Goal: Transaction & Acquisition: Subscribe to service/newsletter

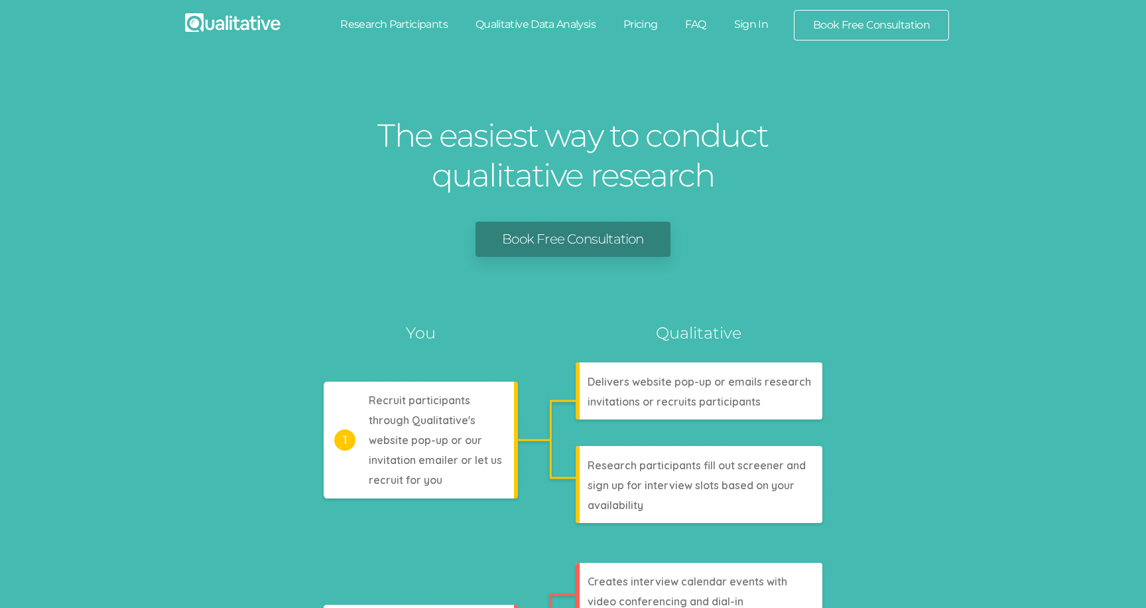
click at [753, 20] on link "Sign In" at bounding box center [751, 24] width 62 height 29
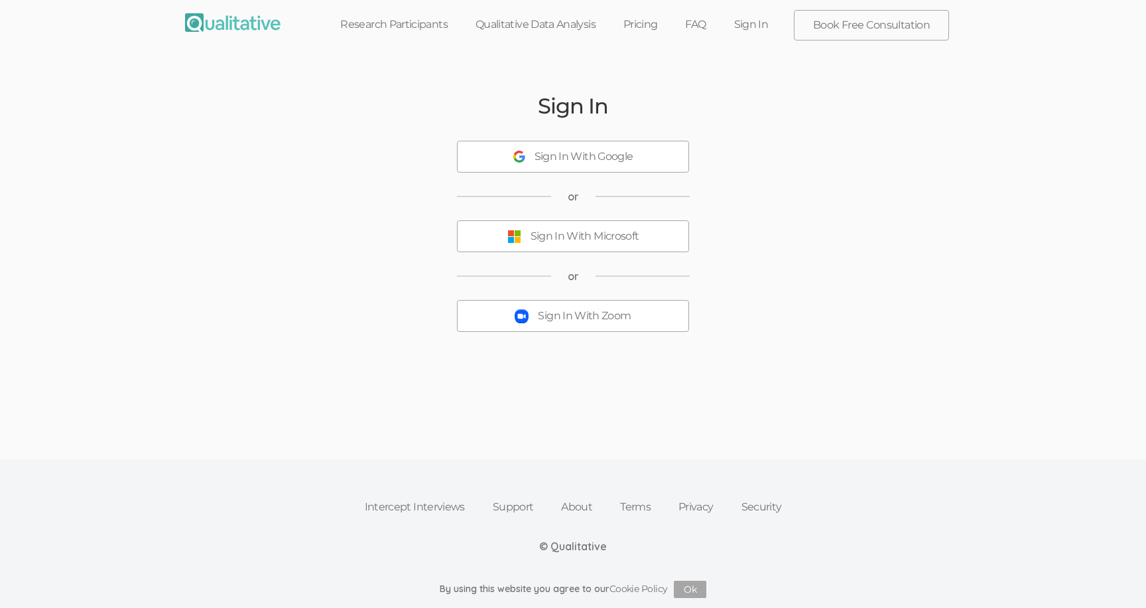
click at [573, 197] on span "or" at bounding box center [573, 196] width 11 height 15
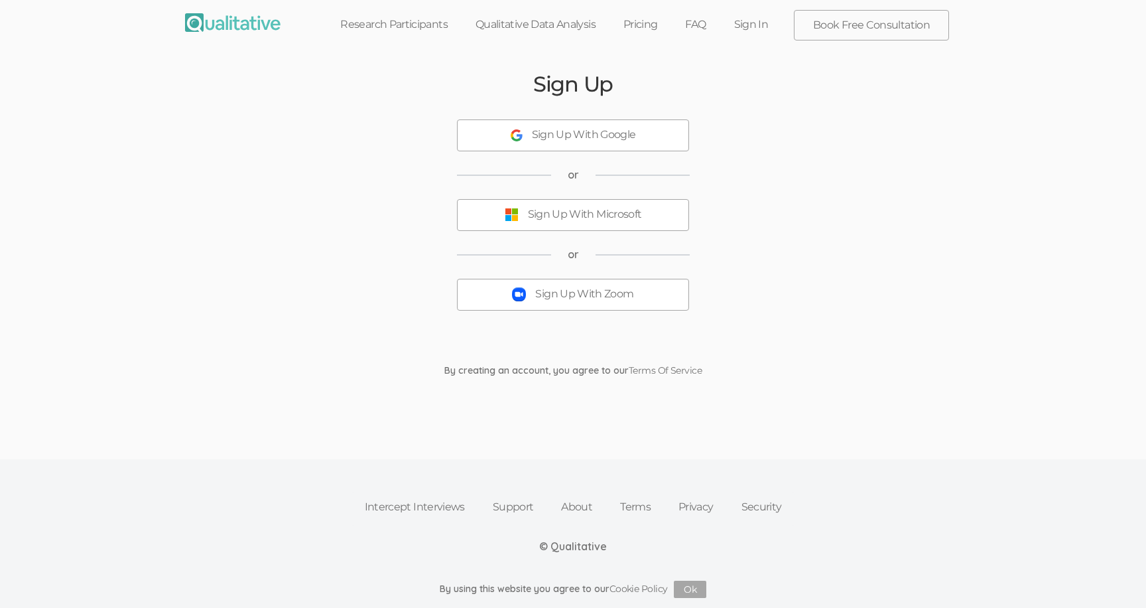
click at [580, 85] on h2 "Sign Up" at bounding box center [573, 83] width 80 height 23
click at [580, 93] on h2 "Sign Up" at bounding box center [573, 83] width 80 height 23
click at [573, 255] on span "or" at bounding box center [573, 254] width 11 height 15
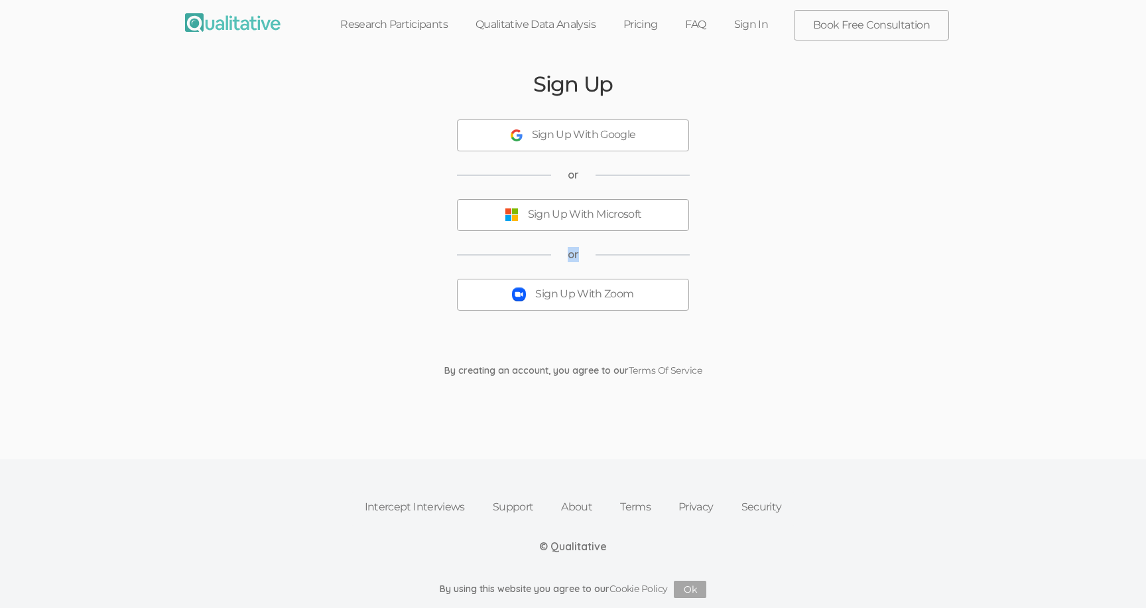
click at [573, 255] on span "or" at bounding box center [573, 254] width 11 height 15
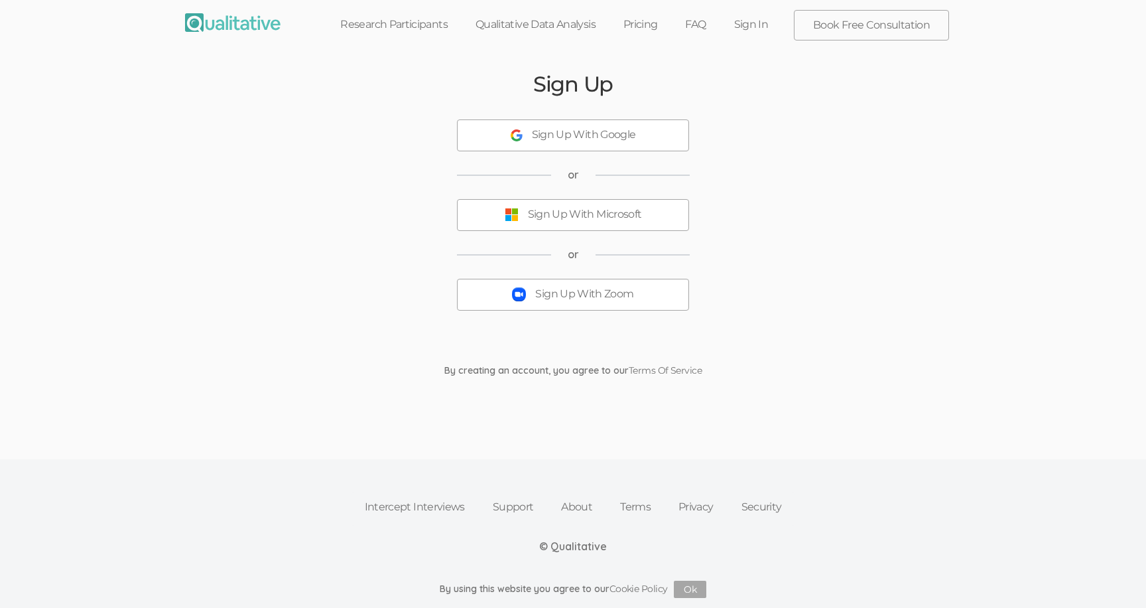
click at [573, 255] on span "or" at bounding box center [573, 254] width 11 height 15
click at [574, 289] on div "Sign Up With Zoom" at bounding box center [584, 294] width 98 height 15
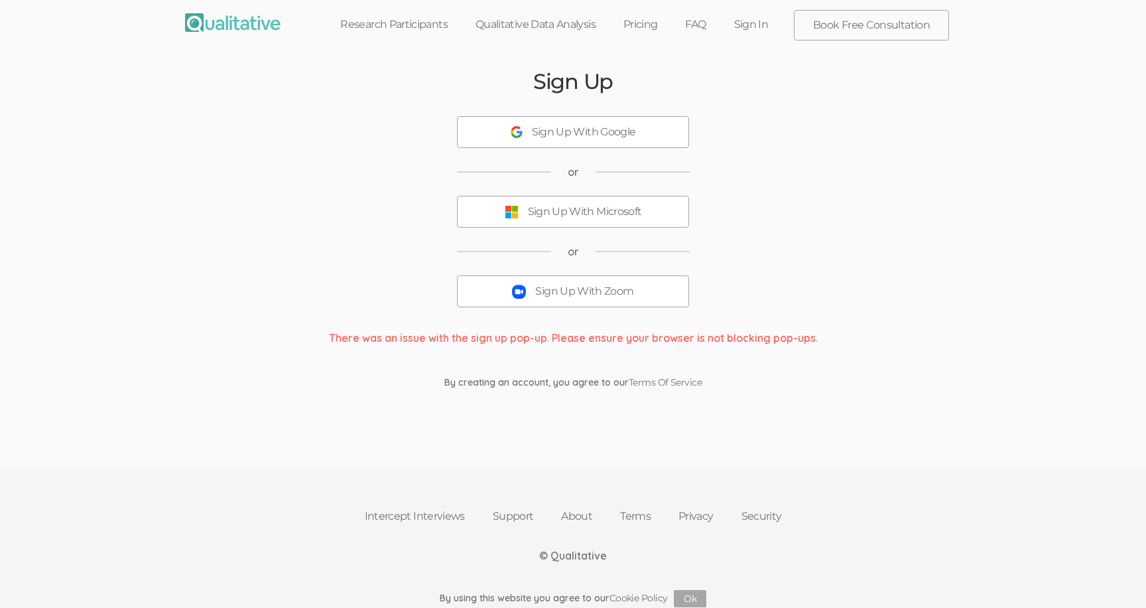
click at [430, 131] on div "Sign Up Sign Up With Google or Sign Up With Microsoft or Sign Up With Zoom Ther…" at bounding box center [573, 229] width 796 height 346
click at [573, 92] on h2 "Sign Up" at bounding box center [573, 81] width 80 height 23
click at [573, 91] on h2 "Sign Up" at bounding box center [573, 81] width 80 height 23
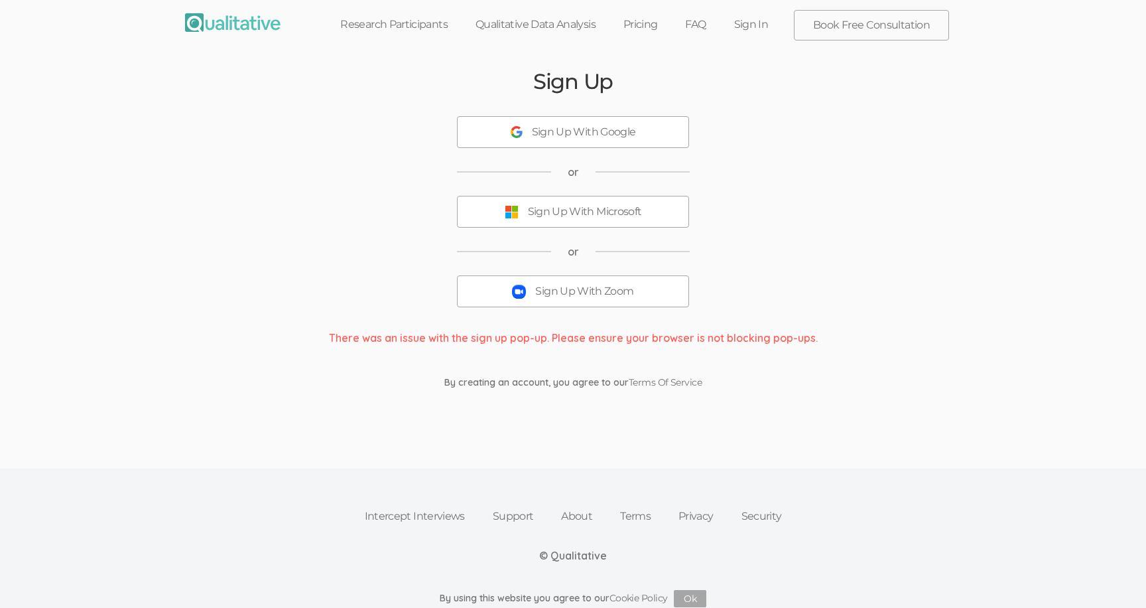
click at [573, 286] on div "Sign Up With Zoom" at bounding box center [584, 291] width 98 height 15
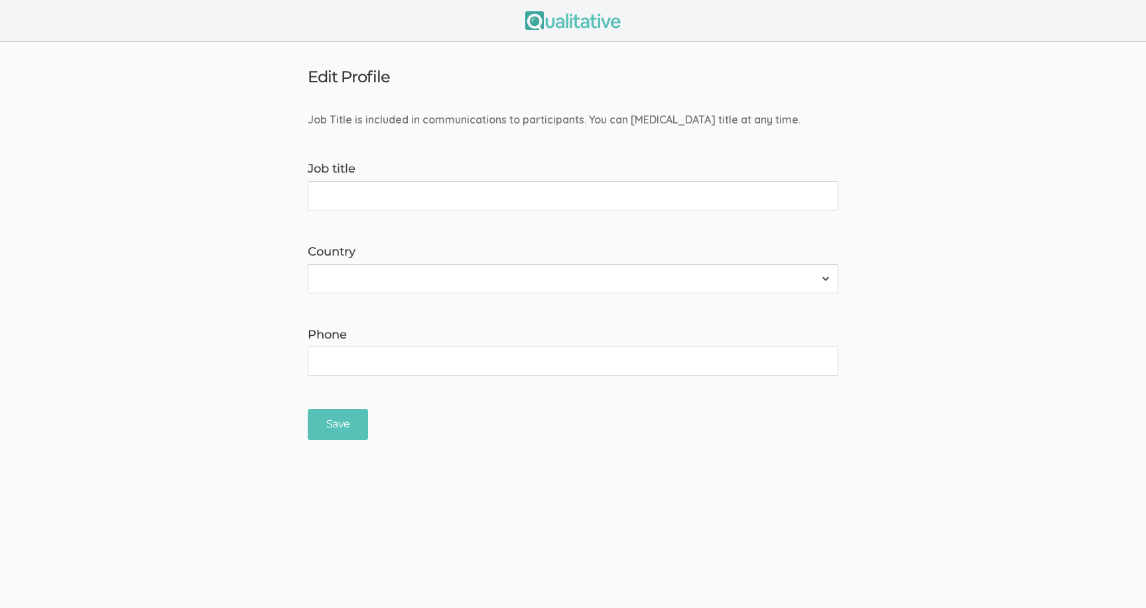
click at [569, 195] on input "Job title" at bounding box center [573, 195] width 531 height 29
click at [569, 196] on input "Job title" at bounding box center [573, 195] width 531 height 29
click at [567, 196] on input "Job title" at bounding box center [573, 195] width 531 height 29
click at [568, 196] on input "Job title" at bounding box center [573, 195] width 531 height 29
type input "Professor & Study Coordinator"
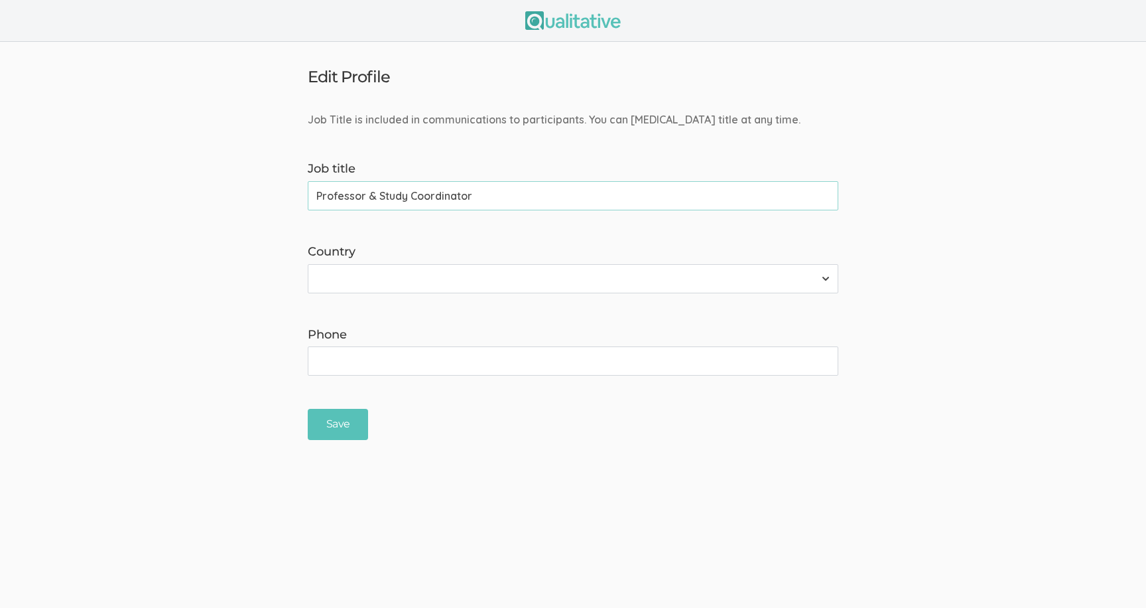
click at [571, 271] on select "[GEOGRAPHIC_DATA] [GEOGRAPHIC_DATA] [GEOGRAPHIC_DATA] [GEOGRAPHIC_DATA] [US_STA…" at bounding box center [573, 278] width 531 height 29
select select "237"
click at [308, 264] on select "[GEOGRAPHIC_DATA] [GEOGRAPHIC_DATA] [GEOGRAPHIC_DATA] [GEOGRAPHIC_DATA] [US_STA…" at bounding box center [573, 278] width 531 height 29
drag, startPoint x: 364, startPoint y: 195, endPoint x: 632, endPoint y: 204, distance: 268.8
click at [632, 204] on input "Professor & Study Coordinator" at bounding box center [573, 195] width 531 height 29
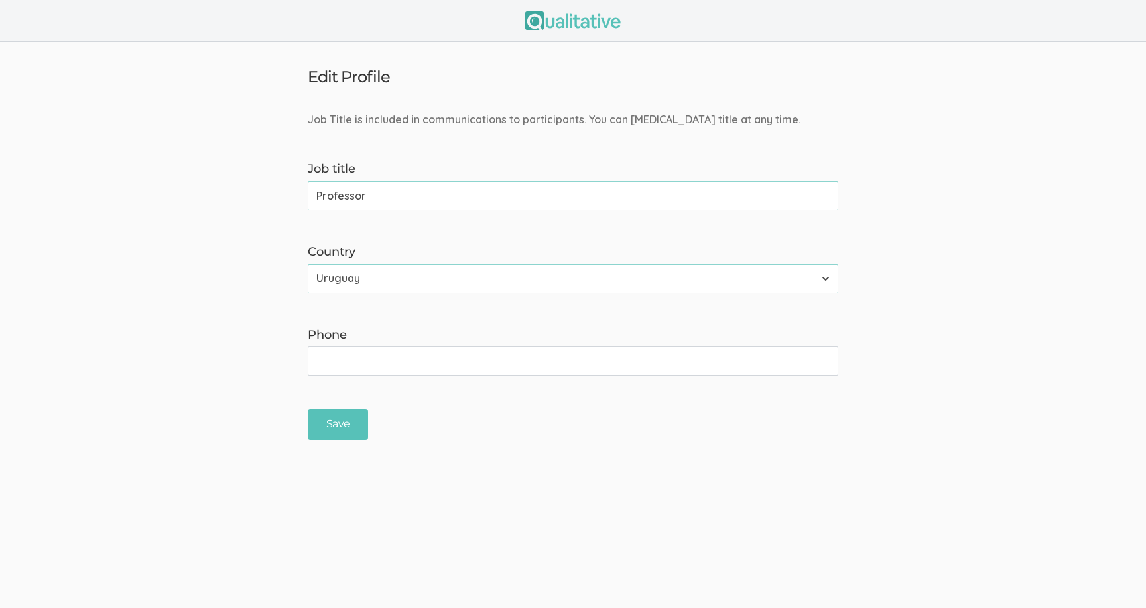
type input "Professor"
click at [559, 359] on input "Phone" at bounding box center [573, 360] width 531 height 29
click at [559, 360] on input "Phone" at bounding box center [573, 360] width 531 height 29
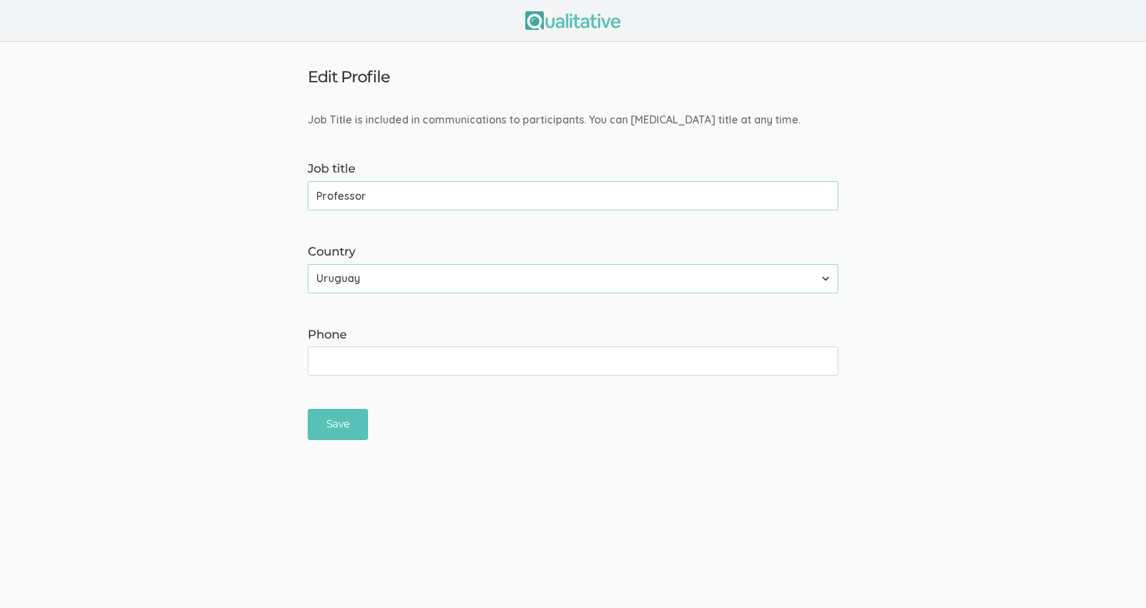
click at [559, 360] on input "Phone" at bounding box center [573, 360] width 531 height 29
click at [571, 411] on div "Save" at bounding box center [573, 424] width 551 height 31
click at [385, 362] on input "(615) 343-71713" at bounding box center [573, 360] width 531 height 29
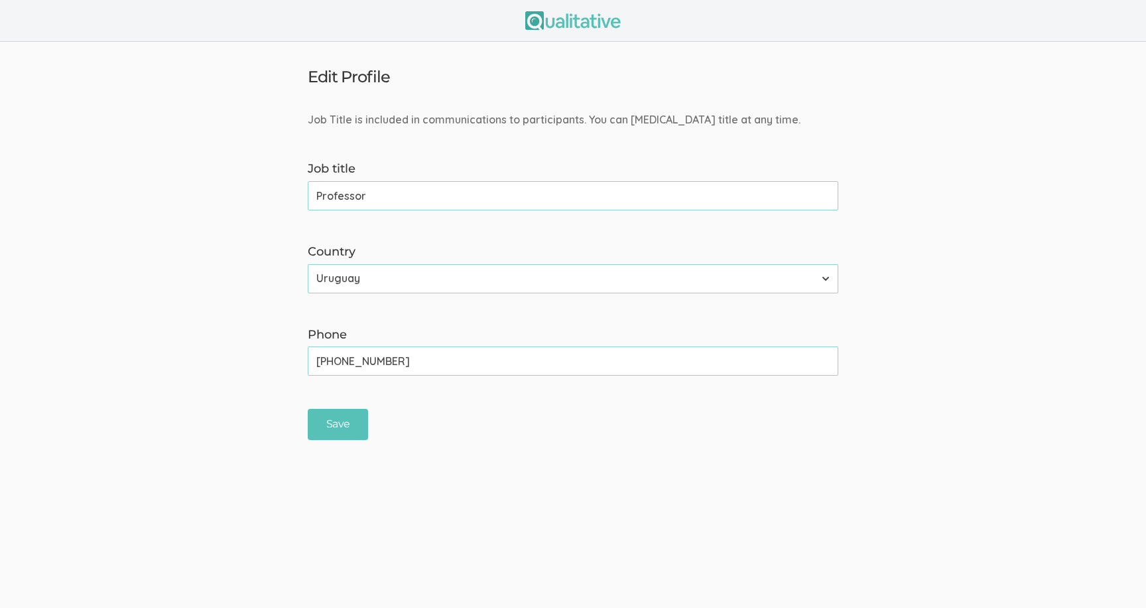
type input "(615) 343-7173"
click at [363, 297] on form "Job Title is included in communications to participants. You can change your jo…" at bounding box center [573, 276] width 1146 height 328
click at [332, 423] on input "Save" at bounding box center [338, 424] width 60 height 31
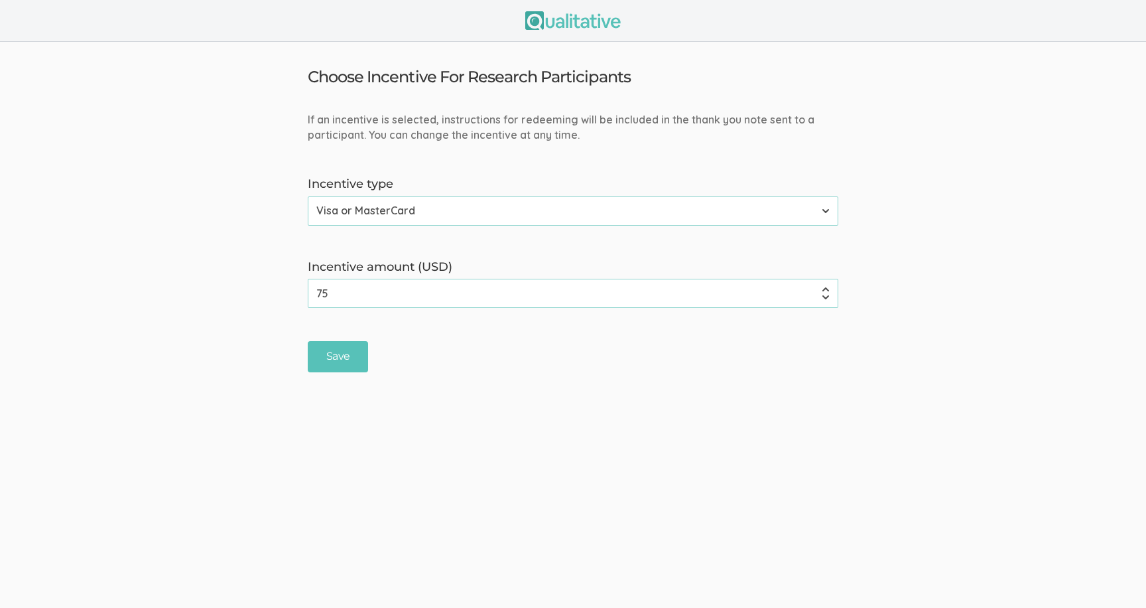
click at [478, 208] on select "None Amazon Gift Card Visa or MasterCard" at bounding box center [573, 210] width 531 height 29
click at [492, 246] on form "If an incentive is selected, instructions for redeeming will be included in the…" at bounding box center [573, 242] width 1146 height 260
click at [501, 292] on input "75" at bounding box center [573, 293] width 531 height 29
drag, startPoint x: 501, startPoint y: 295, endPoint x: 271, endPoint y: 295, distance: 230.2
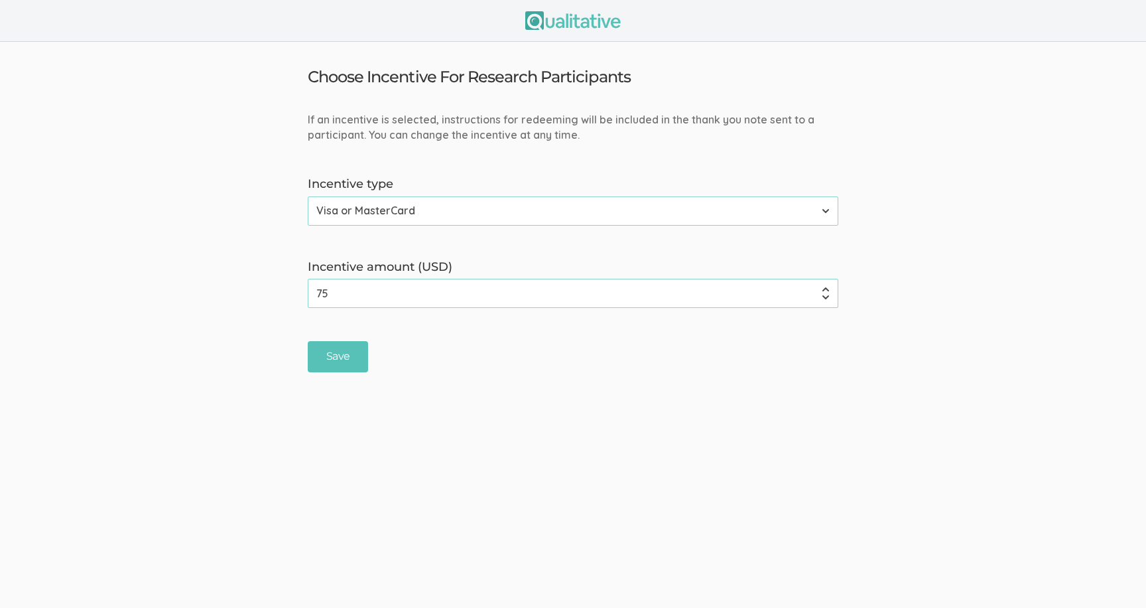
click at [271, 295] on form "If an incentive is selected, instructions for redeeming will be included in the…" at bounding box center [573, 242] width 1146 height 260
type input "17"
click at [560, 320] on form "If an incentive is selected, instructions for redeeming will be included in the…" at bounding box center [573, 242] width 1146 height 260
click at [576, 293] on input "17" at bounding box center [573, 293] width 531 height 29
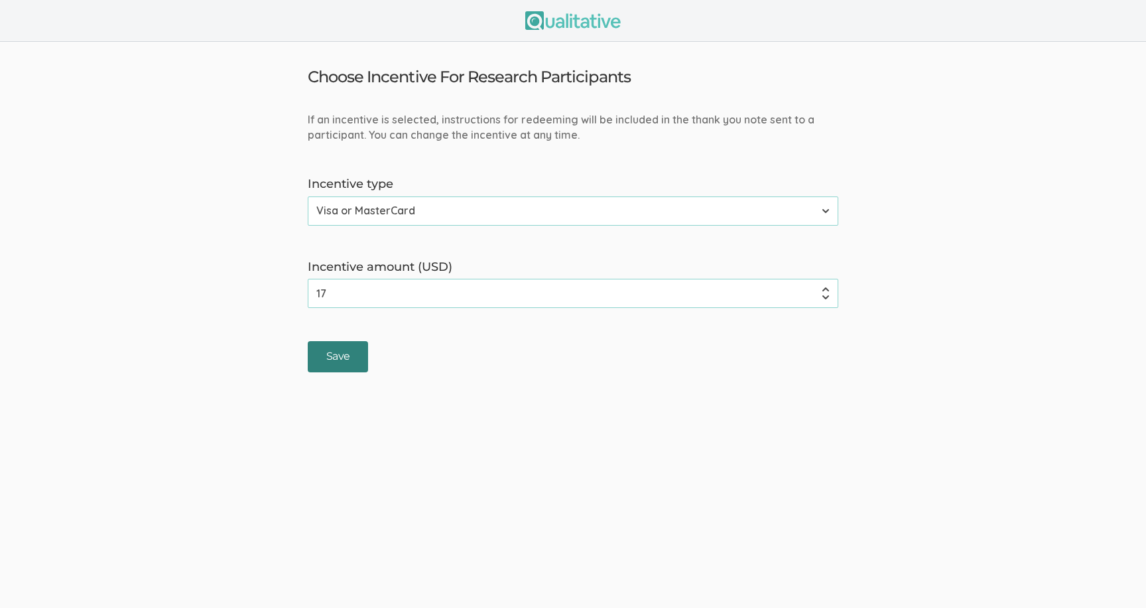
click at [336, 356] on input "Save" at bounding box center [338, 356] width 60 height 31
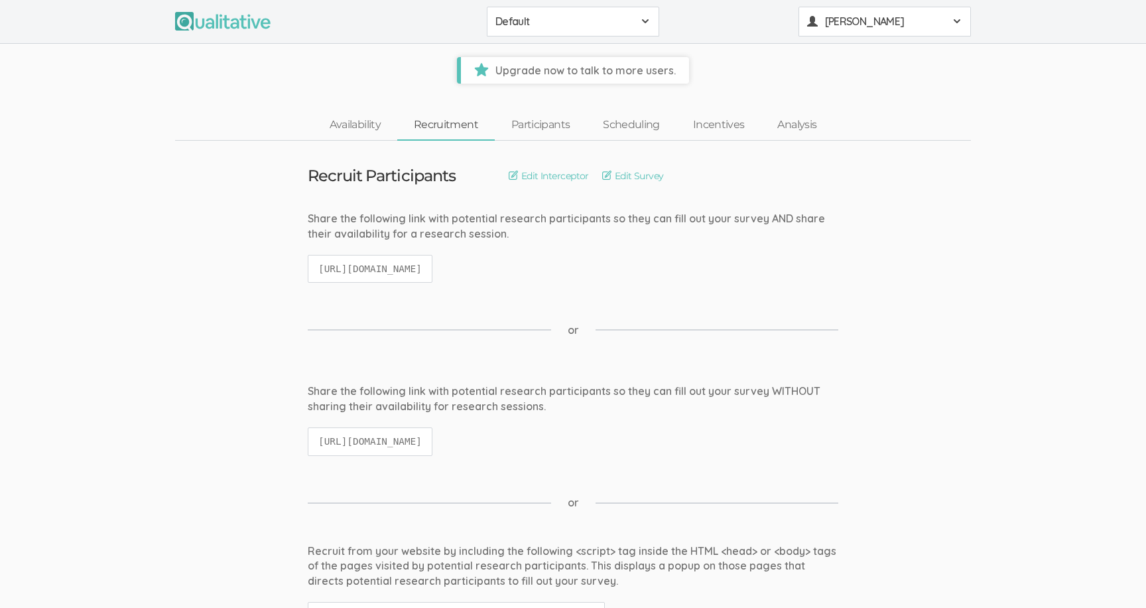
click at [898, 30] on button "[PERSON_NAME]" at bounding box center [885, 22] width 172 height 30
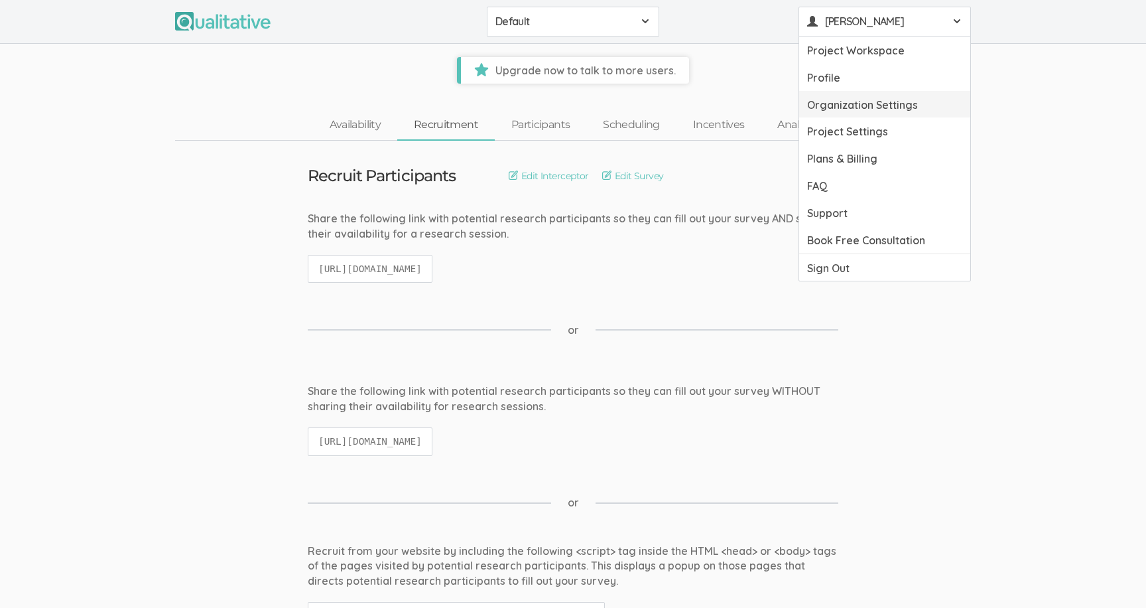
click at [839, 101] on link "Organization Settings" at bounding box center [884, 104] width 171 height 27
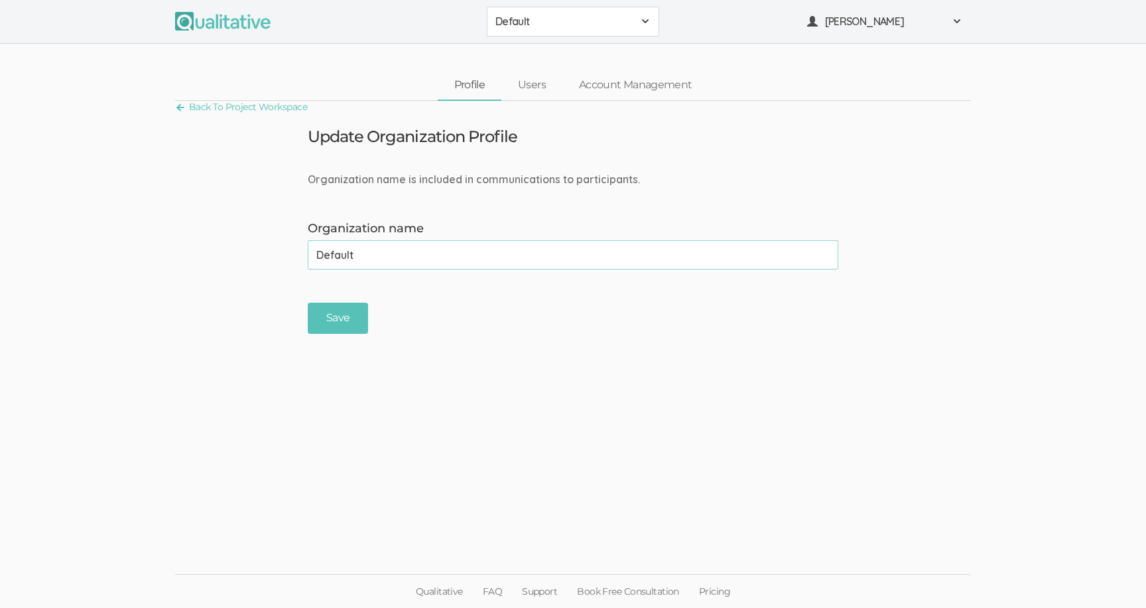
click at [435, 253] on input "Default" at bounding box center [573, 254] width 531 height 29
type input "[GEOGRAPHIC_DATA]"
click at [336, 310] on input "Save" at bounding box center [338, 318] width 60 height 31
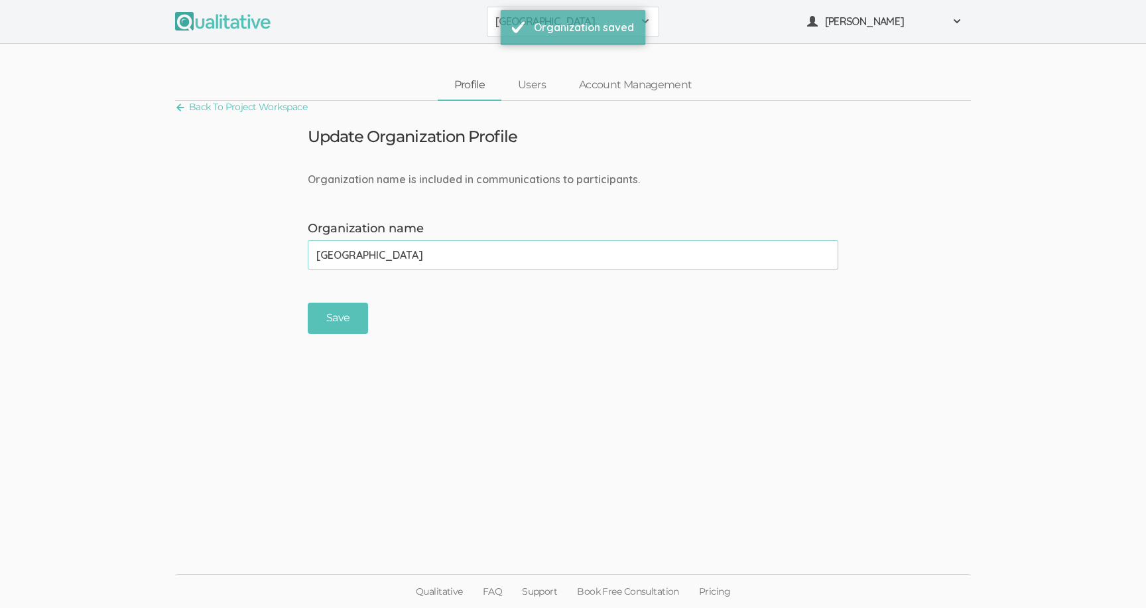
click at [470, 310] on div "Save" at bounding box center [573, 318] width 551 height 31
click at [816, 27] on span at bounding box center [812, 22] width 10 height 11
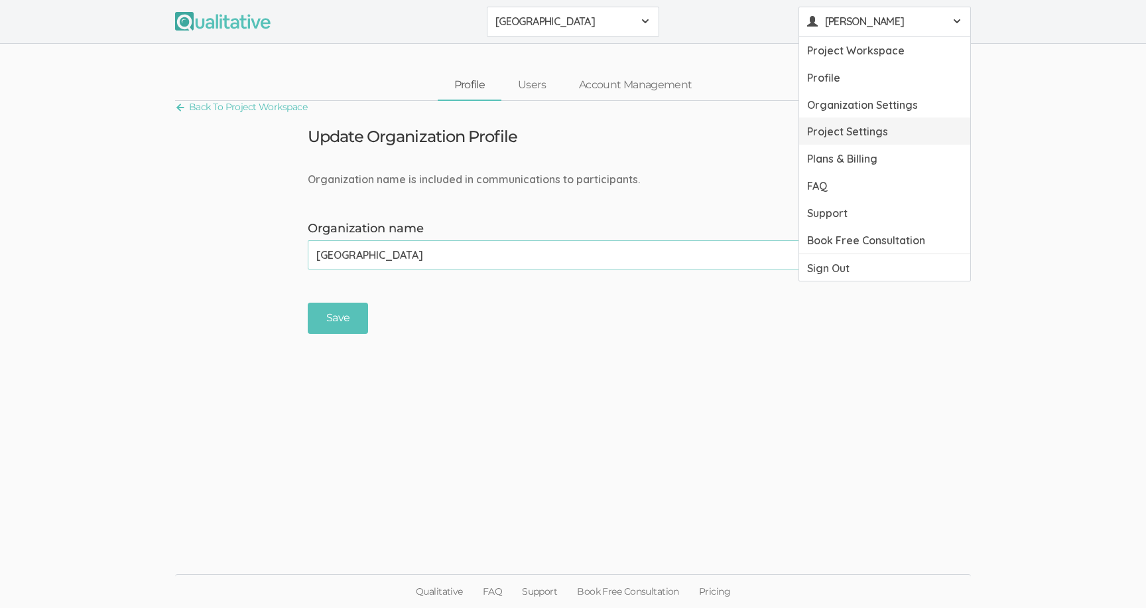
click at [819, 127] on link "Project Settings" at bounding box center [884, 130] width 171 height 27
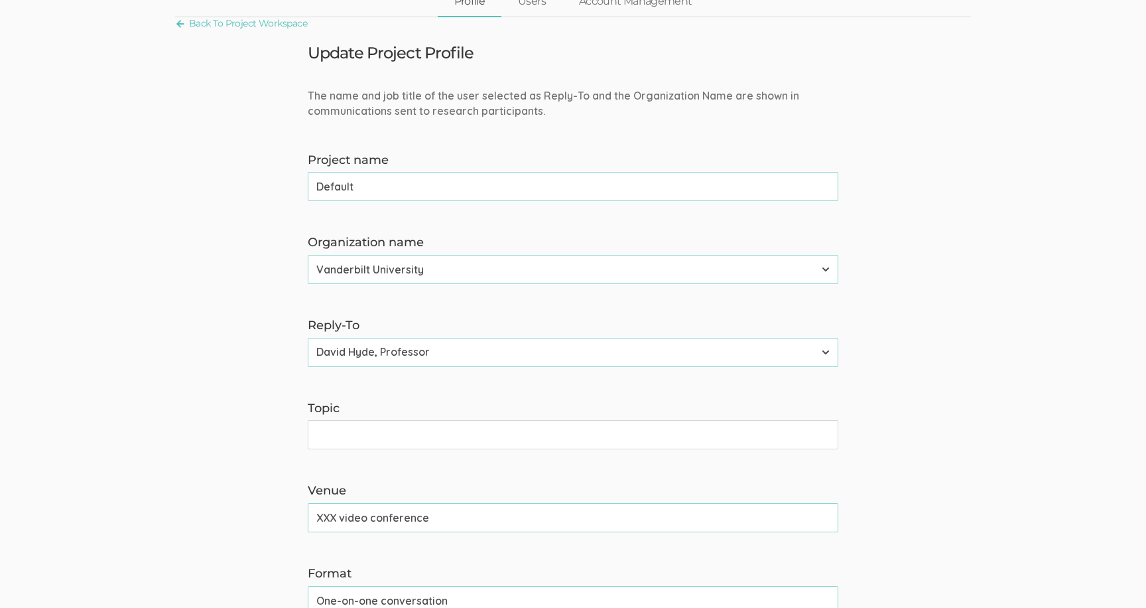
scroll to position [84, 0]
click at [571, 190] on input "Default" at bounding box center [573, 185] width 531 height 29
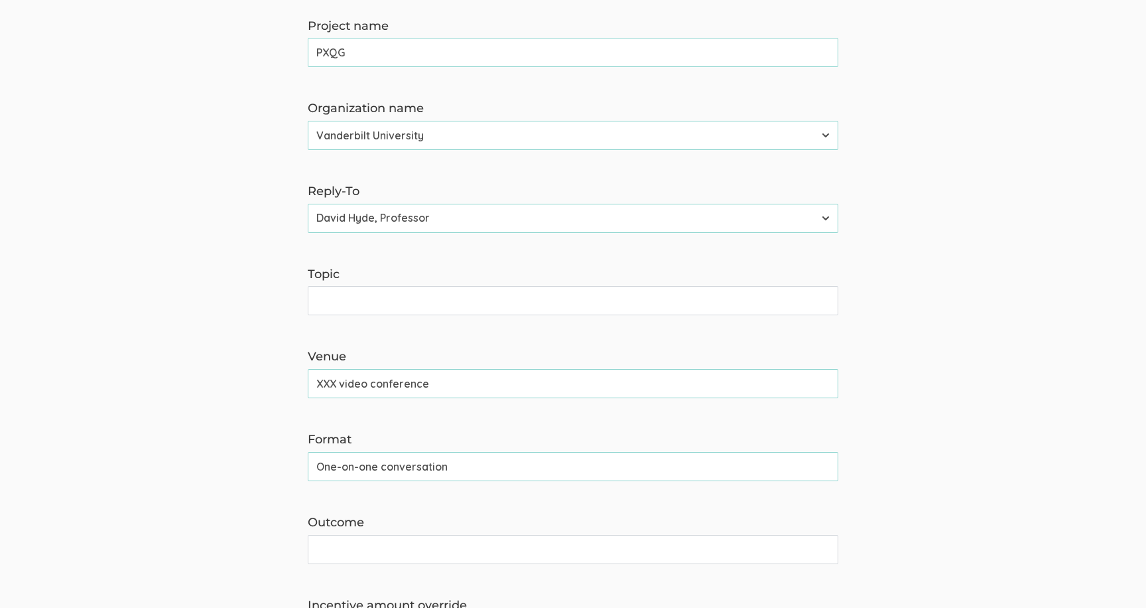
scroll to position [219, 0]
type input "PXQG"
click at [574, 300] on input "Topic" at bounding box center [573, 299] width 531 height 29
paste input "Research Study on Automated and Industrial Technologies"
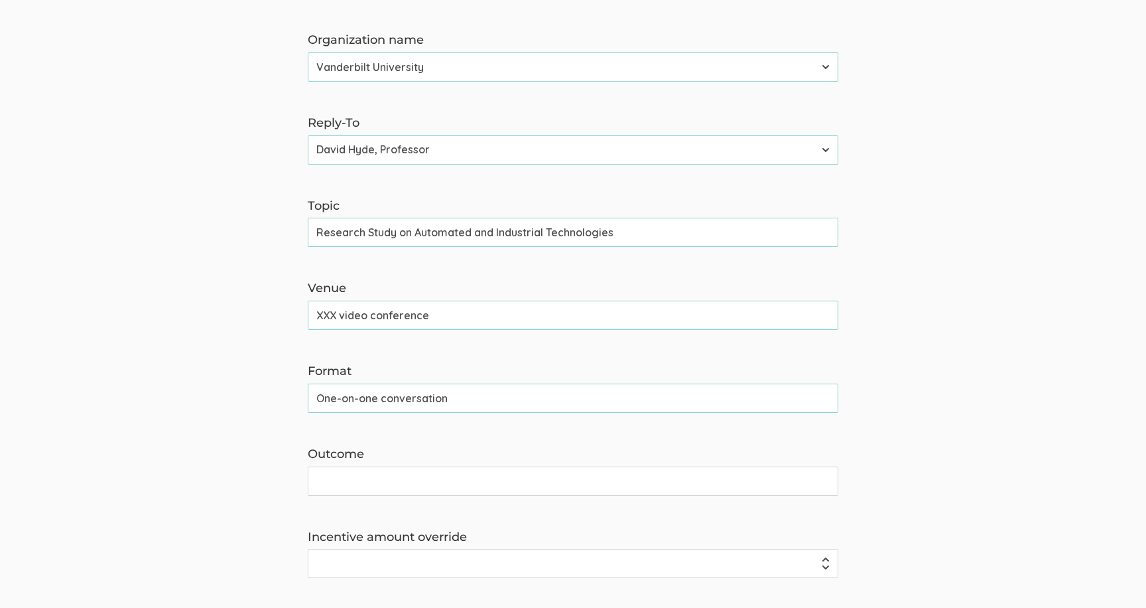
scroll to position [294, 0]
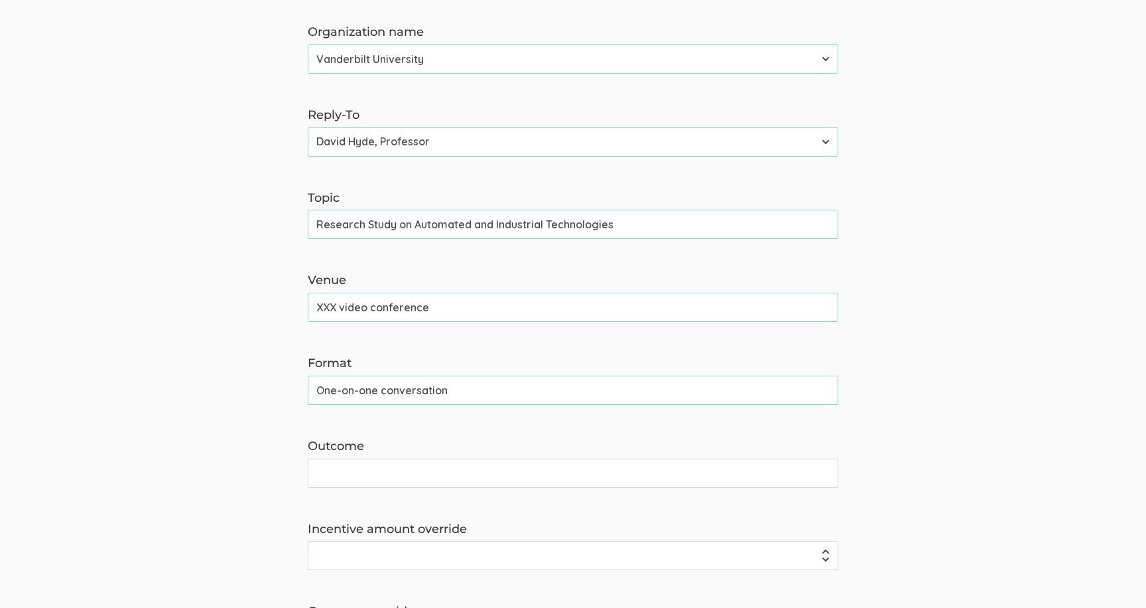
drag, startPoint x: 396, startPoint y: 227, endPoint x: 298, endPoint y: 222, distance: 98.3
click at [295, 226] on form "The name and job title of the user selected as Reply-To and the Organization Na…" at bounding box center [573, 316] width 1146 height 876
click at [314, 228] on input "Opinions on Automated and Industrial Technologies" at bounding box center [573, 224] width 531 height 29
drag, startPoint x: 406, startPoint y: 220, endPoint x: 602, endPoint y: 229, distance: 195.9
click at [602, 229] on input "Your Opinions on Automated and Industrial Technologies" at bounding box center [573, 224] width 531 height 29
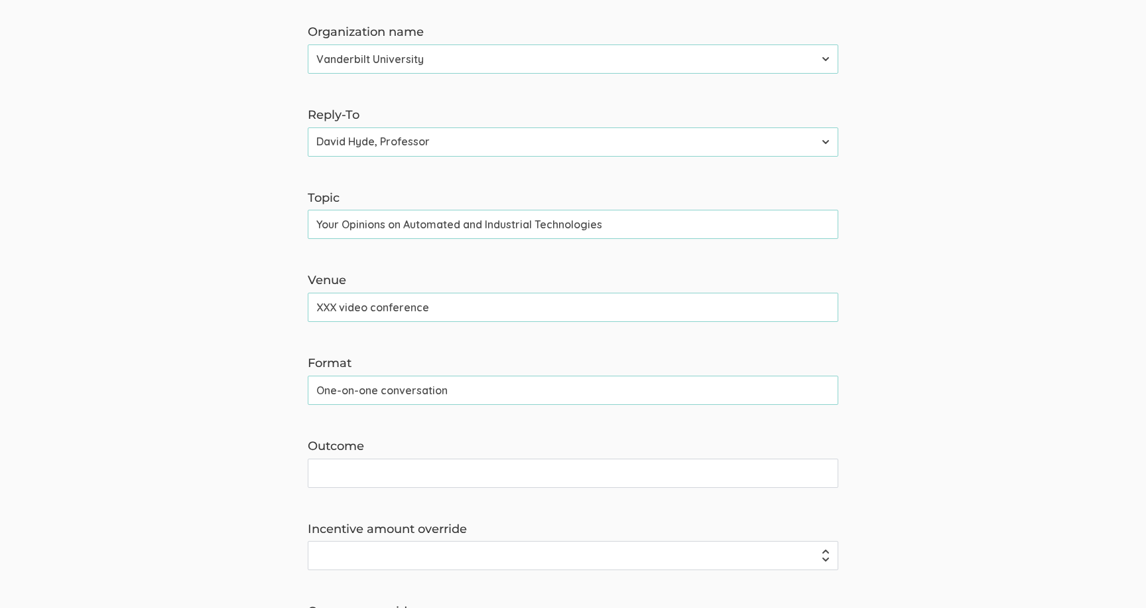
click at [312, 233] on input "Your Opinions on Automated and Industrial Technologies" at bounding box center [573, 224] width 531 height 29
click at [314, 226] on input "Your Opinions on Automated and Industrial Technologies" at bounding box center [573, 224] width 531 height 29
drag, startPoint x: 550, startPoint y: 223, endPoint x: 836, endPoint y: 238, distance: 286.3
click at [836, 238] on input "Influence the Design of Next-Gen Technologies Your Opinions on Automated and In…" at bounding box center [573, 224] width 531 height 29
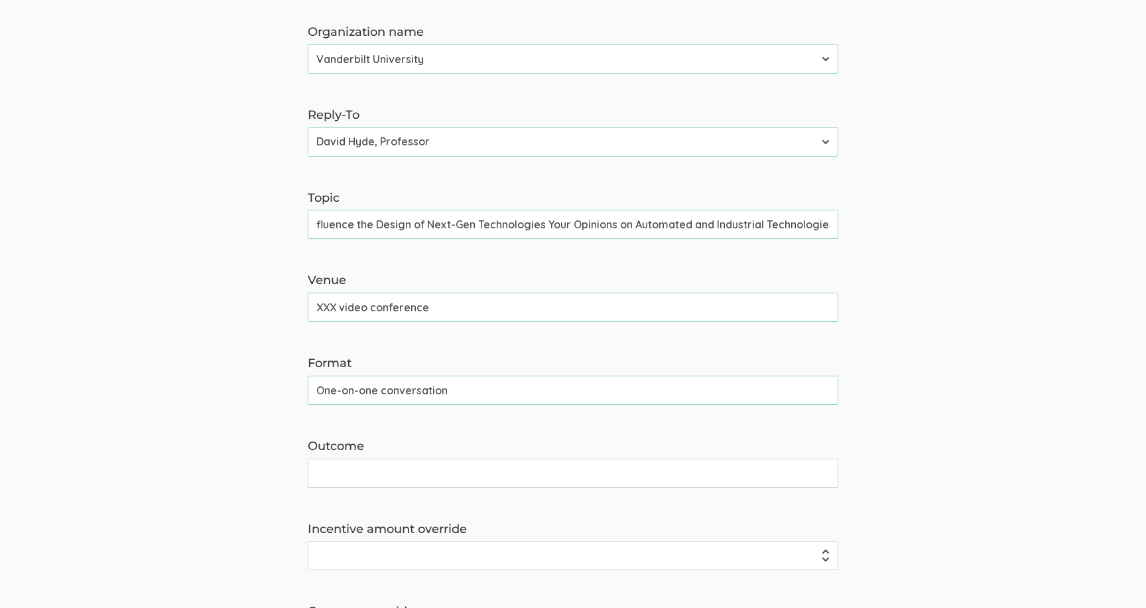
scroll to position [0, 0]
click at [777, 251] on form "The name and job title of the user selected as Reply-To and the Organization Na…" at bounding box center [573, 316] width 1146 height 876
click at [573, 178] on form "The name and job title of the user selected as Reply-To and the Organization Na…" at bounding box center [573, 316] width 1146 height 876
drag, startPoint x: 623, startPoint y: 224, endPoint x: 145, endPoint y: 204, distance: 478.1
click at [145, 204] on form "The name and job title of the user selected as Reply-To and the Organization Na…" at bounding box center [573, 316] width 1146 height 876
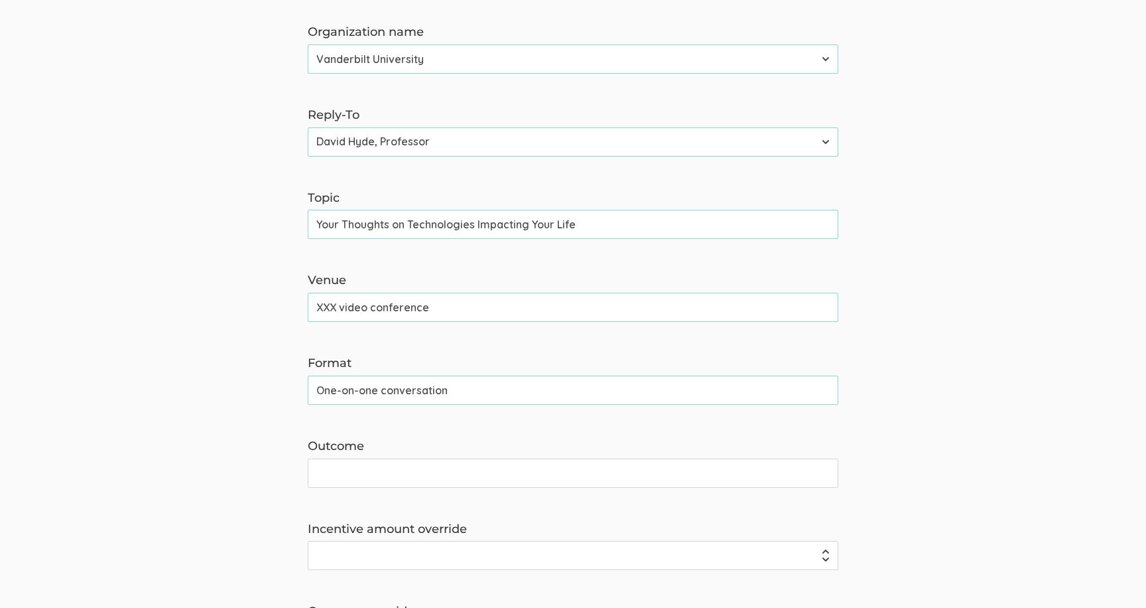
drag, startPoint x: 411, startPoint y: 224, endPoint x: 550, endPoint y: 220, distance: 139.4
click at [551, 220] on input "Your Thoughts on Technologies Impacting Your Life" at bounding box center [573, 224] width 531 height 29
click at [450, 229] on input "Your Thoughts on Tech in Your Life" at bounding box center [573, 224] width 531 height 29
type input "Your Thoughts on Tech in Daily Life"
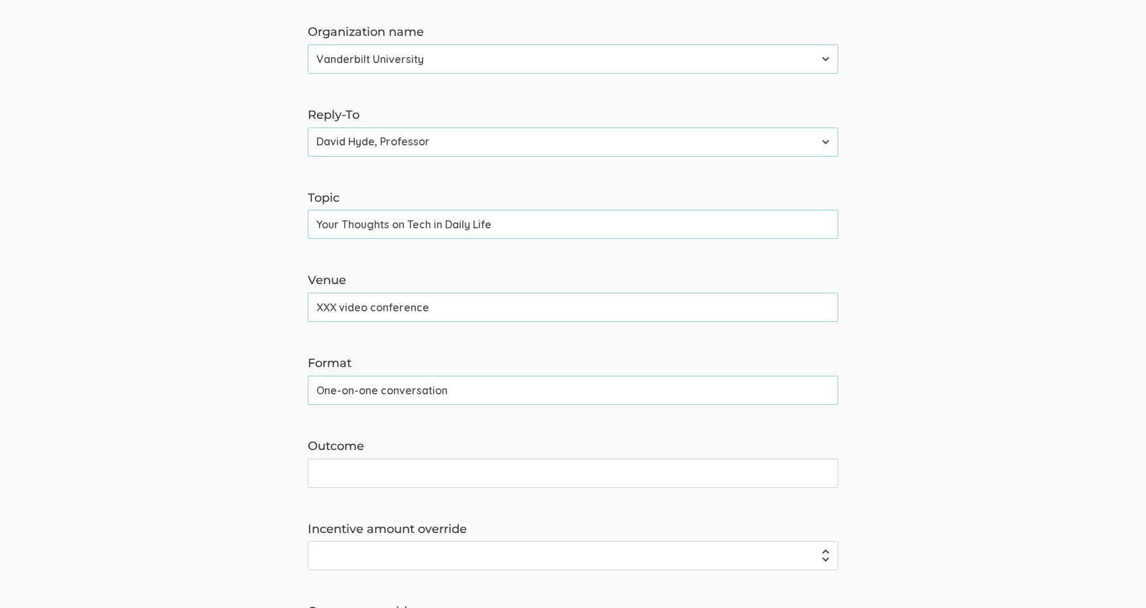
click at [405, 227] on input "Your Thoughts on Tech in Daily Life" at bounding box center [573, 224] width 531 height 29
drag, startPoint x: 341, startPoint y: 225, endPoint x: 631, endPoint y: 218, distance: 290.0
click at [631, 218] on input "How is new tech affecting your life?" at bounding box center [573, 224] width 531 height 29
type input "How New Tech Is Affecting Your Life"
click at [320, 308] on input "XXX video conference" at bounding box center [573, 307] width 531 height 29
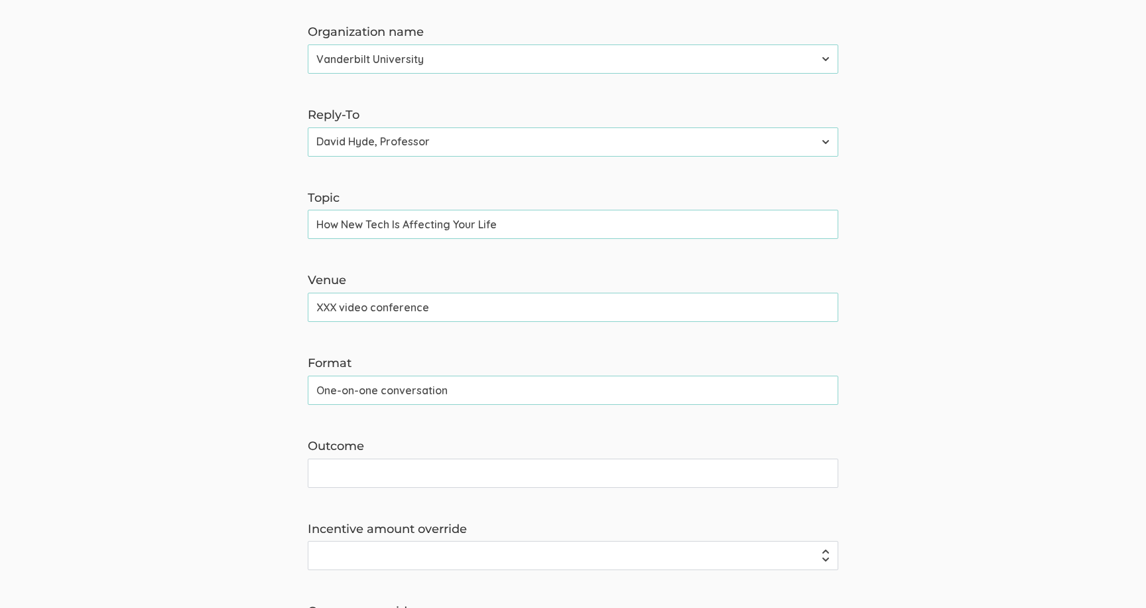
click at [320, 308] on input "XXX video conference" at bounding box center [573, 307] width 531 height 29
type input "Zoom video conference"
click at [392, 399] on input "One-on-one conversation" at bounding box center [573, 389] width 531 height 29
click at [382, 392] on input "One-on-one conversation" at bounding box center [573, 389] width 531 height 29
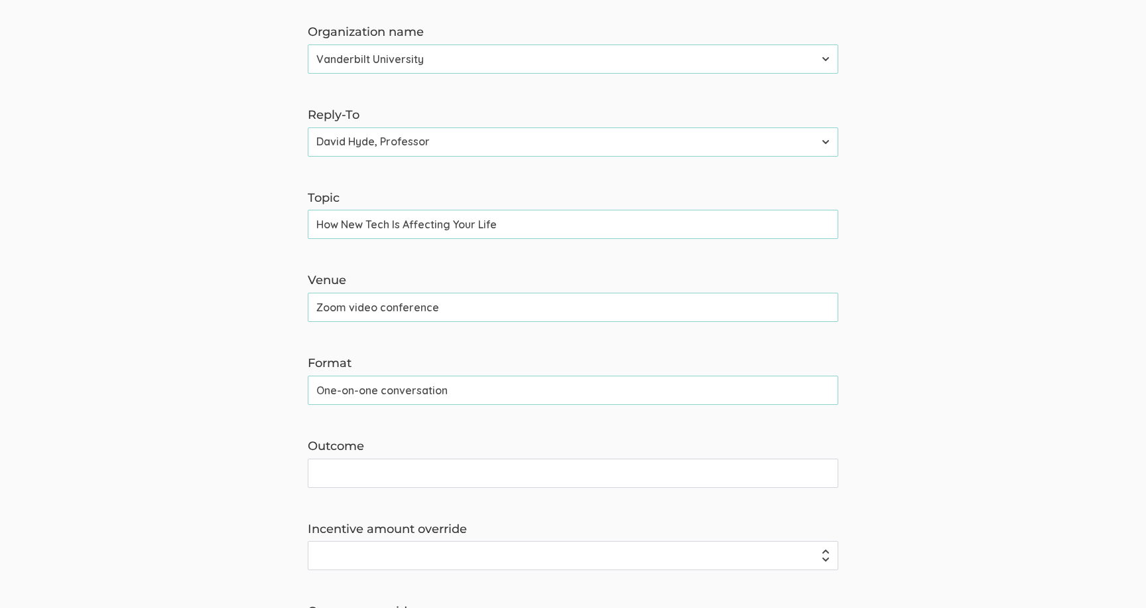
click at [382, 392] on input "One-on-one conversation" at bounding box center [573, 389] width 531 height 29
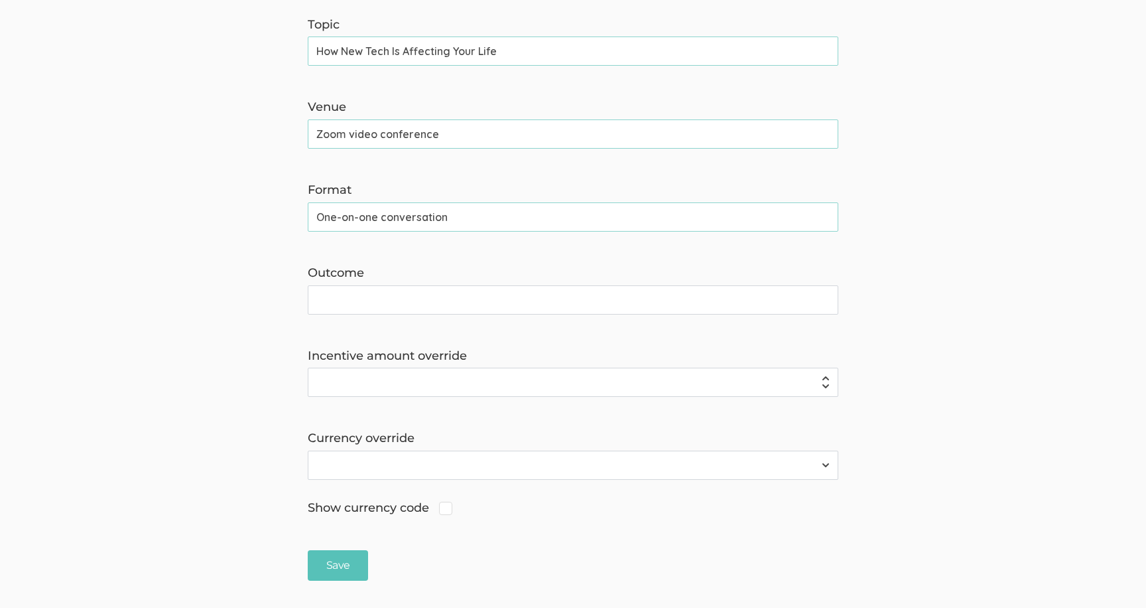
scroll to position [470, 0]
click at [382, 216] on input "One-on-one conversation" at bounding box center [573, 214] width 531 height 29
click at [467, 215] on input "Online video and chat website interface" at bounding box center [573, 214] width 531 height 29
click at [460, 237] on form "The name and job title of the user selected as Reply-To and the Organization Na…" at bounding box center [573, 140] width 1146 height 876
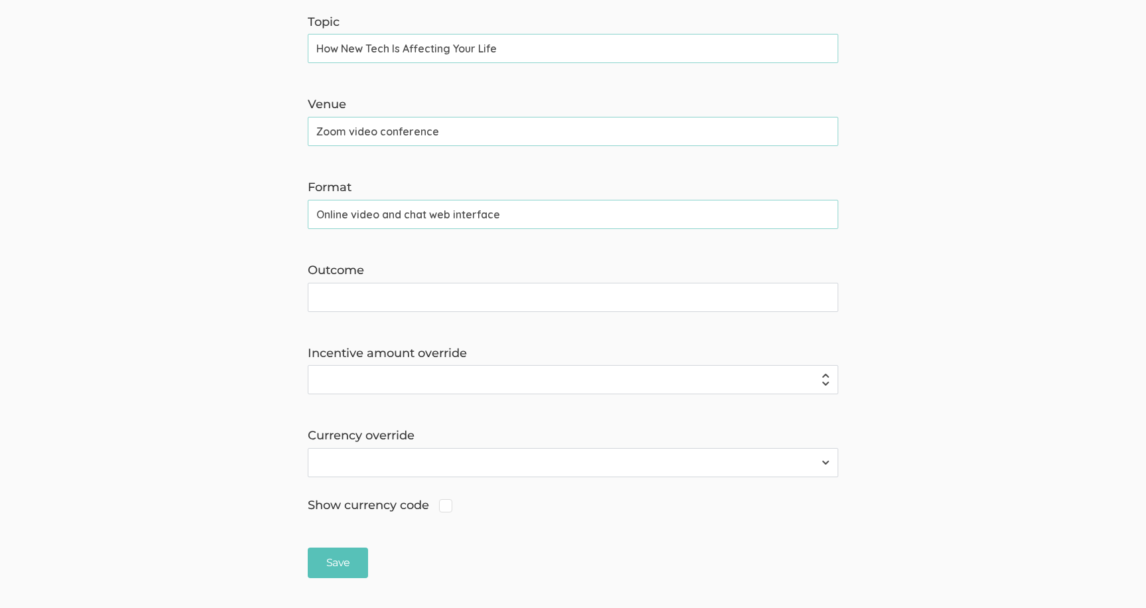
click at [453, 237] on form "The name and job title of the user selected as Reply-To and the Organization Na…" at bounding box center [573, 140] width 1146 height 876
click at [450, 214] on input "Online video and chat web interface" at bounding box center [573, 214] width 531 height 29
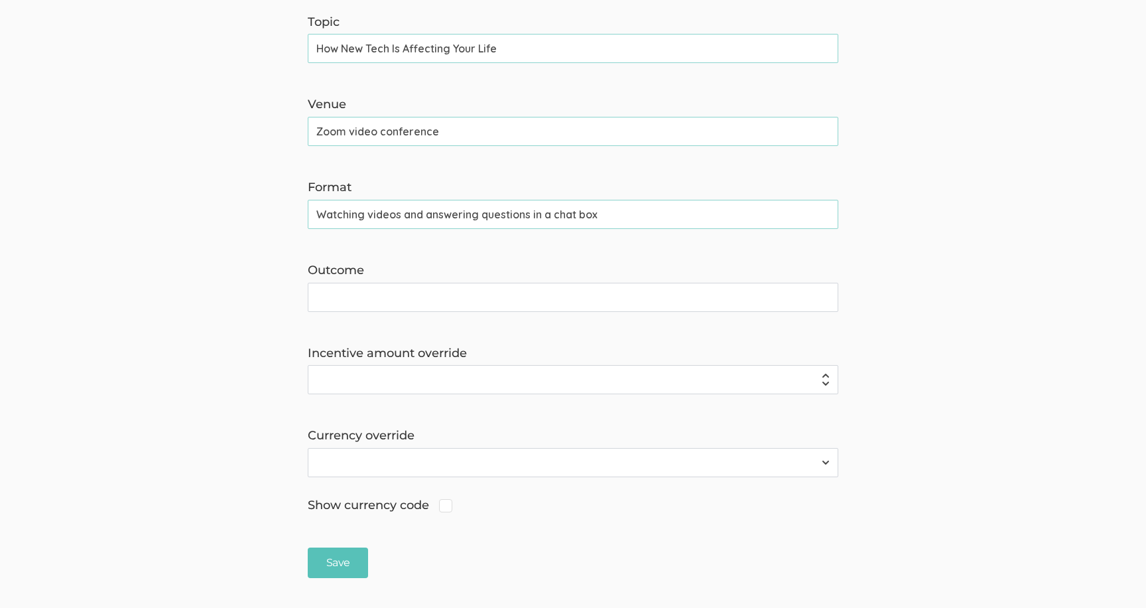
click at [410, 214] on input "Watching videos and answering questions in a chat box" at bounding box center [573, 214] width 531 height 29
click at [364, 216] on input "Watching videos & answering questions in a chat box" at bounding box center [573, 214] width 531 height 29
click at [448, 218] on input "Watch videos & answering questions in a chat box" at bounding box center [573, 214] width 531 height 29
drag, startPoint x: 509, startPoint y: 214, endPoint x: 655, endPoint y: 220, distance: 146.1
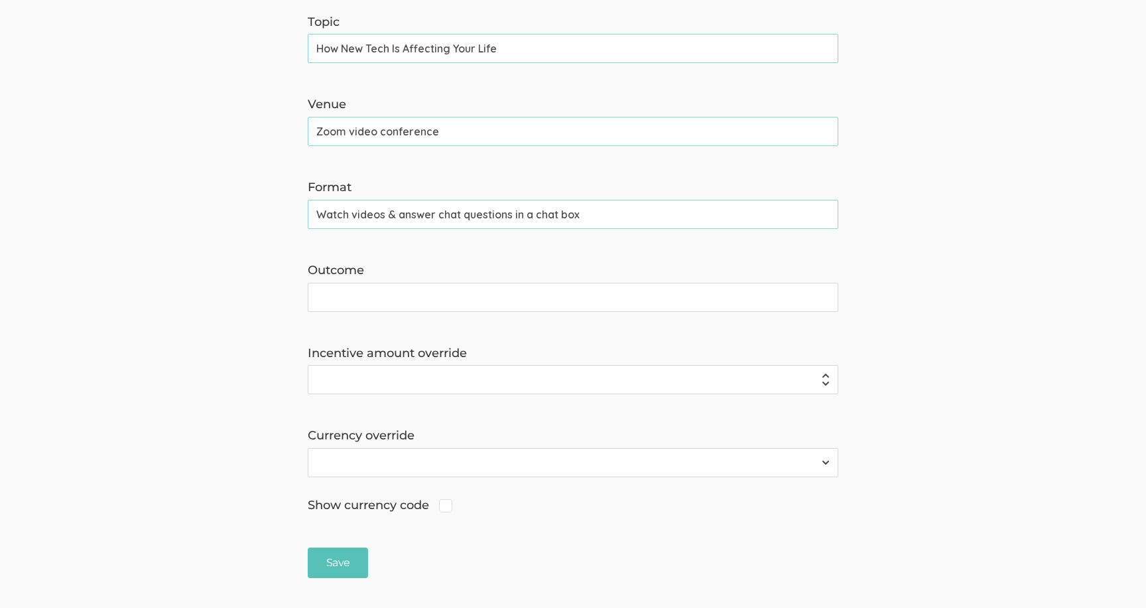
click at [652, 220] on input "Watch videos & answer chat questions in a chat box" at bounding box center [573, 214] width 531 height 29
type input "Watch videos & answer chat questions"
click at [437, 244] on form "The name and job title of the user selected as Reply-To and the Organization Na…" at bounding box center [573, 140] width 1146 height 876
click at [437, 248] on form "The name and job title of the user selected as Reply-To and the Organization Na…" at bounding box center [573, 140] width 1146 height 876
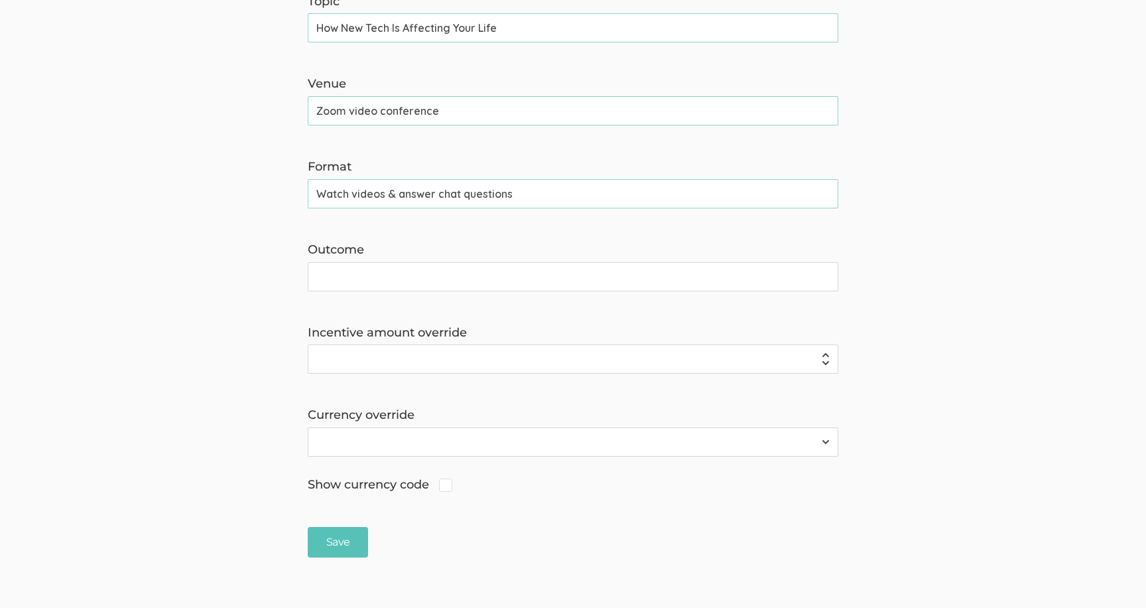
scroll to position [492, 0]
click at [437, 248] on label "Outcome" at bounding box center [573, 248] width 531 height 17
click at [437, 261] on input "Outcome" at bounding box center [573, 275] width 531 height 29
click at [429, 243] on label "Outcome" at bounding box center [573, 248] width 531 height 17
click at [429, 261] on input "Outcome" at bounding box center [573, 275] width 531 height 29
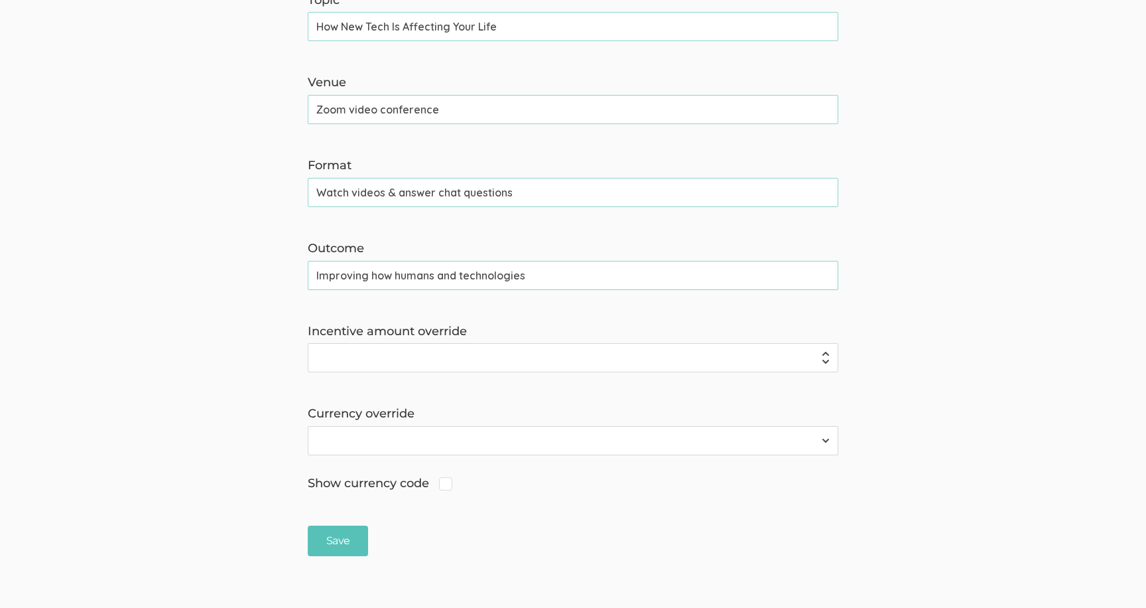
click at [485, 267] on input "Improving how humans and technologies" at bounding box center [573, 275] width 531 height 29
click at [484, 269] on input "Improving how humans and technologies" at bounding box center [573, 275] width 531 height 29
click at [498, 268] on input "Improving how humans and new tech get along" at bounding box center [573, 275] width 531 height 29
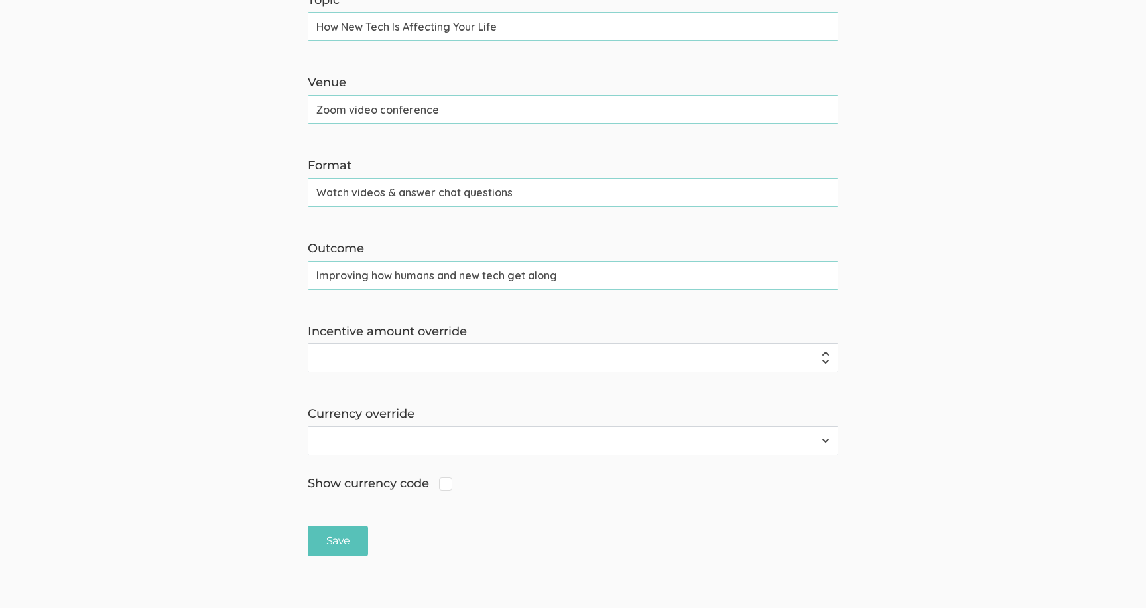
click at [598, 281] on input "Improving how humans and new tech get along" at bounding box center [573, 275] width 531 height 29
drag, startPoint x: 370, startPoint y: 277, endPoint x: 619, endPoint y: 270, distance: 249.5
click at [619, 270] on input "Improving how humans and new tech get along" at bounding box center [573, 275] width 531 height 29
drag, startPoint x: 484, startPoint y: 278, endPoint x: 608, endPoint y: 278, distance: 124.1
click at [488, 278] on input "Improving the design of new tech that people may use" at bounding box center [573, 275] width 531 height 29
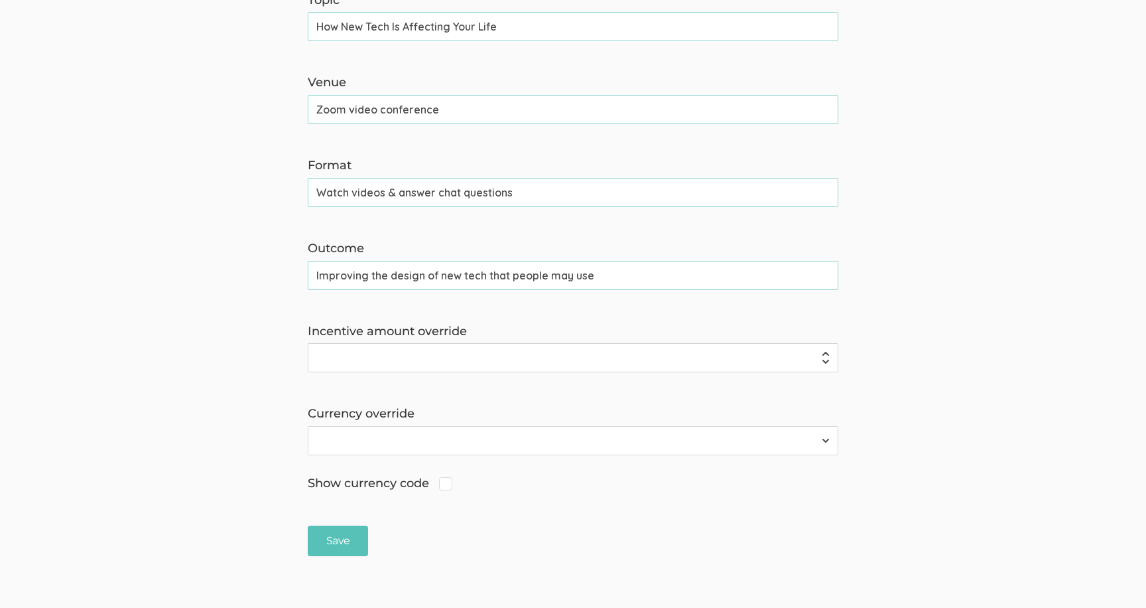
drag, startPoint x: 639, startPoint y: 278, endPoint x: 483, endPoint y: 274, distance: 155.9
click at [483, 275] on input "Improving the design of new tech that people may use" at bounding box center [573, 275] width 531 height 29
click at [567, 311] on form "The name and job title of the user selected as Reply-To and the Organization Na…" at bounding box center [573, 118] width 1146 height 876
click at [568, 320] on form "The name and job title of the user selected as Reply-To and the Organization Na…" at bounding box center [573, 118] width 1146 height 876
click at [562, 328] on label "Incentive amount override" at bounding box center [573, 331] width 531 height 17
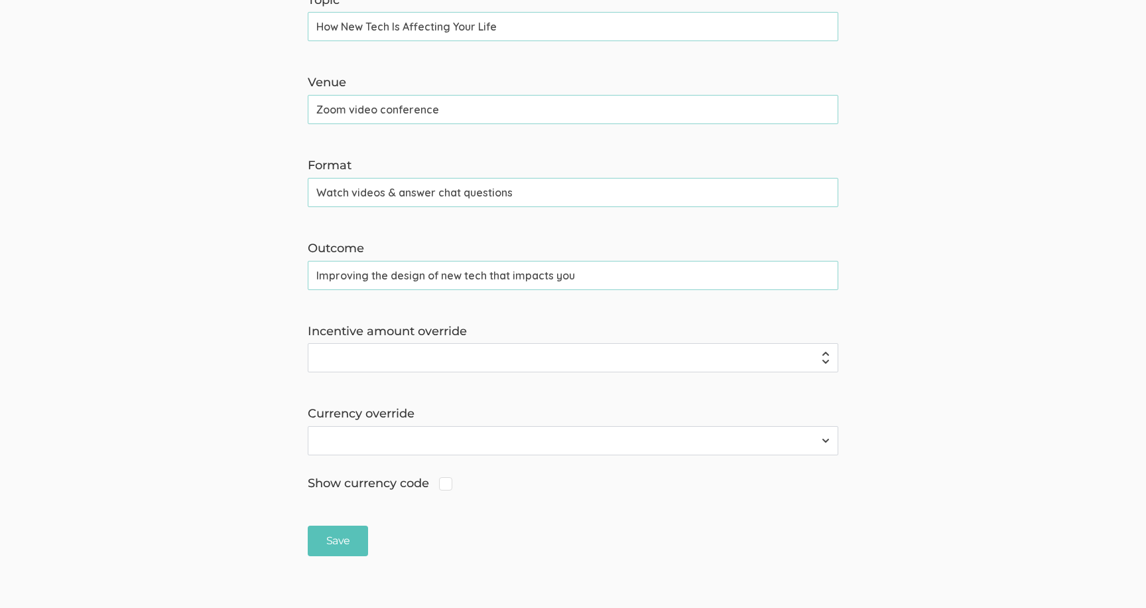
click at [562, 343] on input "Incentive amount override" at bounding box center [573, 357] width 531 height 29
click at [551, 276] on input "Improving the design of new tech that impacts you" at bounding box center [573, 275] width 531 height 29
click at [556, 311] on form "The name and job title of the user selected as Reply-To and the Organization Na…" at bounding box center [573, 118] width 1146 height 876
drag, startPoint x: 386, startPoint y: 272, endPoint x: 293, endPoint y: 269, distance: 92.9
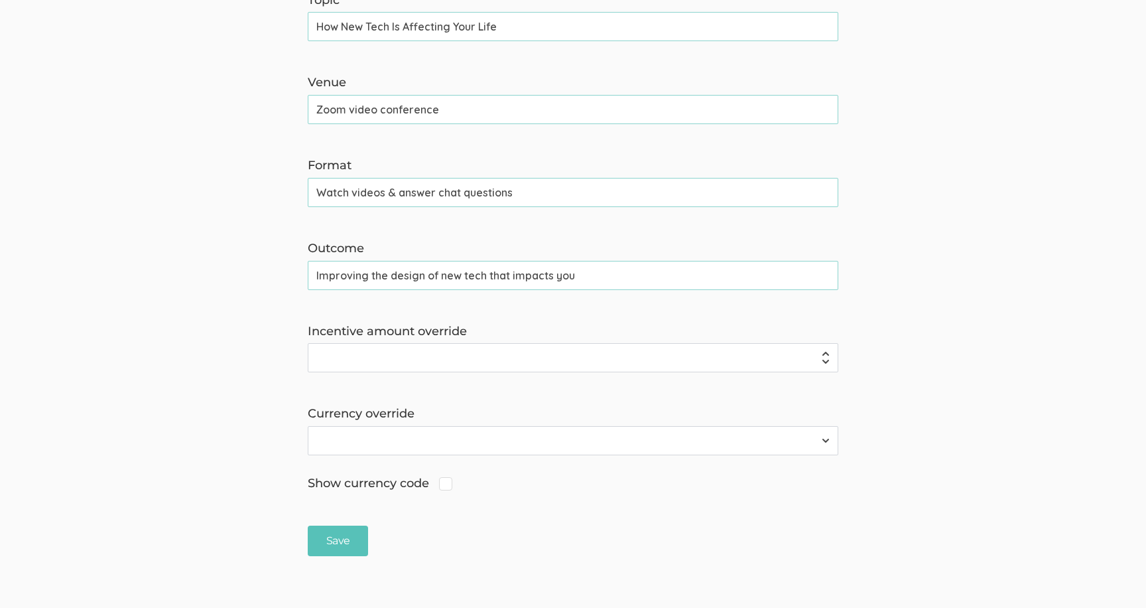
click at [293, 271] on form "The name and job title of the user selected as Reply-To and the Organization Na…" at bounding box center [573, 118] width 1146 height 876
click at [393, 277] on input "Better design of new tech that impacts you" at bounding box center [573, 275] width 531 height 29
type input "Better design for new tech that impacts you"
click at [398, 303] on form "The name and job title of the user selected as Reply-To and the Organization Na…" at bounding box center [573, 118] width 1146 height 876
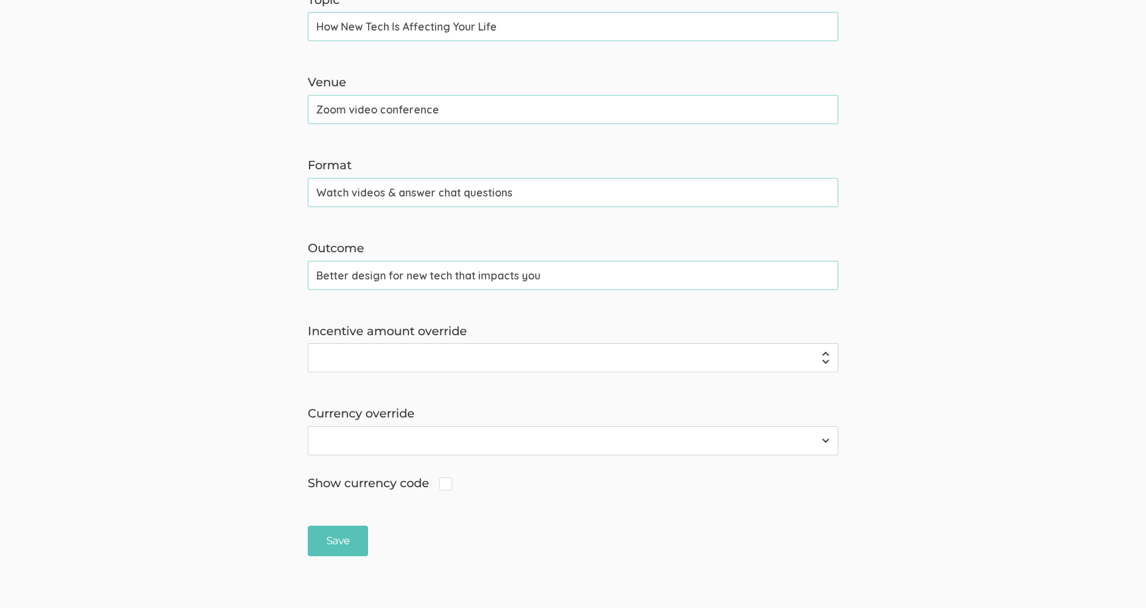
click at [429, 304] on form "The name and job title of the user selected as Reply-To and the Organization Na…" at bounding box center [573, 118] width 1146 height 876
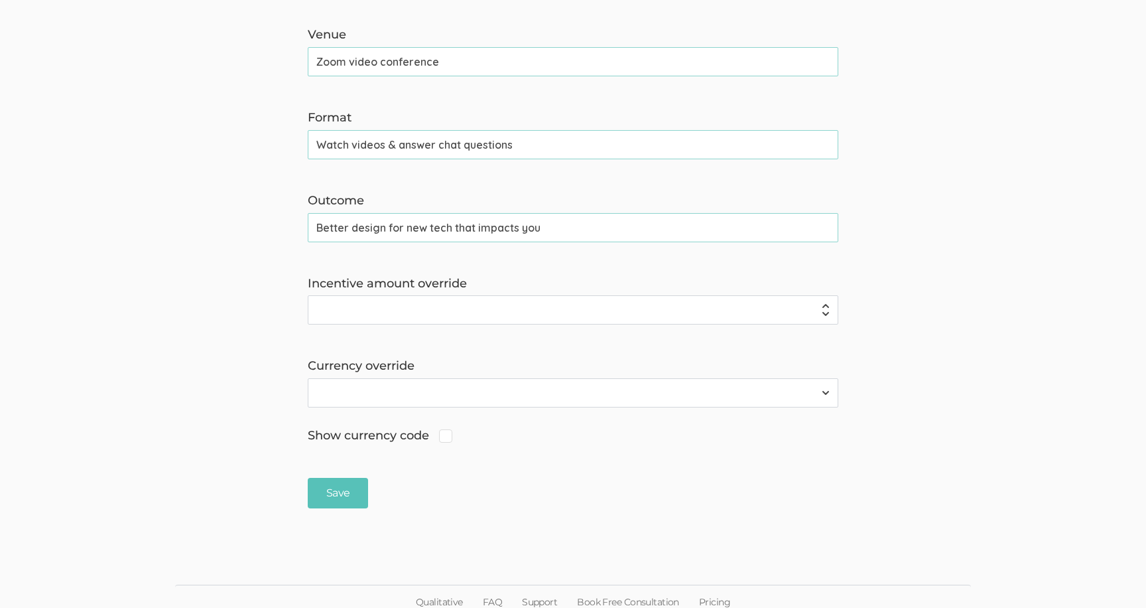
scroll to position [550, 0]
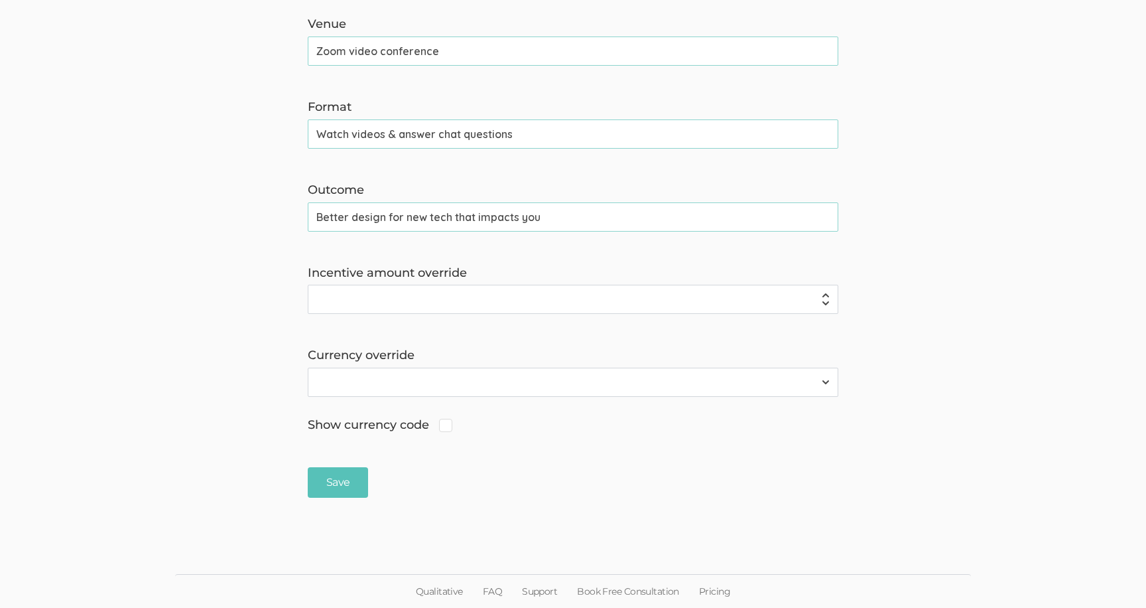
click at [335, 514] on ui-view "Qualitative FAQ Support Book Free Consultation Pricing" at bounding box center [573, 557] width 1146 height 100
click at [338, 487] on input "Save" at bounding box center [338, 482] width 60 height 31
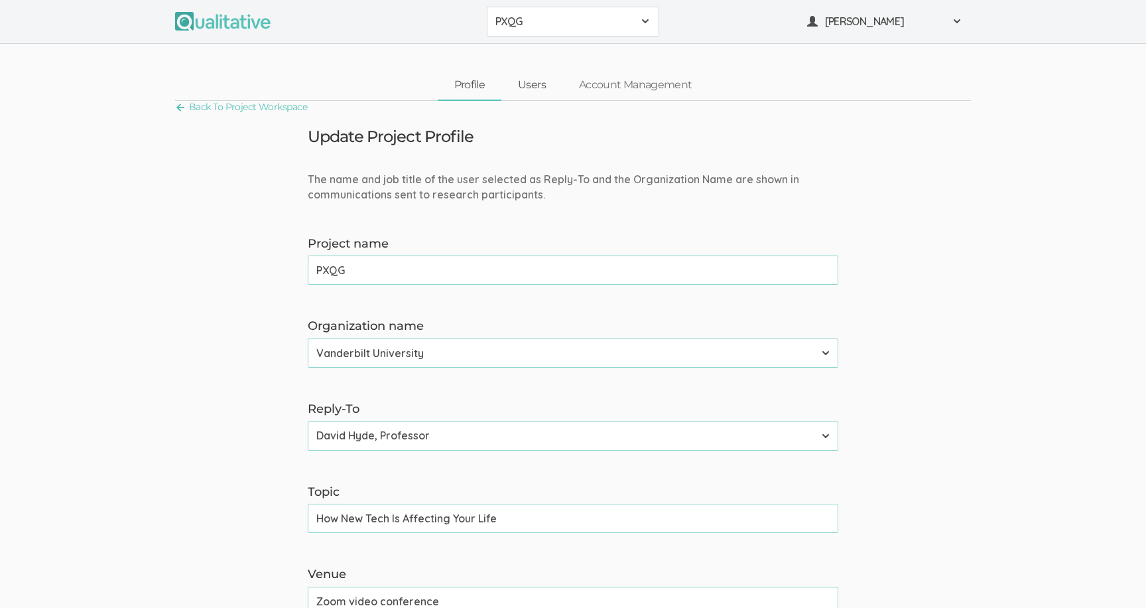
click at [537, 92] on link "Users" at bounding box center [532, 85] width 61 height 29
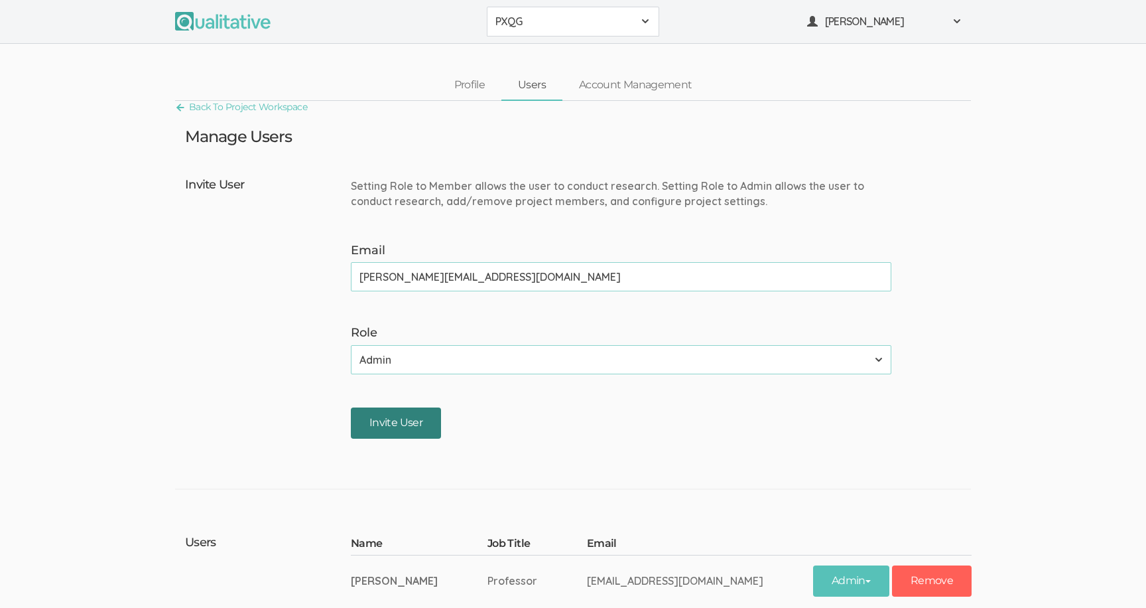
type input "neal@qualitative.io"
click at [395, 431] on input "Invite User" at bounding box center [396, 422] width 90 height 31
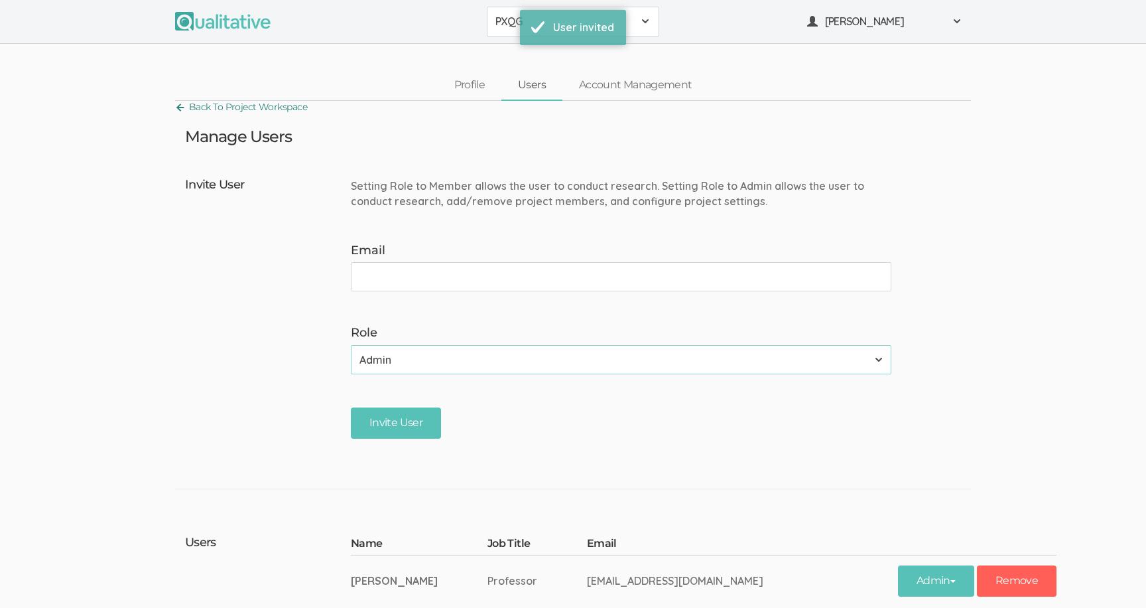
click at [274, 106] on link "Back To Project Workspace" at bounding box center [241, 107] width 132 height 18
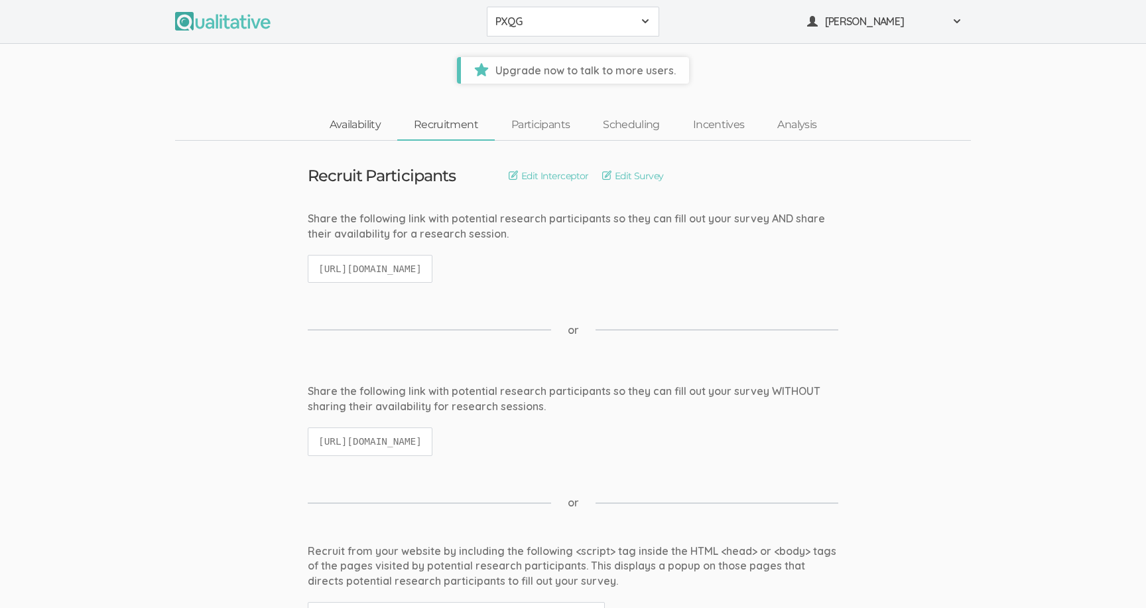
click at [380, 122] on link "Availability" at bounding box center [355, 125] width 84 height 29
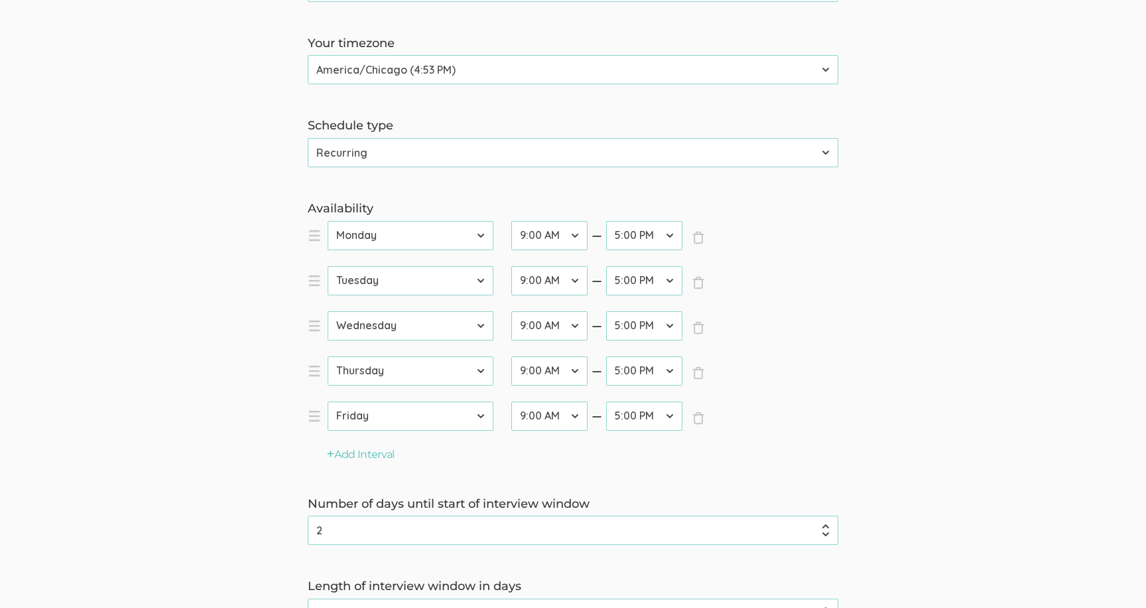
scroll to position [284, 0]
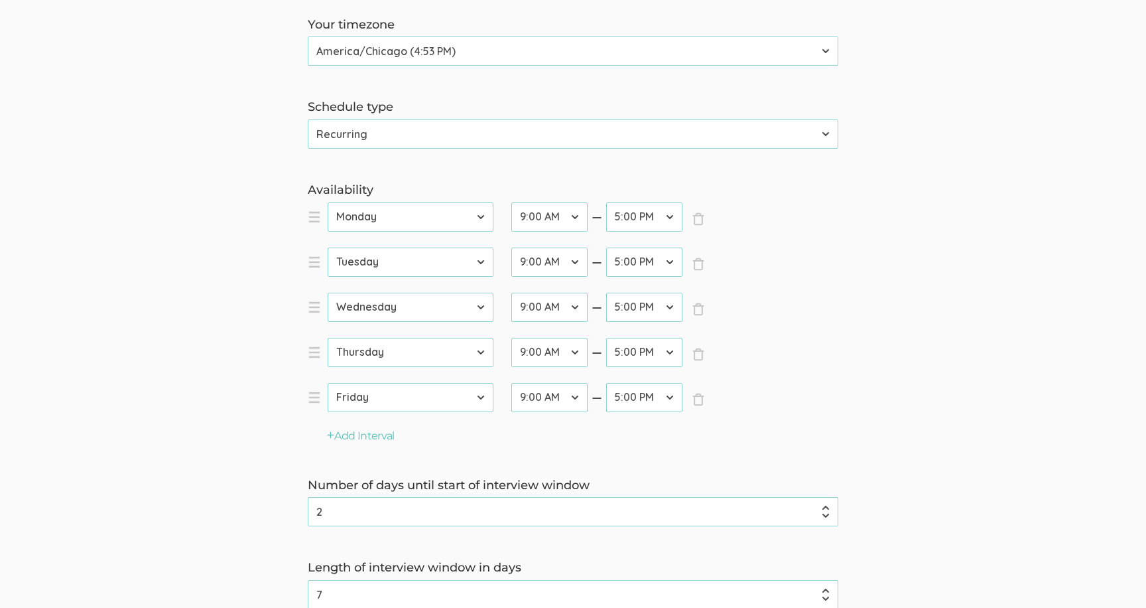
click at [411, 212] on select "Sunday Monday Tuesday Wednesday Thursday Friday Saturday" at bounding box center [411, 216] width 166 height 29
select select "6"
click at [328, 202] on select "Sunday Monday Tuesday Wednesday Thursday Friday Saturday" at bounding box center [411, 216] width 166 height 29
click at [551, 224] on select "12:00 AM 12:30 AM 1:00 AM 1:30 AM 2:00 AM 2:30 AM 3:00 AM 3:30 AM 4:00 AM 4:30 …" at bounding box center [549, 216] width 76 height 29
select select "26"
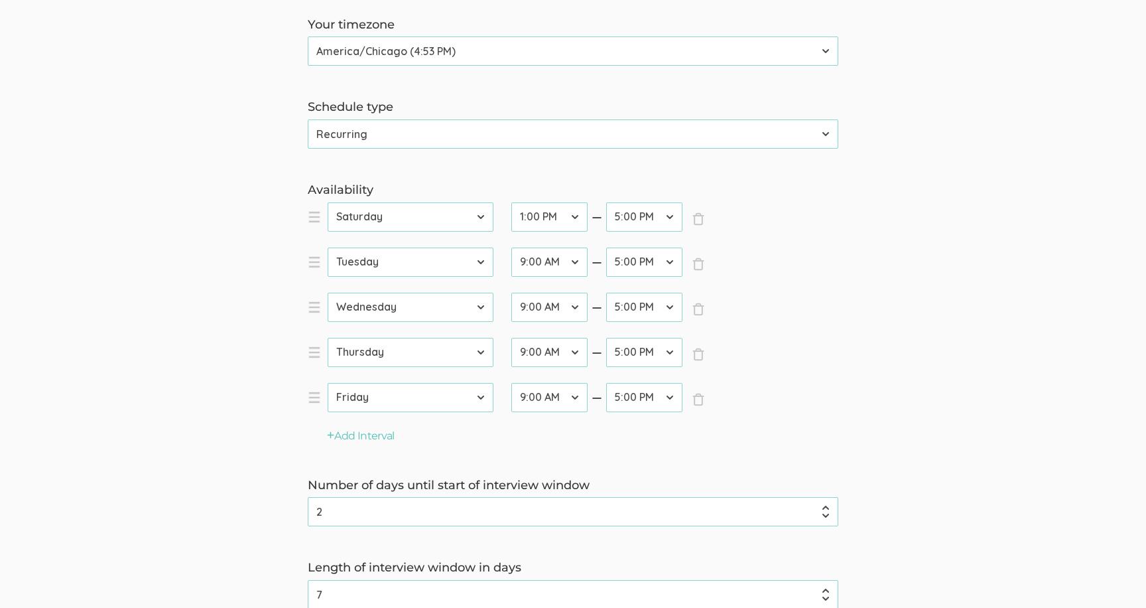
click at [511, 202] on select "12:00 AM 12:30 AM 1:00 AM 1:30 AM 2:00 AM 2:30 AM 3:00 AM 3:30 AM 4:00 AM 4:30 …" at bounding box center [549, 216] width 76 height 29
click at [625, 221] on select "12:00 AM 12:30 AM 1:00 AM 1:30 AM 2:00 AM 2:30 AM 3:00 AM 3:30 AM 4:00 AM 4:30 …" at bounding box center [644, 216] width 76 height 29
select select "28"
click at [606, 202] on select "12:00 AM 12:30 AM 1:00 AM 1:30 AM 2:00 AM 2:30 AM 3:00 AM 3:30 AM 4:00 AM 4:30 …" at bounding box center [644, 216] width 76 height 29
click at [502, 173] on form "Interview duration (minutes) 45 (success) Your timezone Etc/GMT-14 (11:53 AM) P…" at bounding box center [573, 309] width 1146 height 750
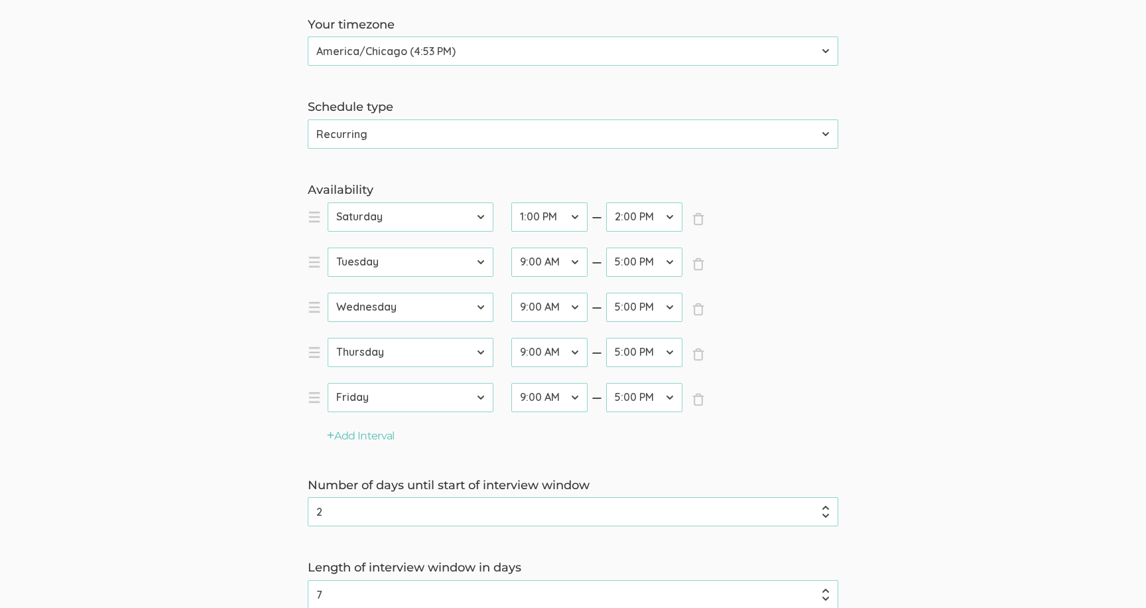
click at [462, 269] on select "Sunday Monday Tuesday Wednesday Thursday Friday Saturday" at bounding box center [411, 261] width 166 height 29
select select "6"
click at [328, 247] on select "Sunday Monday Tuesday Wednesday Thursday Friday Saturday" at bounding box center [411, 261] width 166 height 29
click at [463, 306] on select "Sunday Monday Tuesday Wednesday Thursday Friday Saturday" at bounding box center [411, 307] width 166 height 29
select select "6"
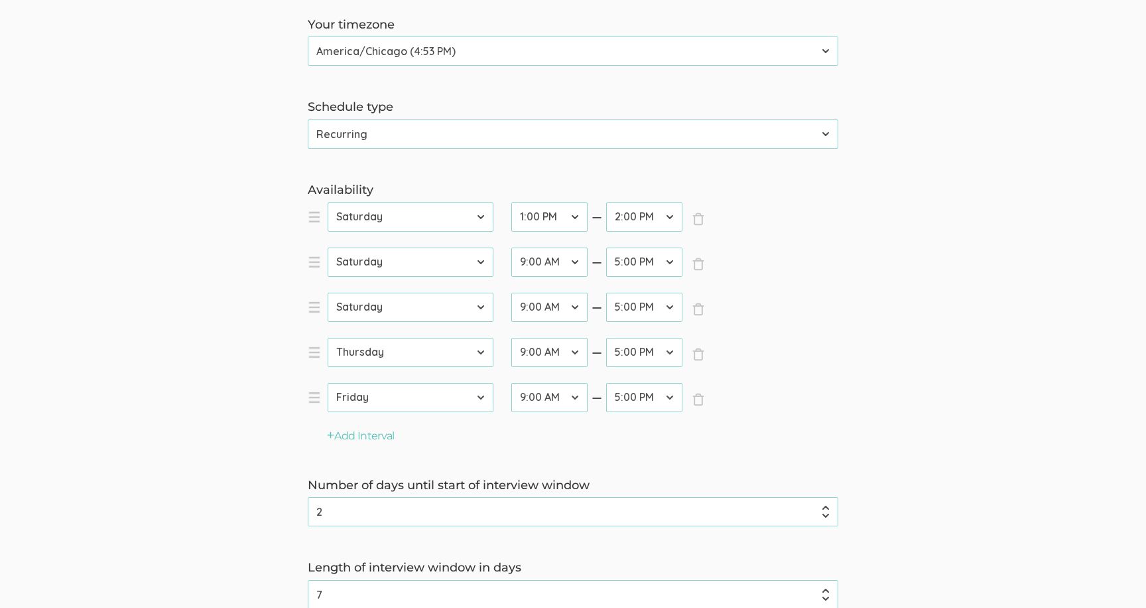
click at [328, 293] on select "Sunday Monday Tuesday Wednesday Thursday Friday Saturday" at bounding box center [411, 307] width 166 height 29
click at [459, 358] on select "Sunday Monday Tuesday Wednesday Thursday Friday Saturday" at bounding box center [411, 352] width 166 height 29
select select "6"
click at [328, 338] on select "Sunday Monday Tuesday Wednesday Thursday Friday Saturday" at bounding box center [411, 352] width 166 height 29
click at [700, 400] on span "×" at bounding box center [698, 399] width 13 height 13
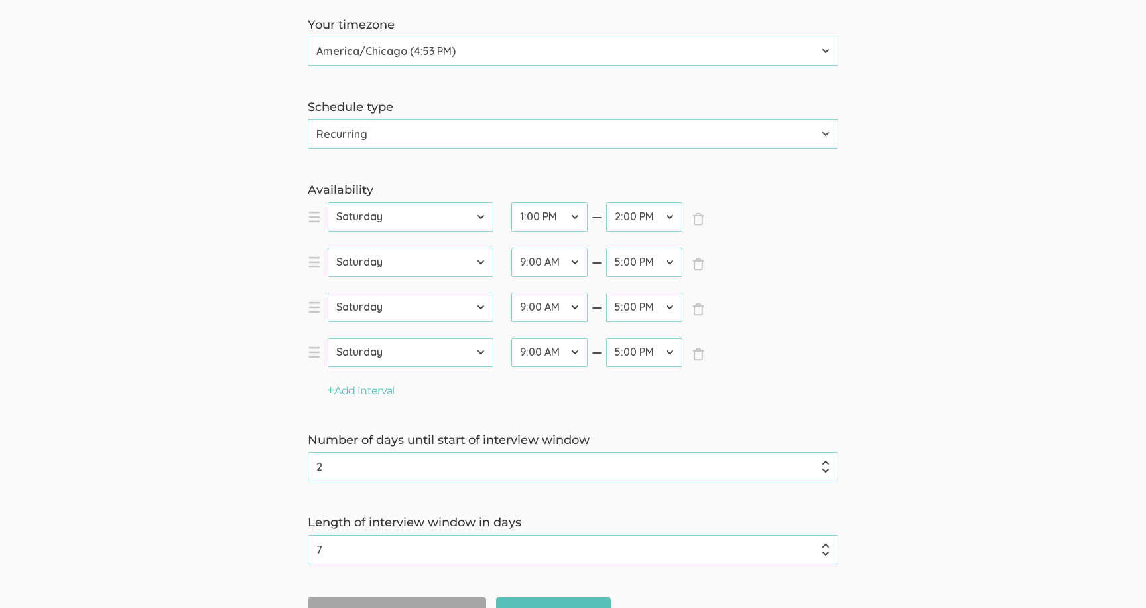
click at [552, 253] on select "12:00 AM 12:30 AM 1:00 AM 1:30 AM 2:00 AM 2:30 AM 3:00 AM 3:30 AM 4:00 AM 4:30 …" at bounding box center [549, 261] width 76 height 29
select select "28"
click at [511, 247] on select "12:00 AM 12:30 AM 1:00 AM 1:30 AM 2:00 AM 2:30 AM 3:00 AM 3:30 AM 4:00 AM 4:30 …" at bounding box center [549, 261] width 76 height 29
click at [550, 300] on select "12:00 AM 12:30 AM 1:00 AM 1:30 AM 2:00 AM 2:30 AM 3:00 AM 3:30 AM 4:00 AM 4:30 …" at bounding box center [549, 307] width 76 height 29
select select "30"
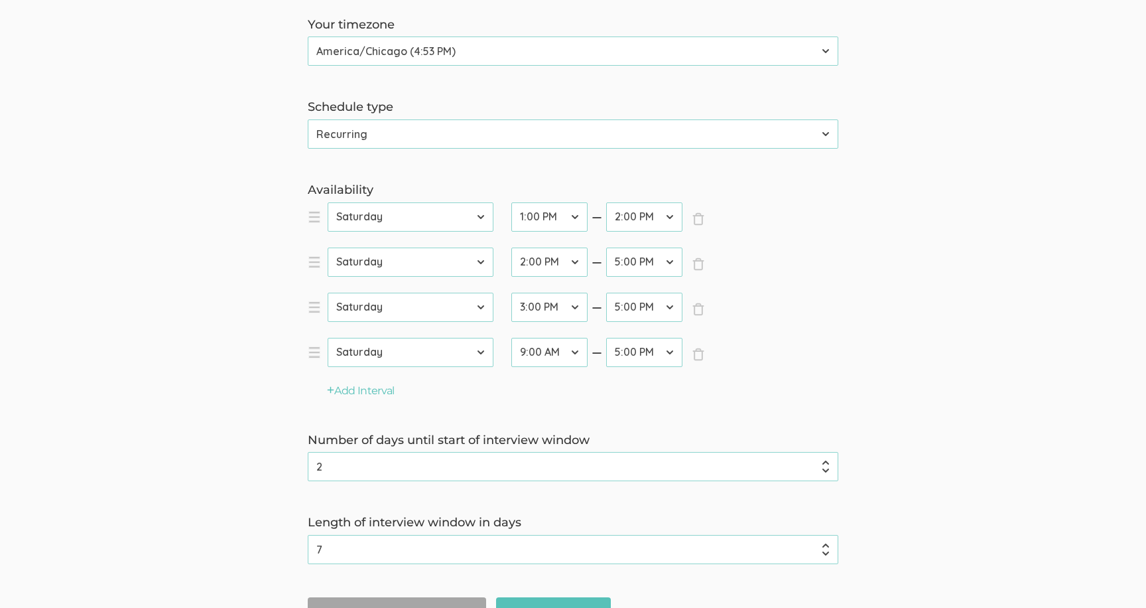
click at [511, 293] on select "12:00 AM 12:30 AM 1:00 AM 1:30 AM 2:00 AM 2:30 AM 3:00 AM 3:30 AM 4:00 AM 4:30 …" at bounding box center [549, 307] width 76 height 29
click at [535, 362] on select "12:00 AM 12:30 AM 1:00 AM 1:30 AM 2:00 AM 2:30 AM 3:00 AM 3:30 AM 4:00 AM 4:30 …" at bounding box center [549, 352] width 76 height 29
select select "32"
click at [511, 338] on select "12:00 AM 12:30 AM 1:00 AM 1:30 AM 2:00 AM 2:30 AM 3:00 AM 3:30 AM 4:00 AM 4:30 …" at bounding box center [549, 352] width 76 height 29
click at [360, 127] on select "Calendar Recurring" at bounding box center [573, 133] width 531 height 29
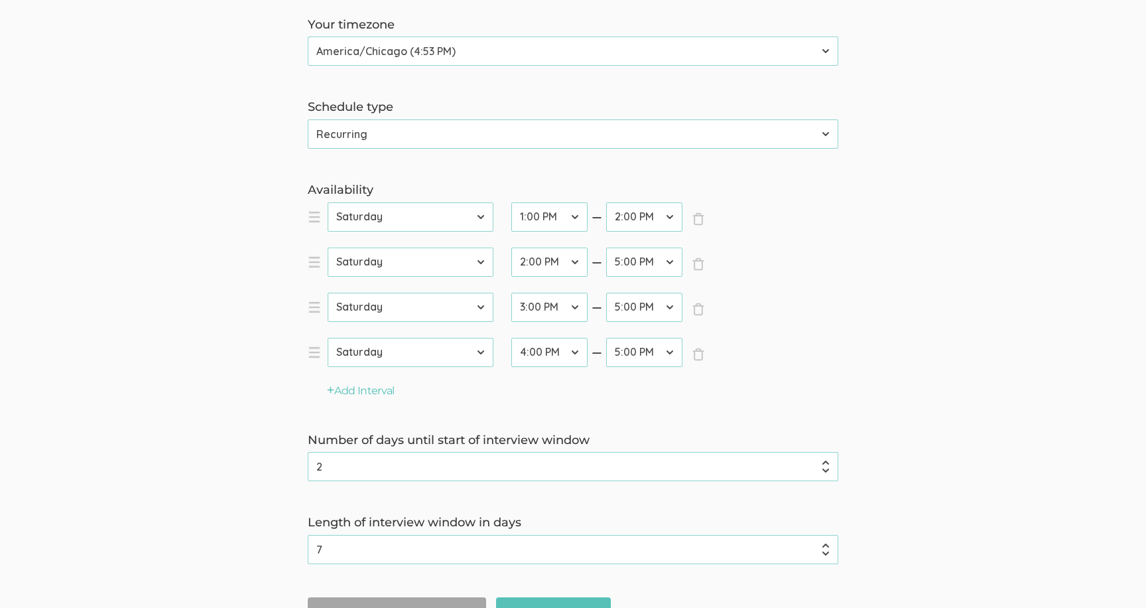
select select "0"
click at [308, 119] on select "Calendar Recurring" at bounding box center [573, 133] width 531 height 29
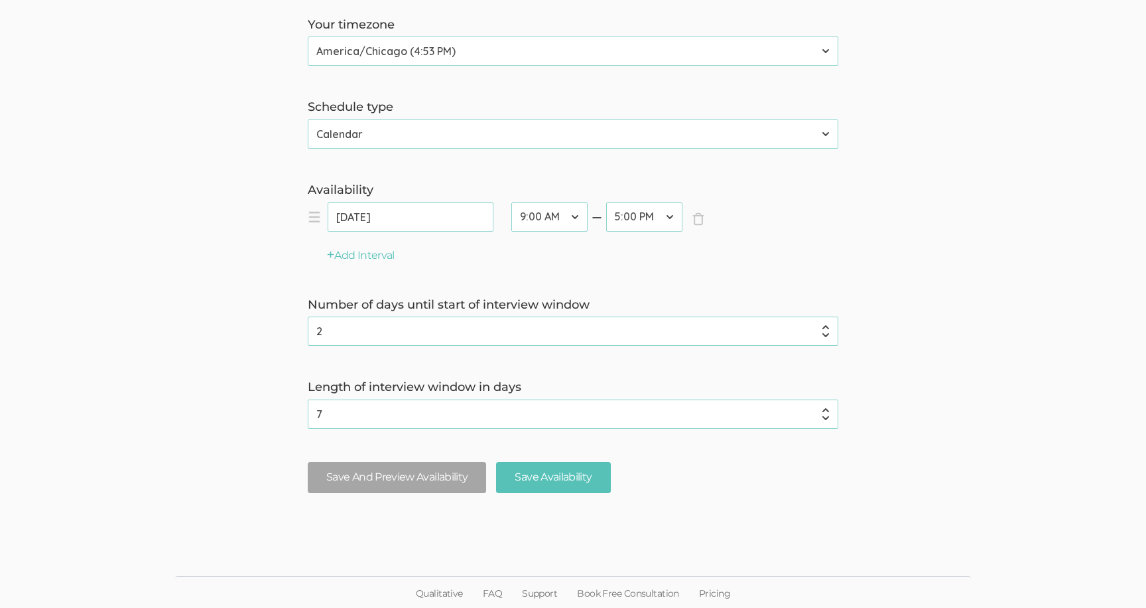
click at [373, 222] on input "Aug 25, 2025" at bounding box center [411, 216] width 166 height 29
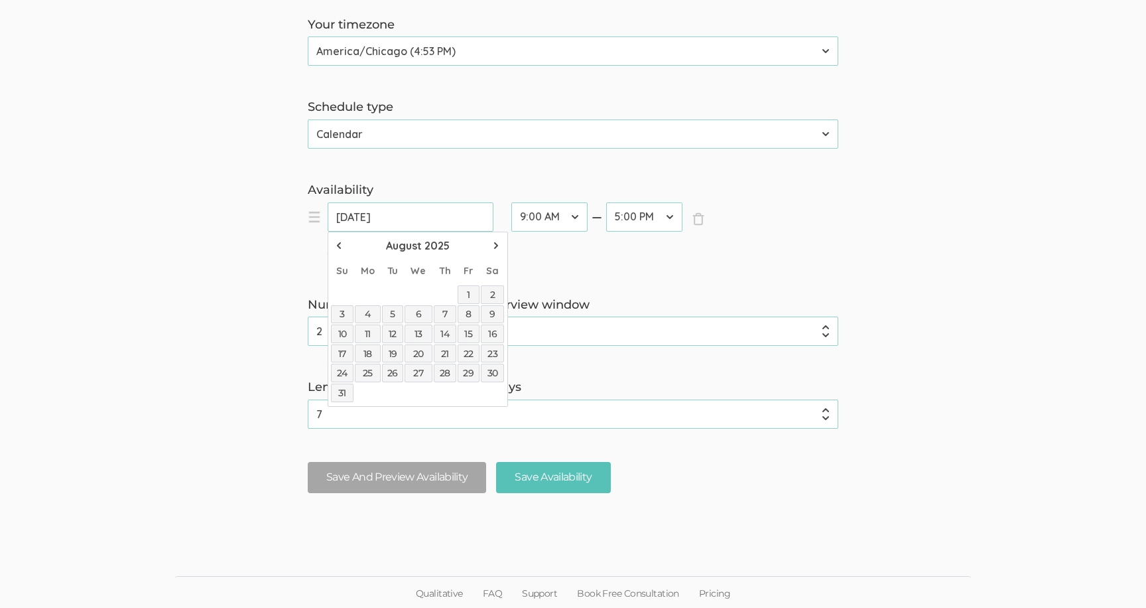
click at [496, 376] on link "30" at bounding box center [493, 373] width 24 height 19
type input "Aug 30, 2025"
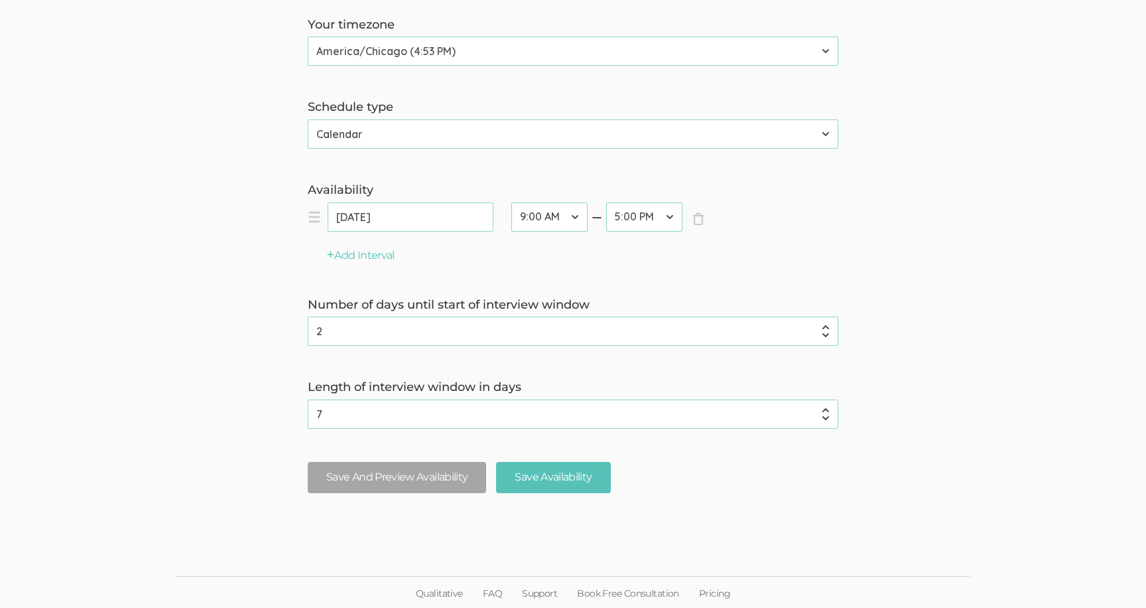
click at [536, 224] on select "12:00 AM 12:30 AM 1:00 AM 1:30 AM 2:00 AM 2:30 AM 3:00 AM 3:30 AM 4:00 AM 4:30 …" at bounding box center [549, 216] width 76 height 29
select select "26"
click at [511, 202] on select "12:00 AM 12:30 AM 1:00 AM 1:30 AM 2:00 AM 2:30 AM 3:00 AM 3:30 AM 4:00 AM 4:30 …" at bounding box center [549, 216] width 76 height 29
click at [624, 213] on select "12:00 AM 12:30 AM 1:00 AM 1:30 AM 2:00 AM 2:30 AM 3:00 AM 3:30 AM 4:00 AM 4:30 …" at bounding box center [644, 216] width 76 height 29
select select "28"
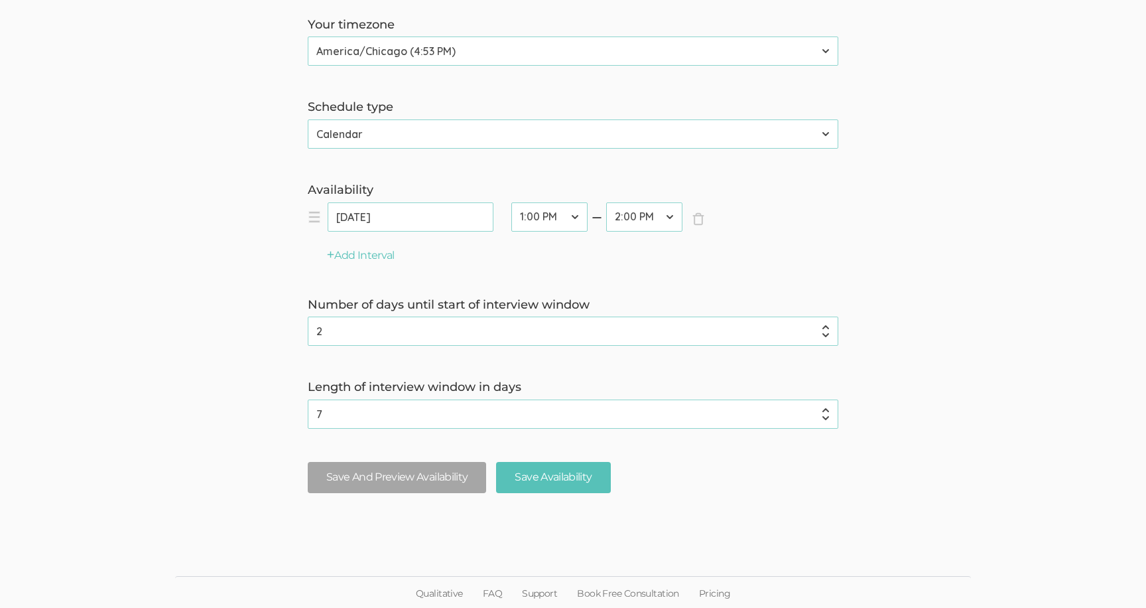
click at [606, 202] on select "12:00 AM 12:30 AM 1:00 AM 1:30 AM 2:00 AM 2:30 AM 3:00 AM 3:30 AM 4:00 AM 4:30 …" at bounding box center [644, 216] width 76 height 29
click at [373, 250] on button "Add Interval" at bounding box center [361, 255] width 68 height 15
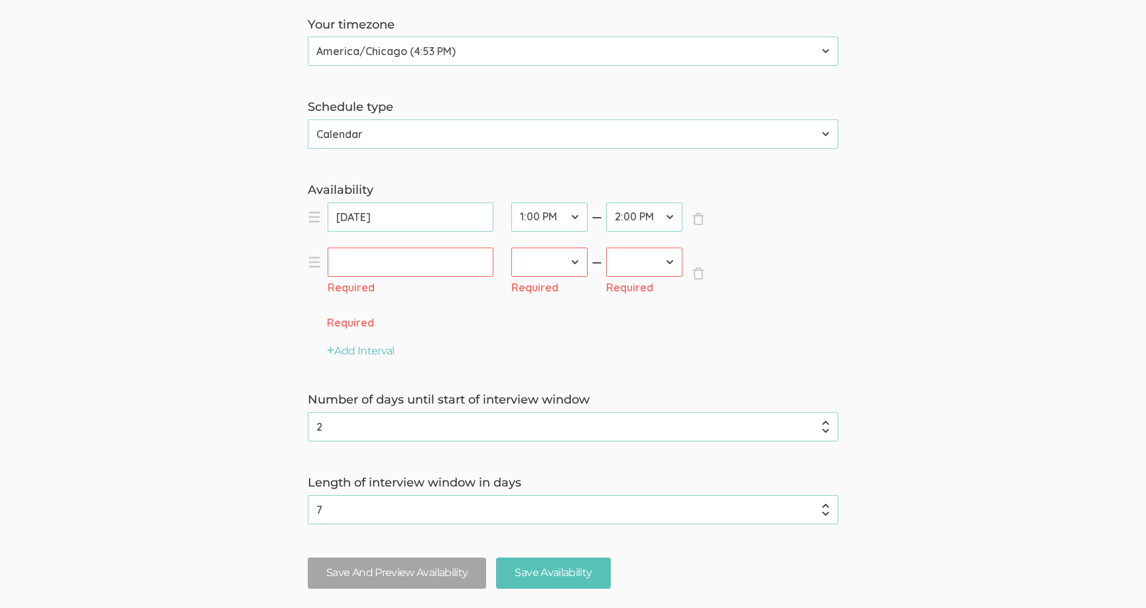
click at [375, 253] on input "text" at bounding box center [411, 261] width 166 height 29
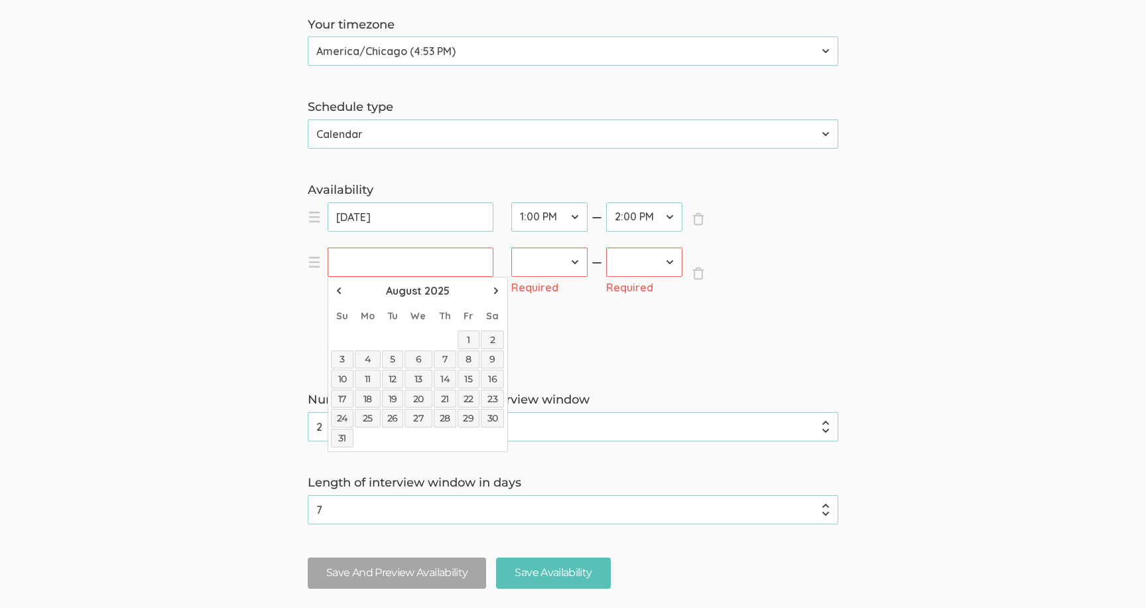
click at [490, 413] on link "30" at bounding box center [493, 418] width 24 height 19
type input "Aug 30, 2025"
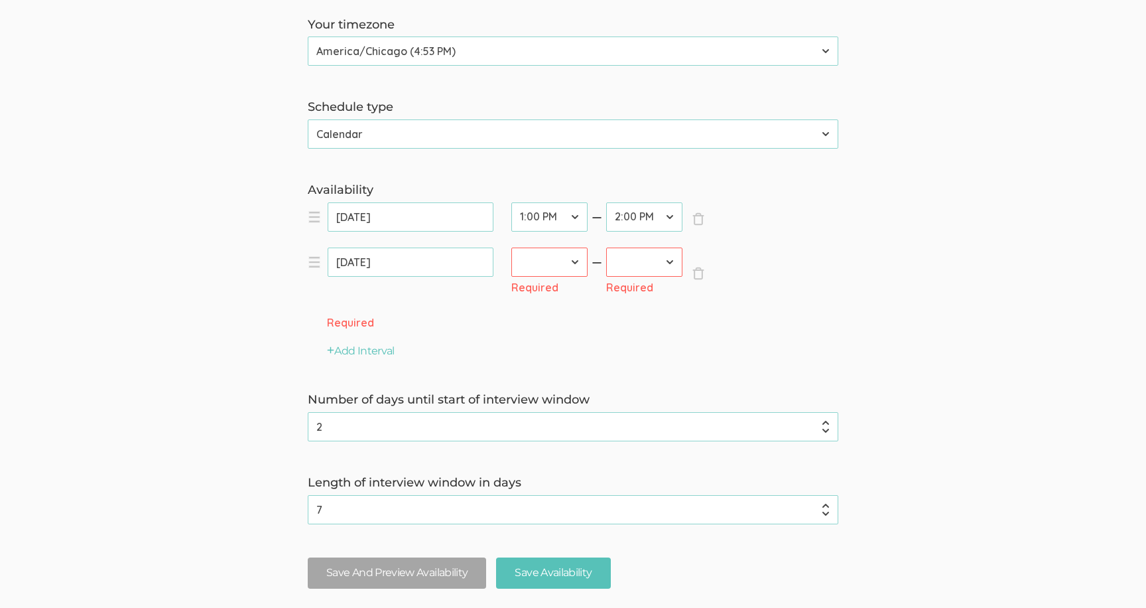
click at [541, 274] on select "12:00 AM 12:30 AM 1:00 AM 1:30 AM 2:00 AM 2:30 AM 3:00 AM 3:30 AM 4:00 AM 4:30 …" at bounding box center [549, 261] width 76 height 29
select select "28"
click at [511, 247] on select "12:00 AM 12:30 AM 1:00 AM 1:30 AM 2:00 AM 2:30 AM 3:00 AM 3:30 AM 4:00 AM 4:30 …" at bounding box center [549, 261] width 76 height 29
click at [628, 266] on select "12:00 AM 12:30 AM 1:00 AM 1:30 AM 2:00 AM 2:30 AM 3:00 AM 3:30 AM 4:00 AM 4:30 …" at bounding box center [644, 261] width 76 height 29
select select "30"
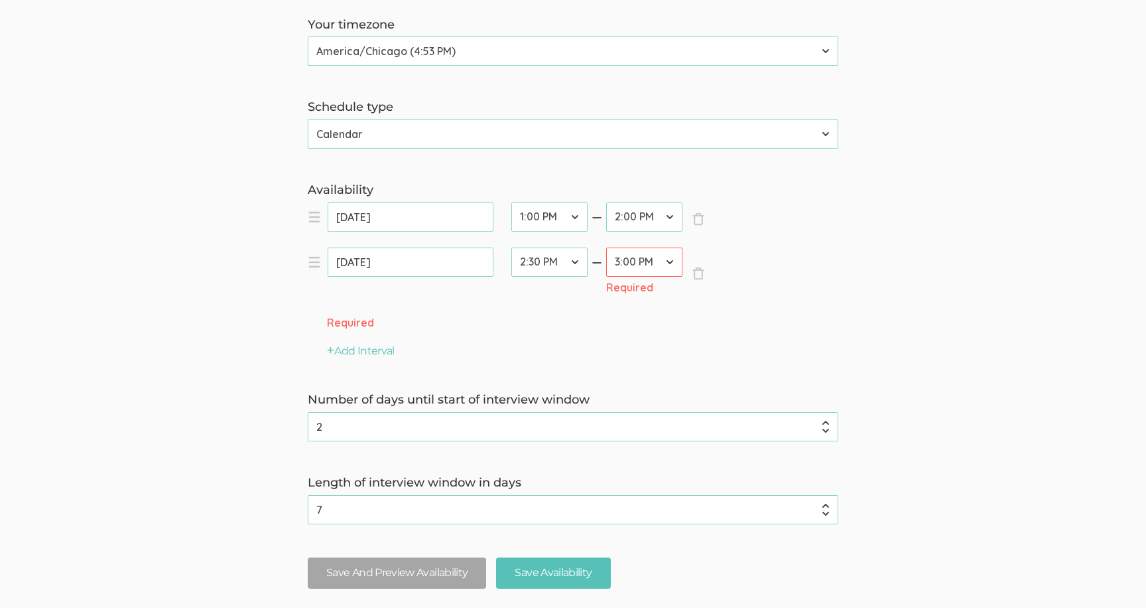
click at [606, 247] on select "12:00 AM 12:30 AM 1:00 AM 1:30 AM 2:00 AM 2:30 AM 3:00 AM 3:30 AM 4:00 AM 4:30 …" at bounding box center [644, 261] width 76 height 29
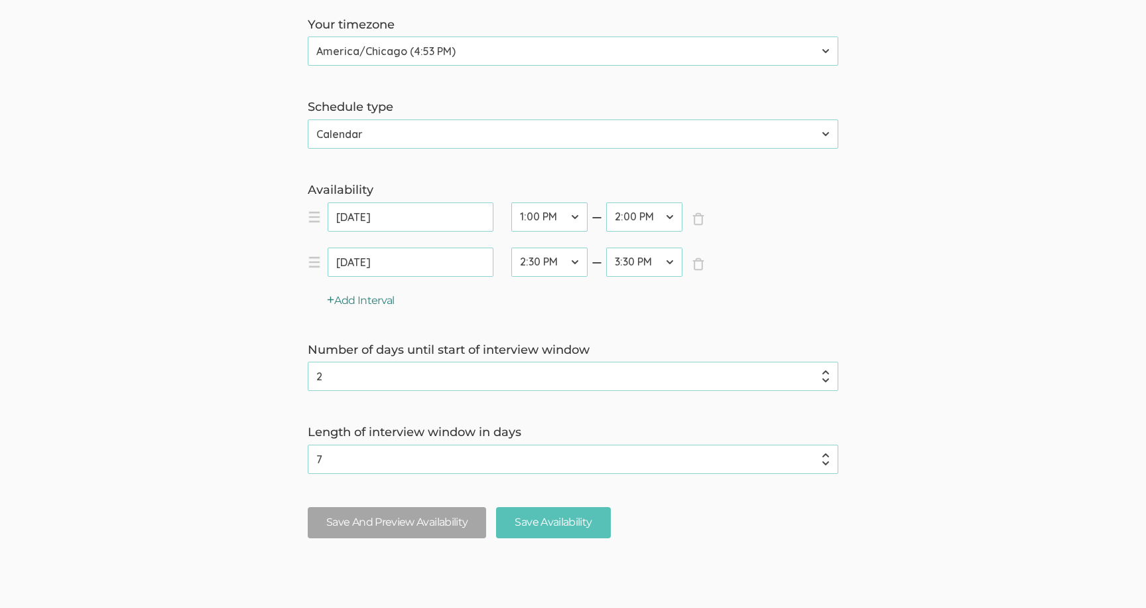
click at [354, 306] on button "Add Interval" at bounding box center [361, 300] width 68 height 15
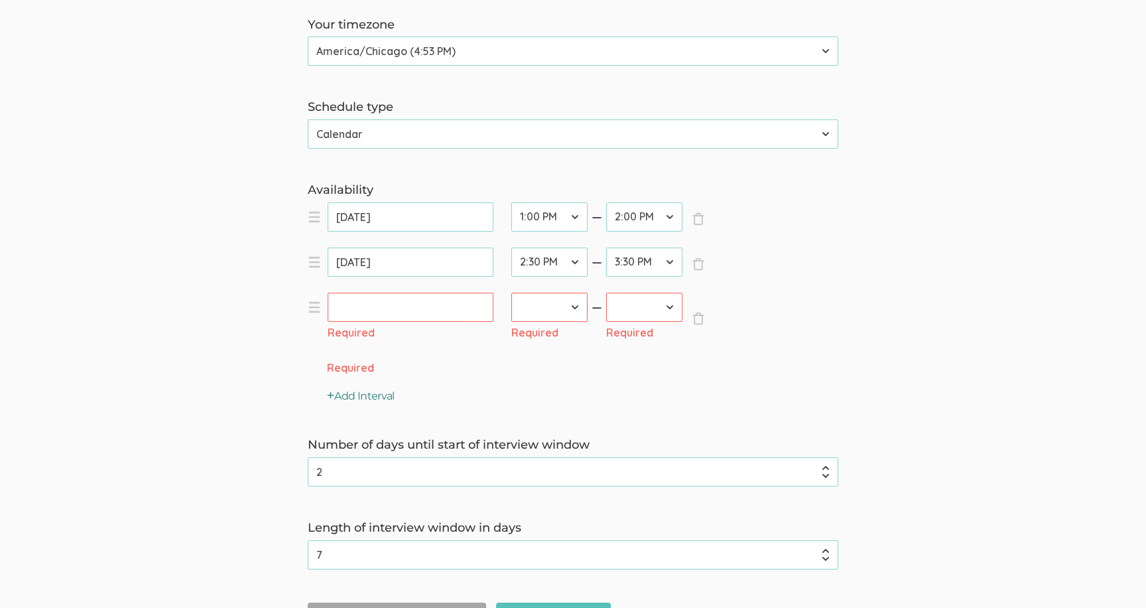
click at [354, 306] on input "text" at bounding box center [411, 307] width 166 height 29
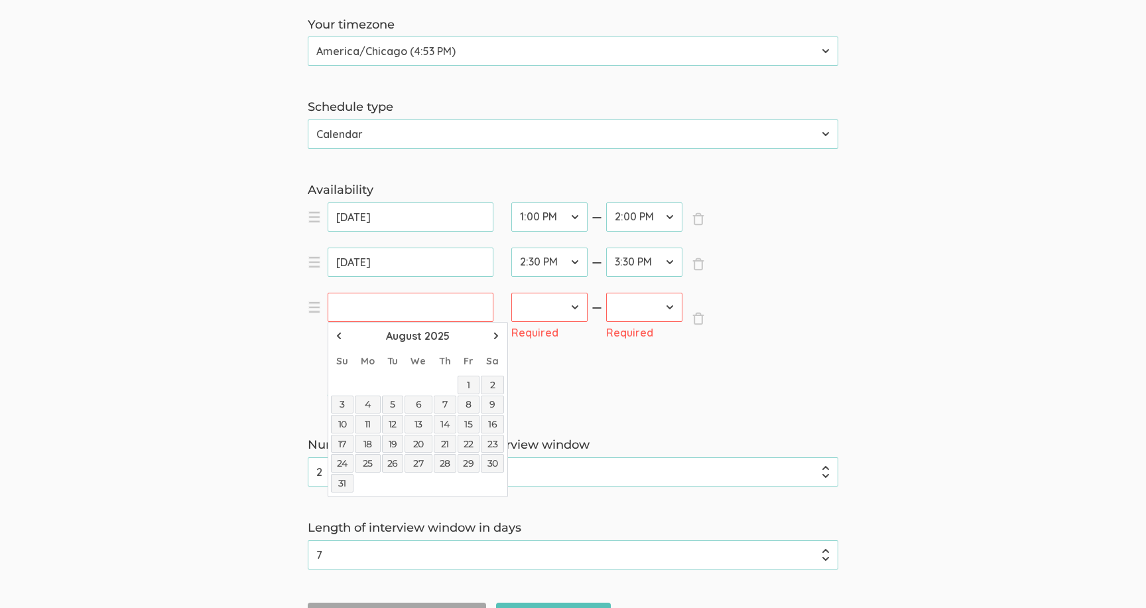
click at [491, 466] on link "30" at bounding box center [493, 463] width 24 height 19
type input "Aug 30, 2025"
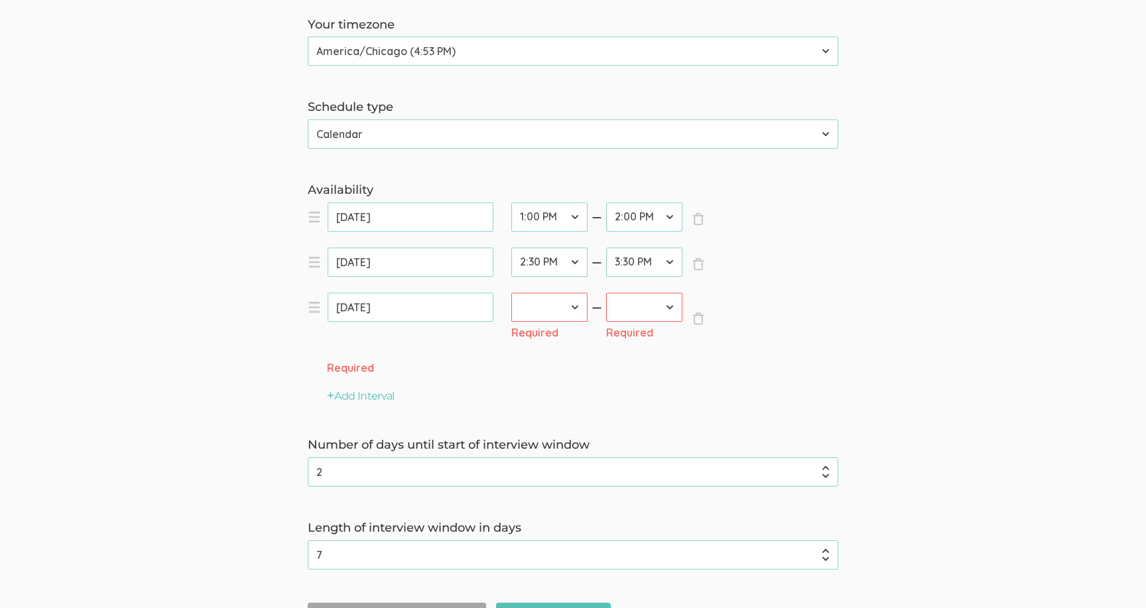
click at [533, 315] on select "12:00 AM 12:30 AM 1:00 AM 1:30 AM 2:00 AM 2:30 AM 3:00 AM 3:30 AM 4:00 AM 4:30 …" at bounding box center [549, 307] width 76 height 29
select select "30"
click at [511, 293] on select "12:00 AM 12:30 AM 1:00 AM 1:30 AM 2:00 AM 2:30 AM 3:00 AM 3:30 AM 4:00 AM 4:30 …" at bounding box center [549, 307] width 76 height 29
click at [626, 301] on select "12:00 AM 12:30 AM 1:00 AM 1:30 AM 2:00 AM 2:30 AM 3:00 AM 3:30 AM 4:00 AM 4:30 …" at bounding box center [644, 307] width 76 height 29
select select "32"
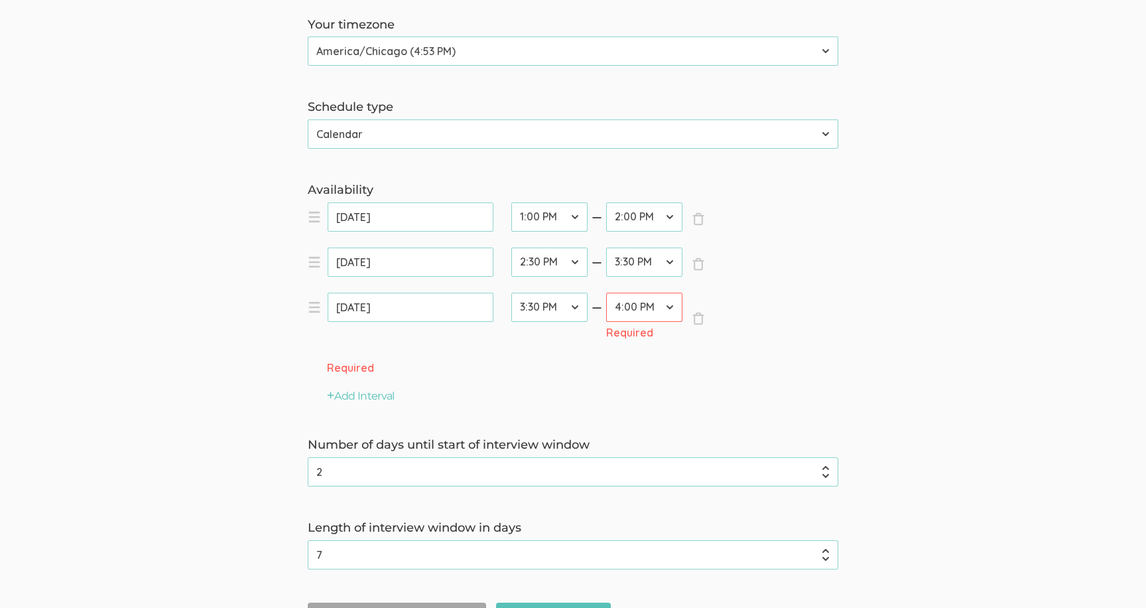
click at [606, 293] on select "12:00 AM 12:30 AM 1:00 AM 1:30 AM 2:00 AM 2:30 AM 3:00 AM 3:30 AM 4:00 AM 4:30 …" at bounding box center [644, 307] width 76 height 29
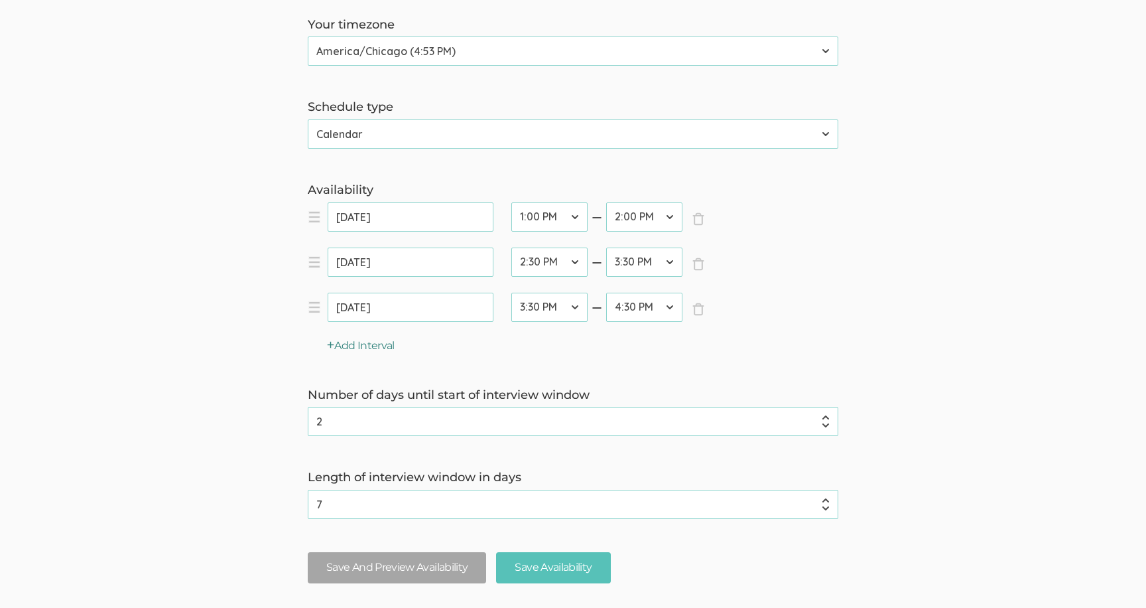
click at [375, 350] on button "Add Interval" at bounding box center [361, 345] width 68 height 15
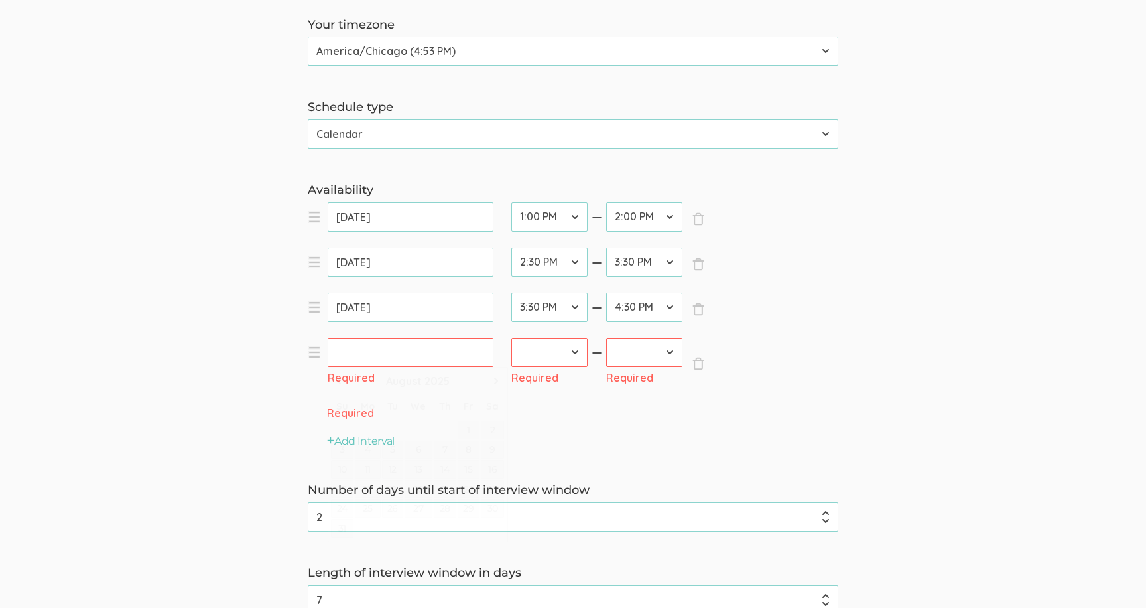
click at [376, 350] on input "text" at bounding box center [411, 352] width 166 height 29
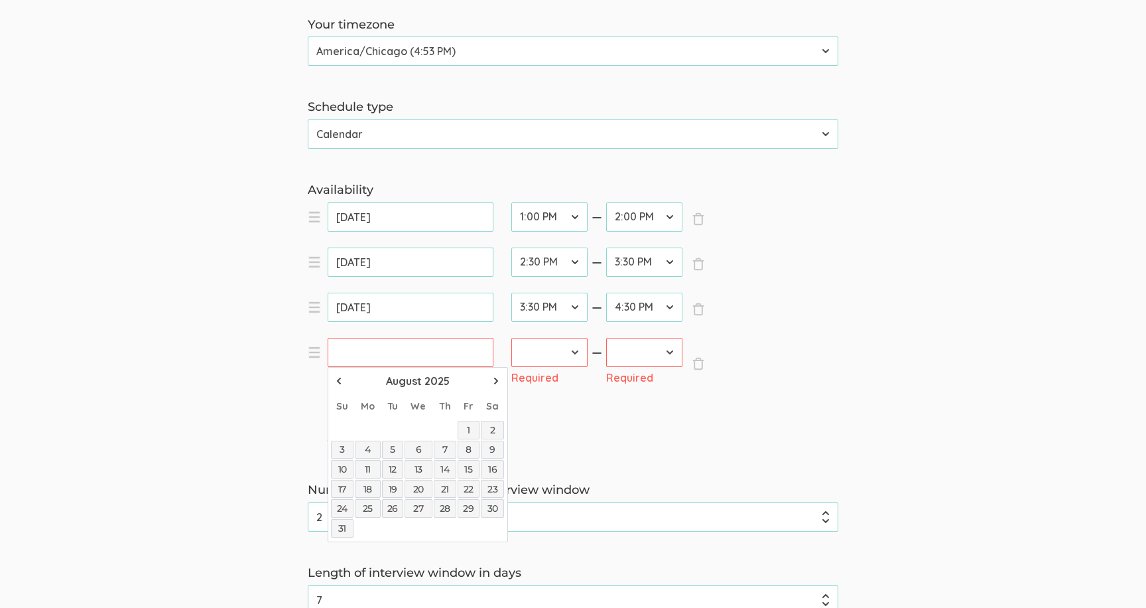
click at [488, 504] on link "30" at bounding box center [493, 508] width 24 height 19
type input "Aug 30, 2025"
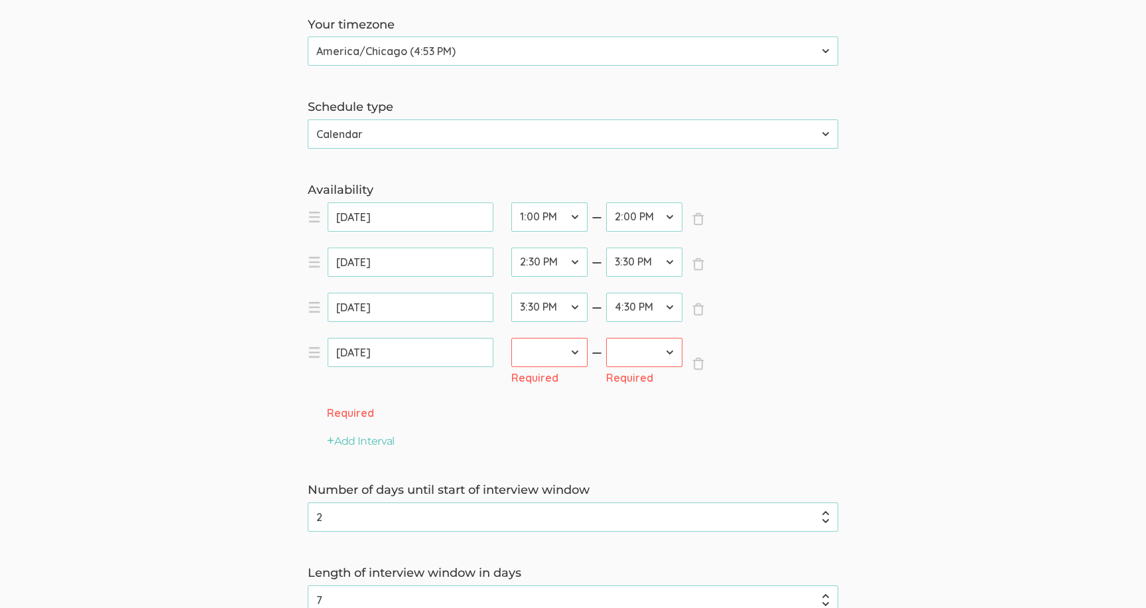
click at [538, 358] on select "12:00 AM 12:30 AM 1:00 AM 1:30 AM 2:00 AM 2:30 AM 3:00 AM 3:30 AM 4:00 AM 4:30 …" at bounding box center [549, 352] width 76 height 29
click at [560, 356] on select "12:00 AM 12:30 AM 1:00 AM 1:30 AM 2:00 AM 2:30 AM 3:00 AM 3:30 AM 4:00 AM 4:30 …" at bounding box center [549, 352] width 76 height 29
select select "32"
click at [511, 338] on select "12:00 AM 12:30 AM 1:00 AM 1:30 AM 2:00 AM 2:30 AM 3:00 AM 3:30 AM 4:00 AM 4:30 …" at bounding box center [549, 352] width 76 height 29
click at [614, 354] on select "12:00 AM 12:30 AM 1:00 AM 1:30 AM 2:00 AM 2:30 AM 3:00 AM 3:30 AM 4:00 AM 4:30 …" at bounding box center [644, 352] width 76 height 29
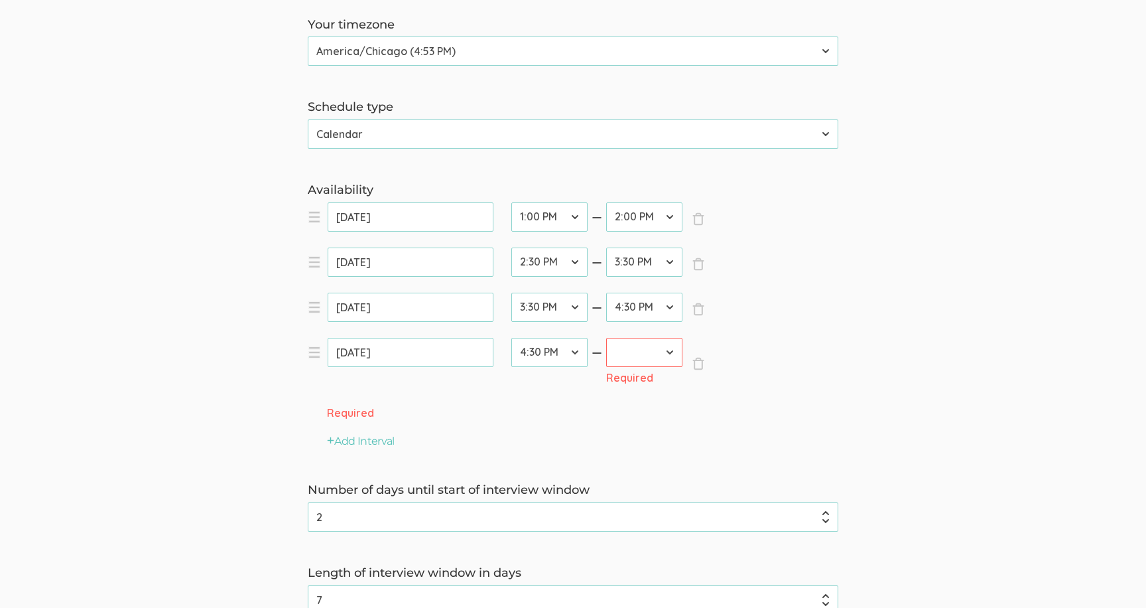
select select "34"
click at [606, 338] on select "12:00 AM 12:30 AM 1:00 AM 1:30 AM 2:00 AM 2:30 AM 3:00 AM 3:30 AM 4:00 AM 4:30 …" at bounding box center [644, 352] width 76 height 29
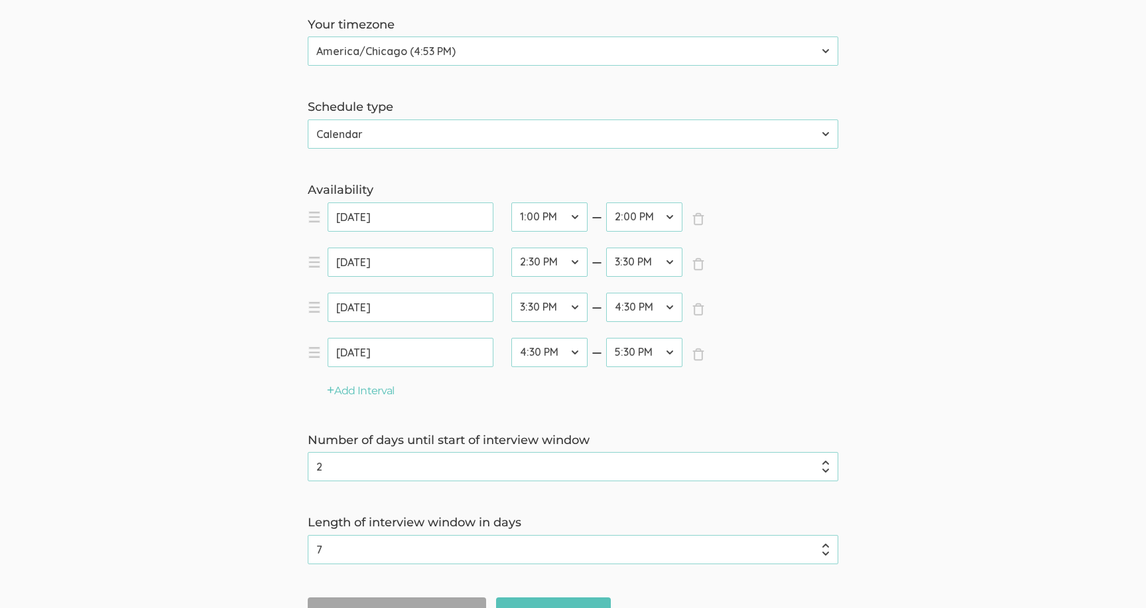
click at [581, 387] on div "Add Interval" at bounding box center [507, 390] width 398 height 15
click at [591, 387] on div "Add Interval" at bounding box center [507, 390] width 398 height 15
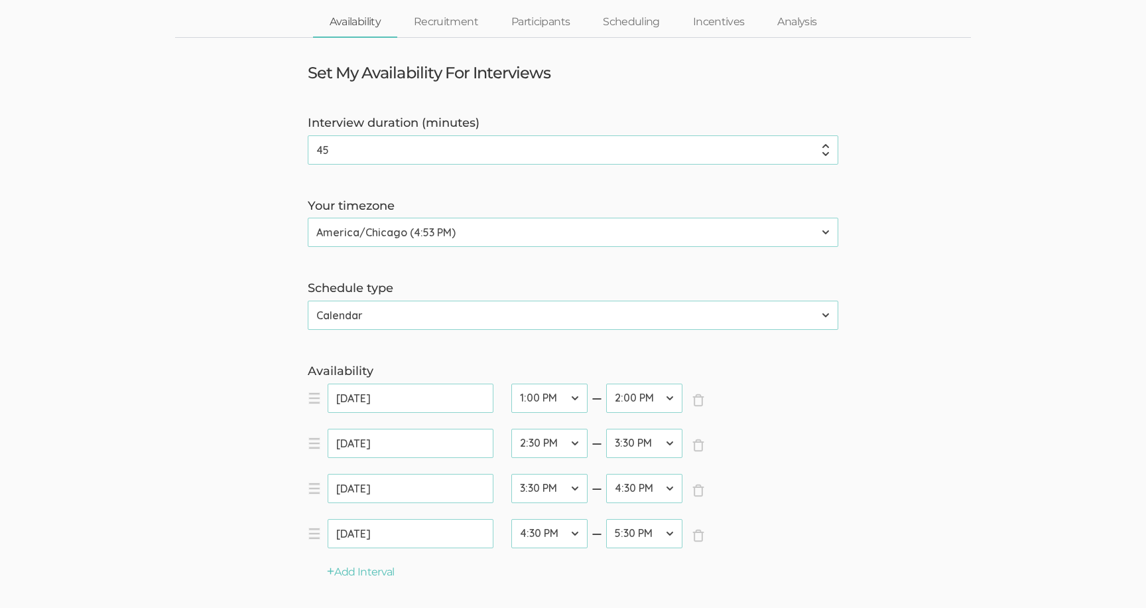
scroll to position [63, 0]
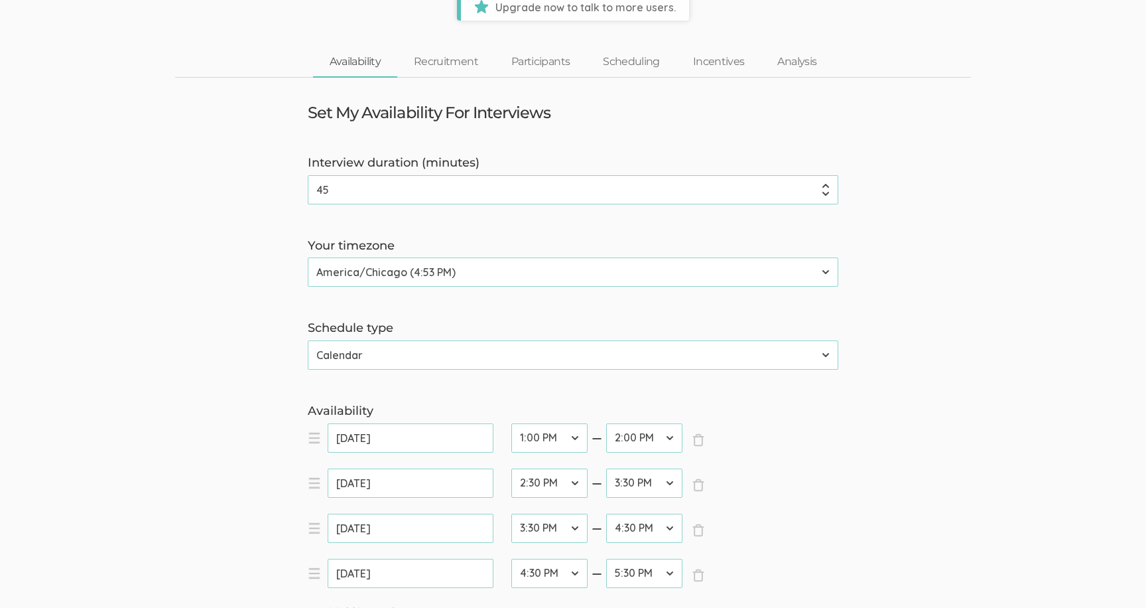
click at [505, 328] on label "Schedule type" at bounding box center [573, 328] width 531 height 17
click at [481, 194] on input "45" at bounding box center [573, 189] width 531 height 29
click at [499, 245] on label "Your timezone" at bounding box center [573, 245] width 531 height 17
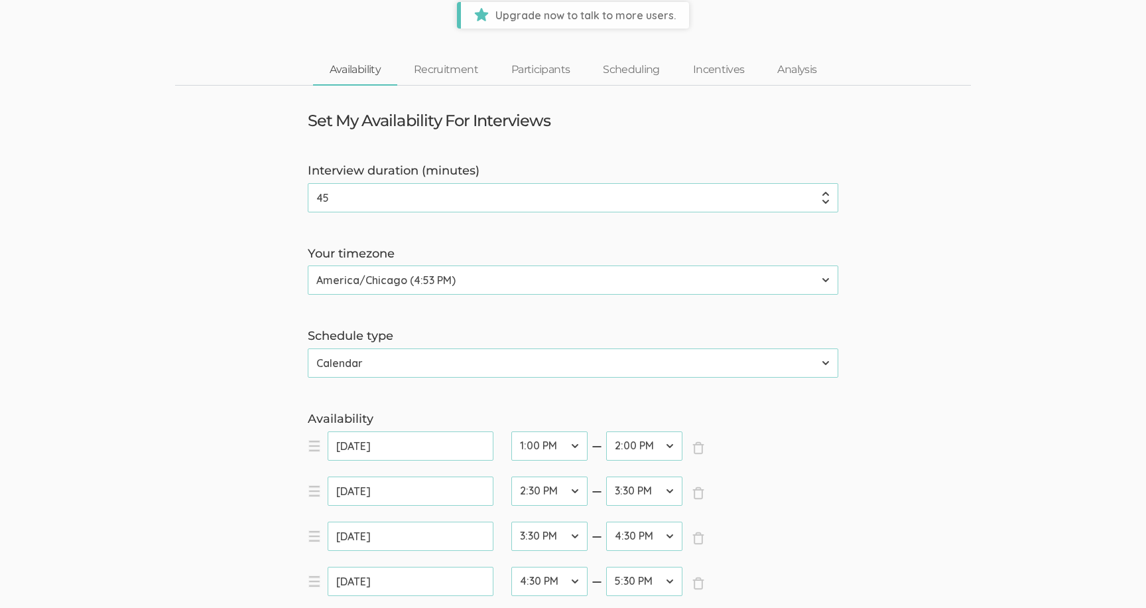
click at [499, 198] on input "45" at bounding box center [573, 197] width 531 height 29
click at [495, 244] on form "Interview duration (minutes) 45 (success) Your timezone Etc/GMT-14 (11:53 AM) P…" at bounding box center [573, 515] width 1146 height 705
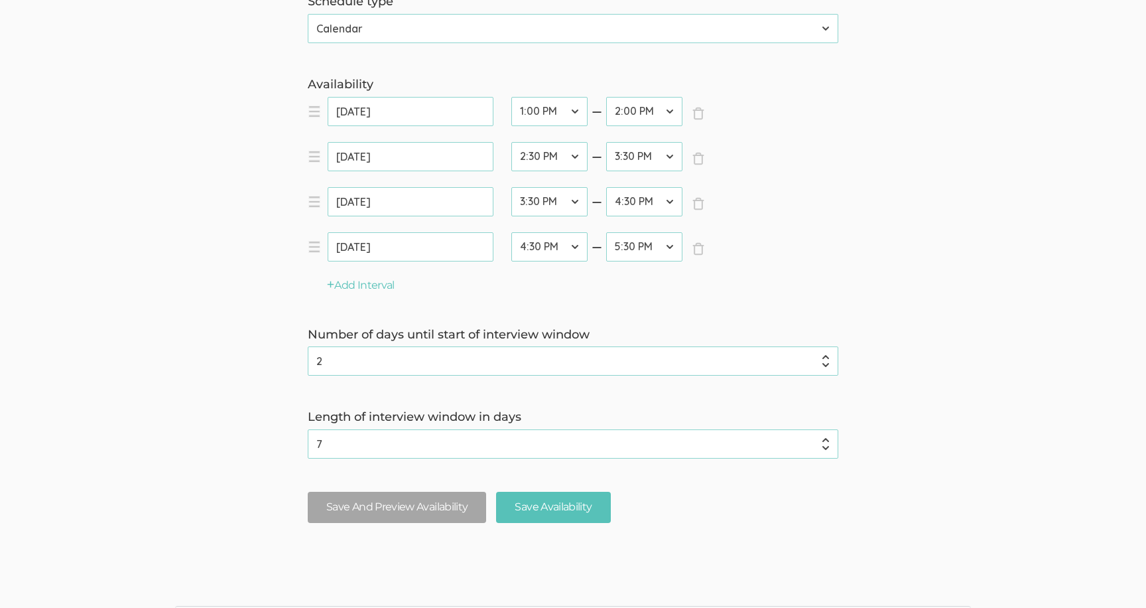
scroll to position [397, 0]
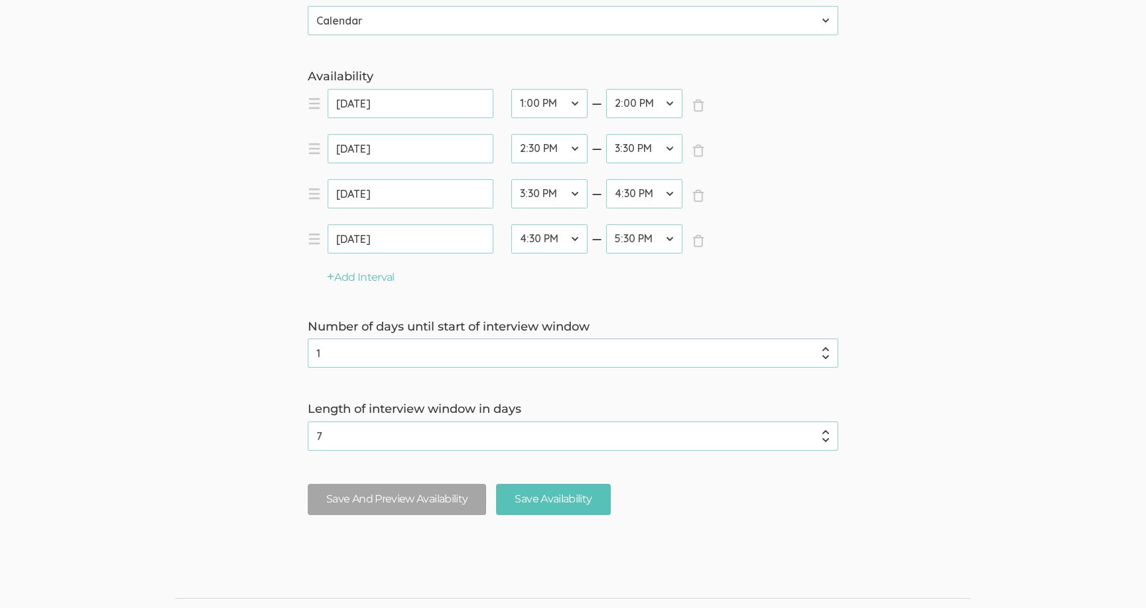
type input "1"
click at [827, 360] on input "1" at bounding box center [573, 352] width 531 height 29
type input "6"
click at [827, 440] on input "6" at bounding box center [573, 435] width 531 height 29
click at [557, 391] on form "Interview duration (minutes) 45 (success) Your timezone Etc/GMT-14 (11:53 AM) P…" at bounding box center [573, 172] width 1146 height 705
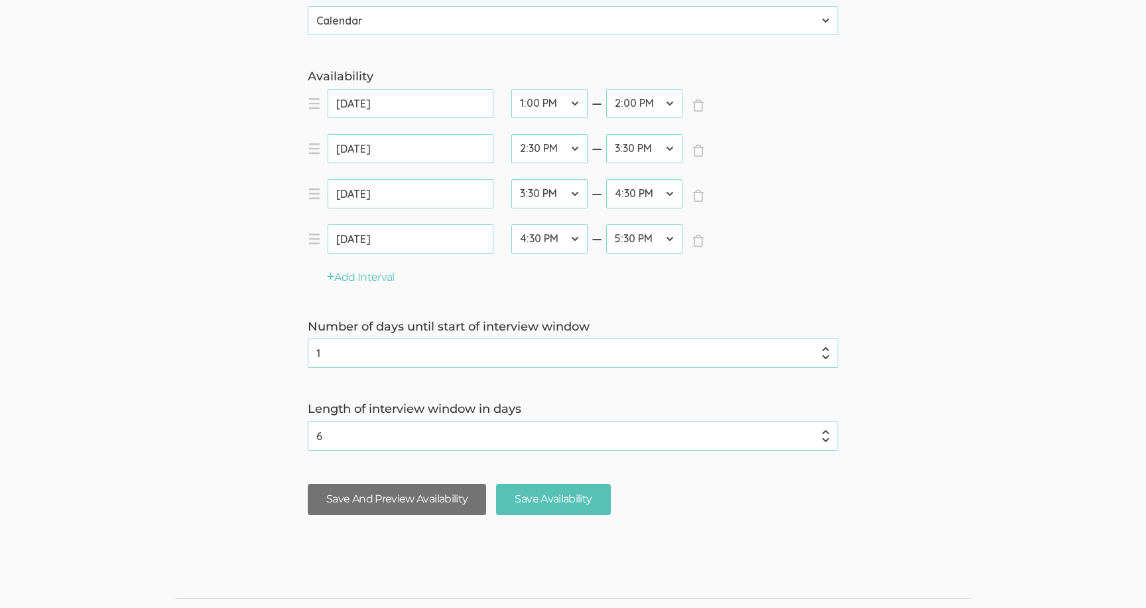
click at [424, 499] on button "Save And Preview Availability" at bounding box center [397, 499] width 178 height 31
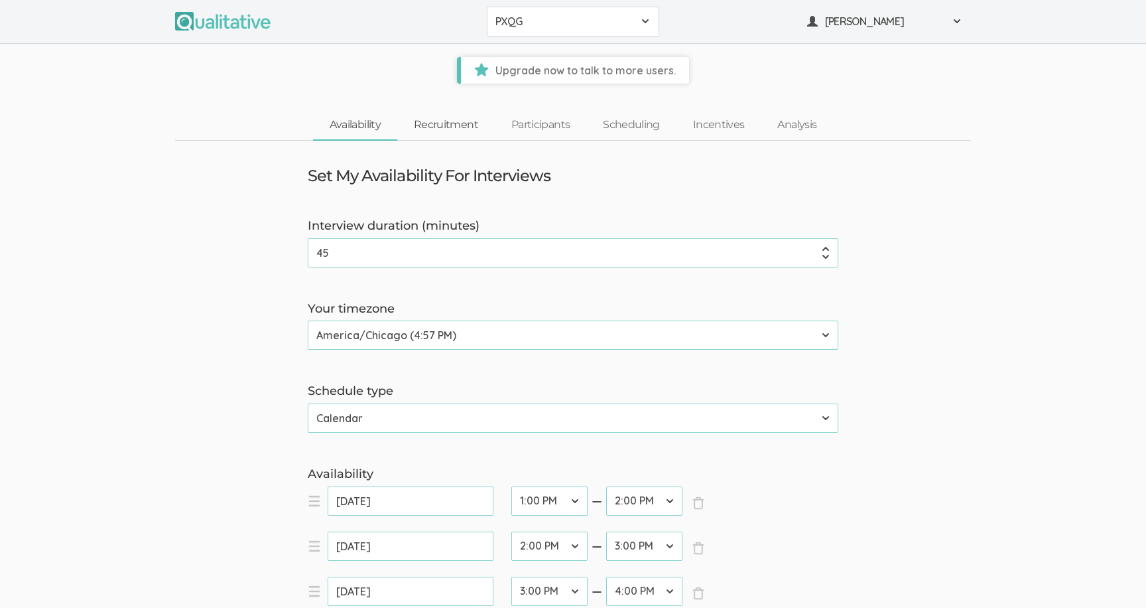
click at [456, 122] on link "Recruitment" at bounding box center [446, 125] width 98 height 29
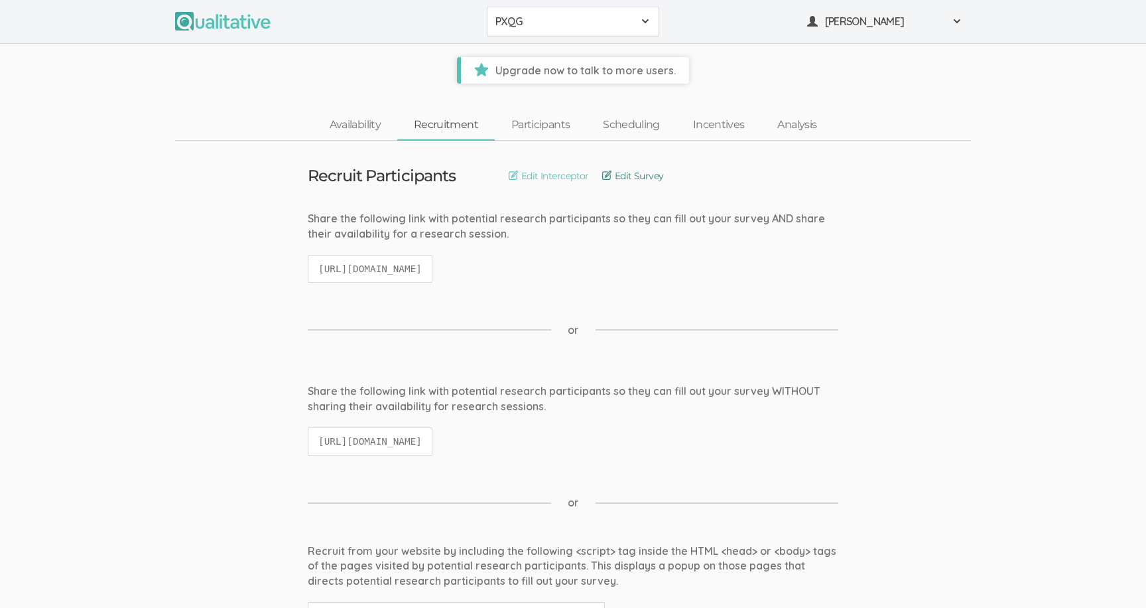
click at [623, 175] on link "Edit Survey" at bounding box center [633, 176] width 62 height 15
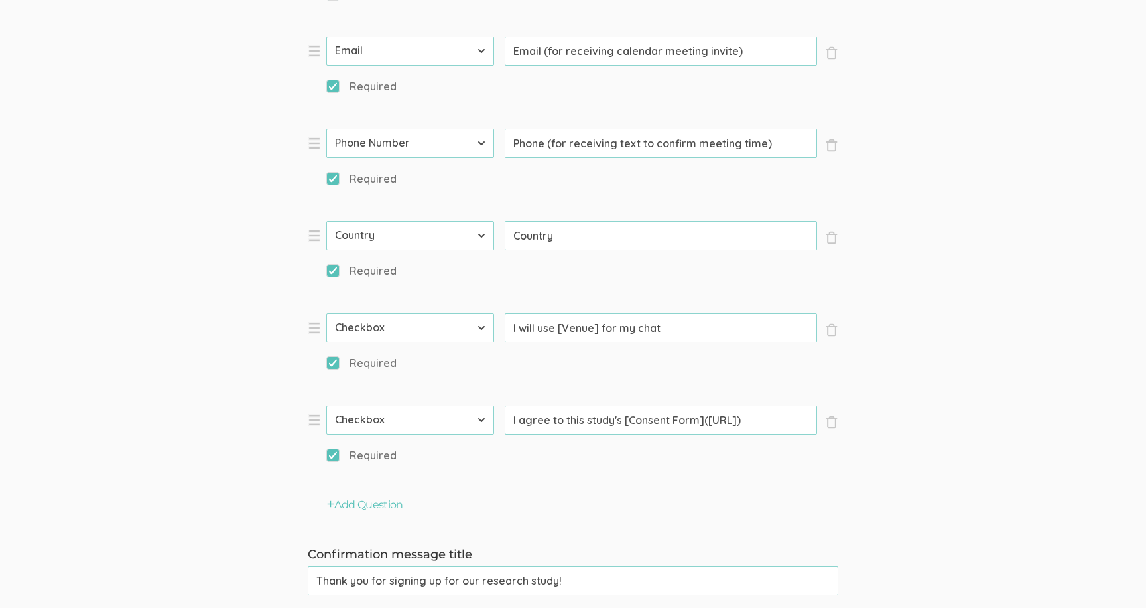
drag, startPoint x: 763, startPoint y: 423, endPoint x: 476, endPoint y: 410, distance: 286.9
click at [476, 410] on li "× Close Type First Name Last Name Email Phone Number LinkedIn Profile URL Count…" at bounding box center [507, 441] width 398 height 72
click at [500, 399] on ol "× Close Type First Name Last Name Email Phone Number LinkedIn Profile URL Count…" at bounding box center [573, 66] width 531 height 821
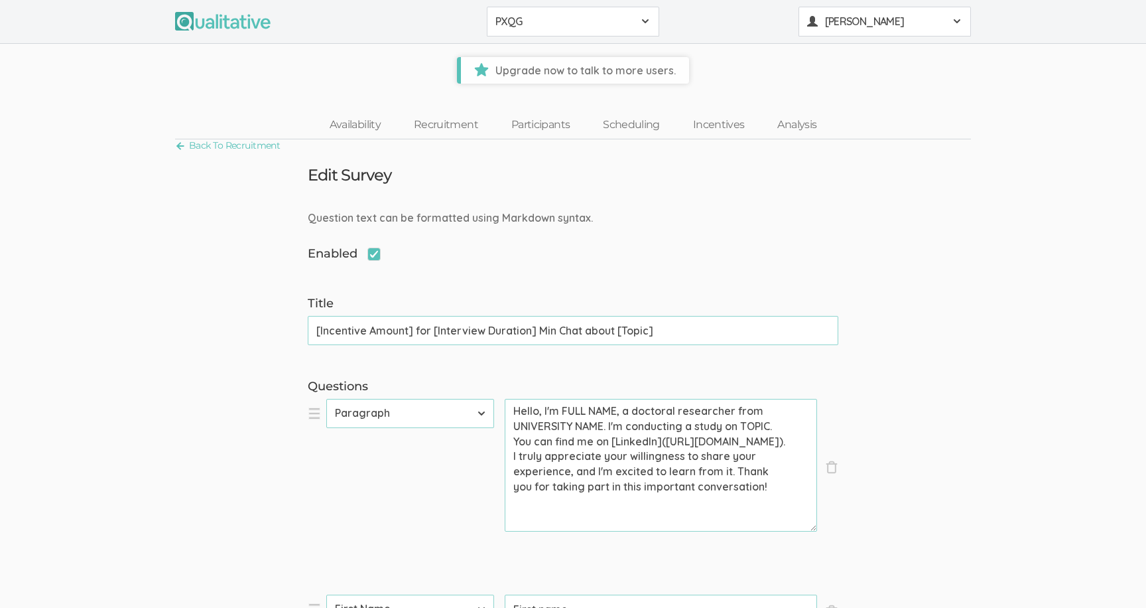
click at [839, 28] on span "[PERSON_NAME]" at bounding box center [884, 21] width 119 height 15
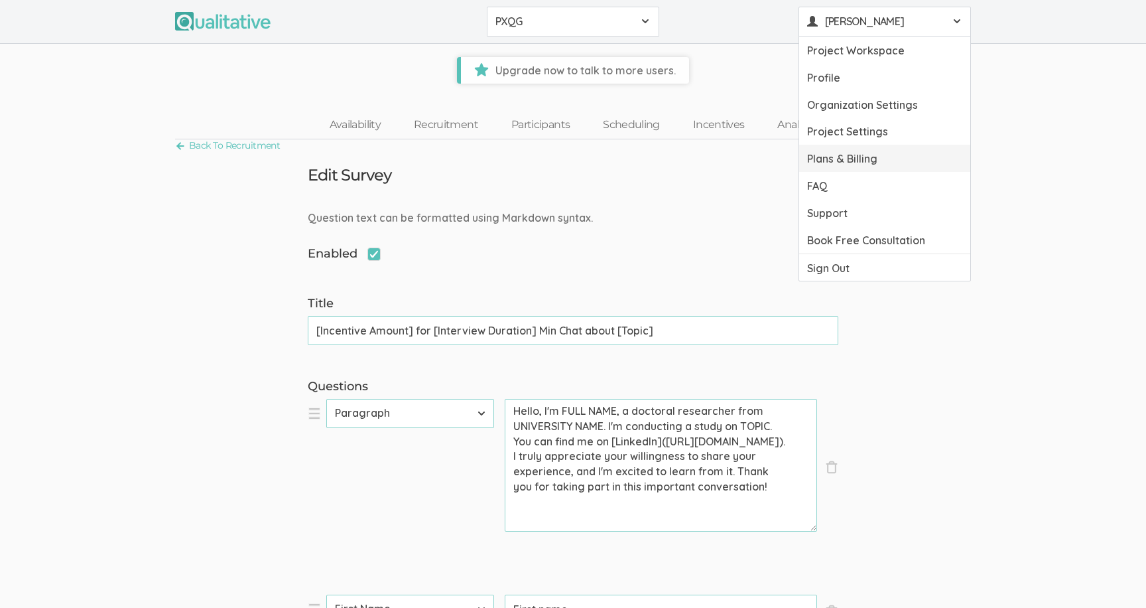
click at [827, 156] on link "Plans & Billing" at bounding box center [884, 158] width 171 height 27
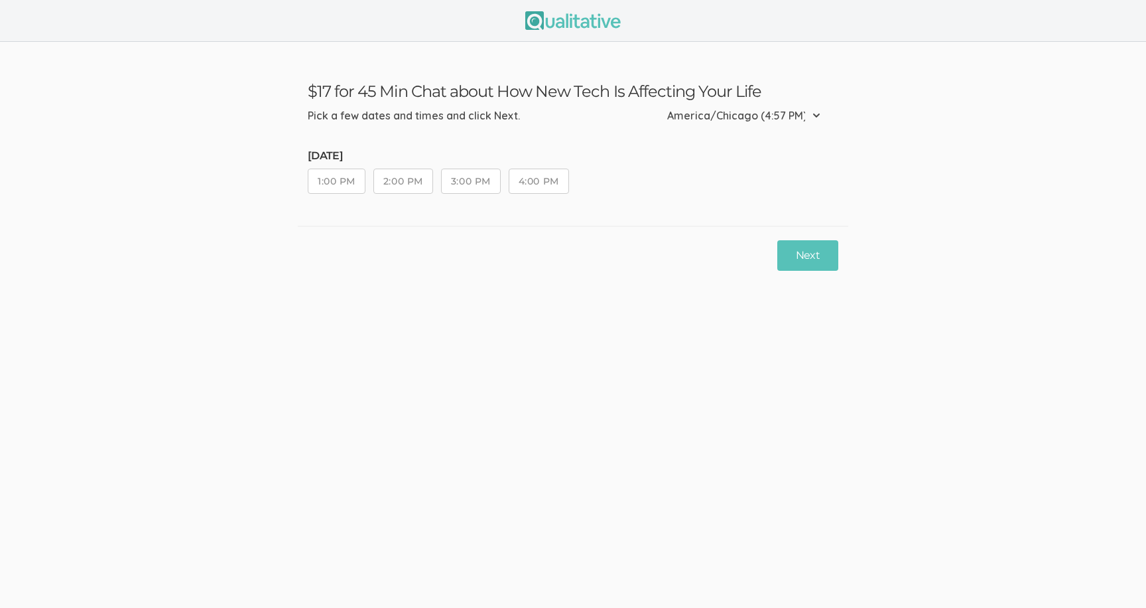
click at [574, 359] on ui-view "$17 for 45 Min Chat about How New Tech Is Affecting Your Life Pick a few dates …" at bounding box center [573, 304] width 1146 height 608
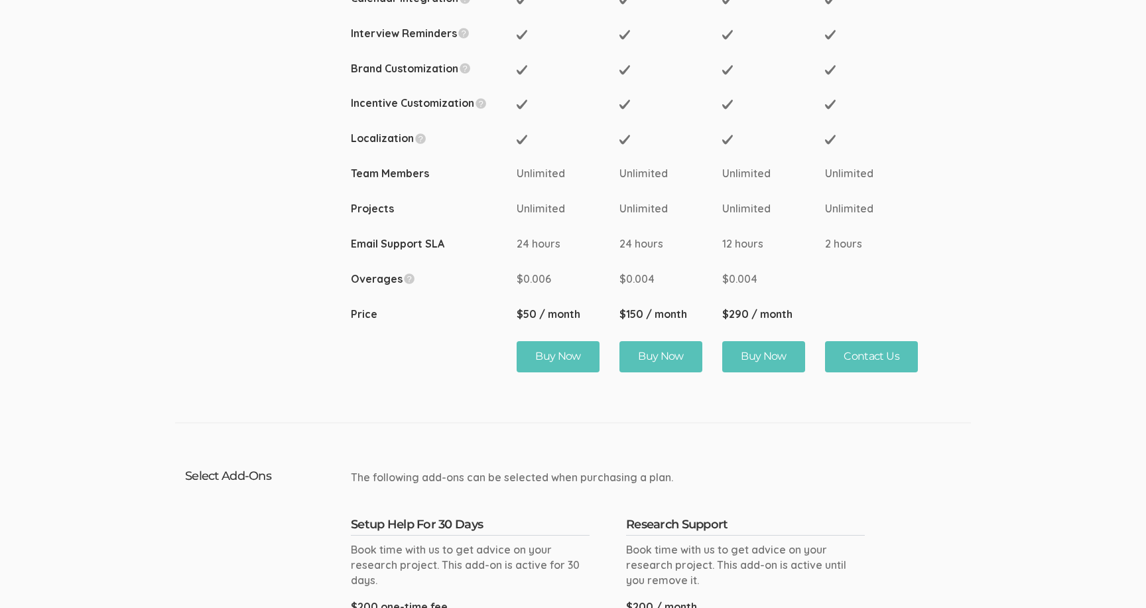
scroll to position [650, 0]
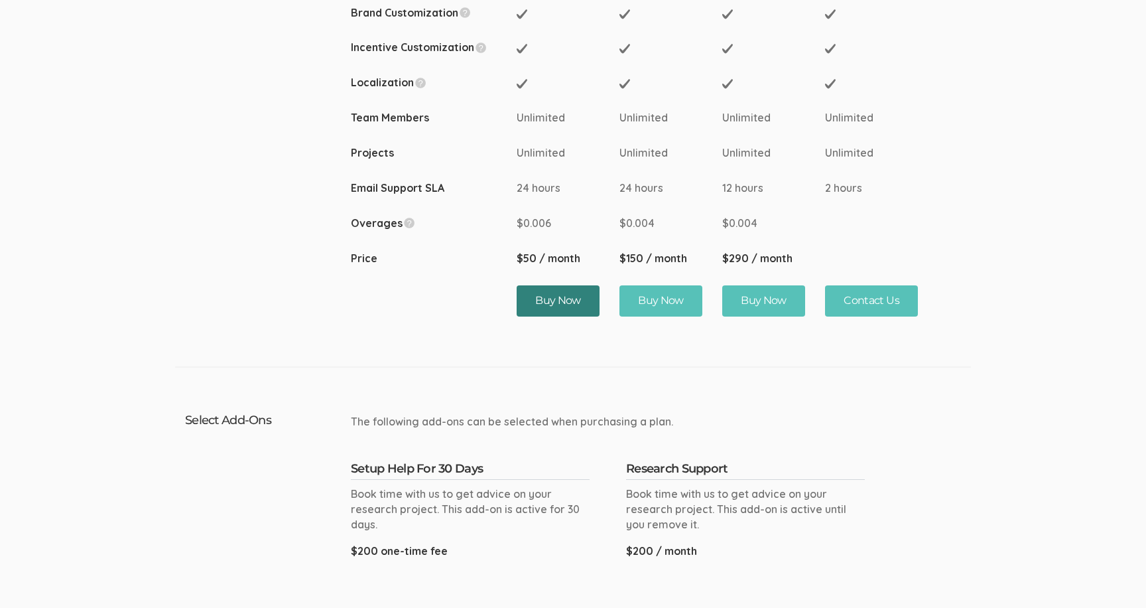
click at [537, 290] on button "Buy Now" at bounding box center [558, 300] width 83 height 31
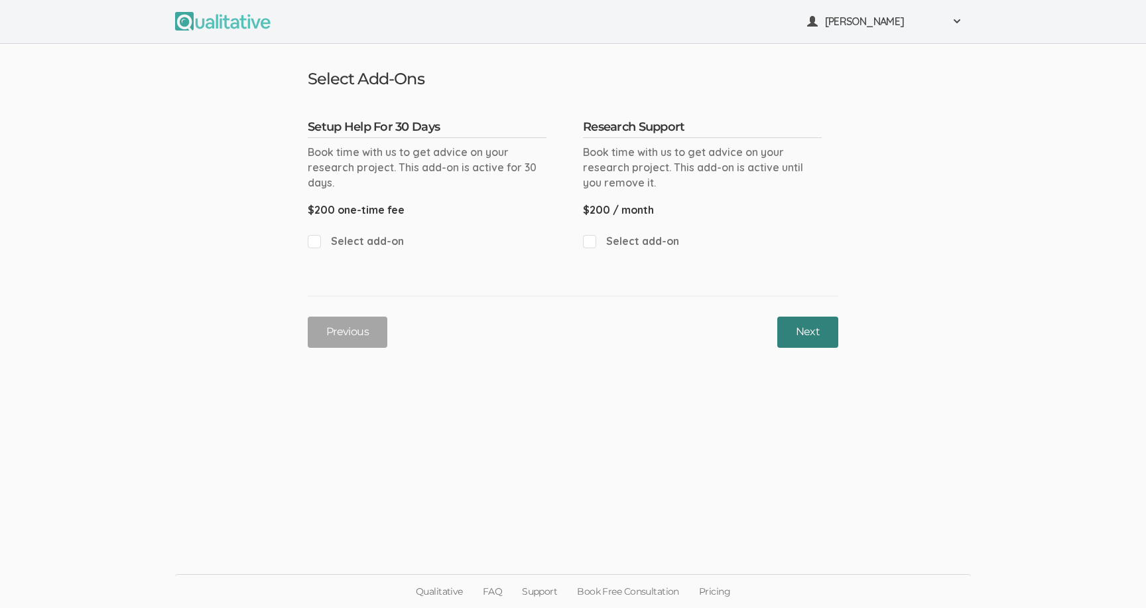
click at [791, 332] on button "Next" at bounding box center [807, 331] width 61 height 31
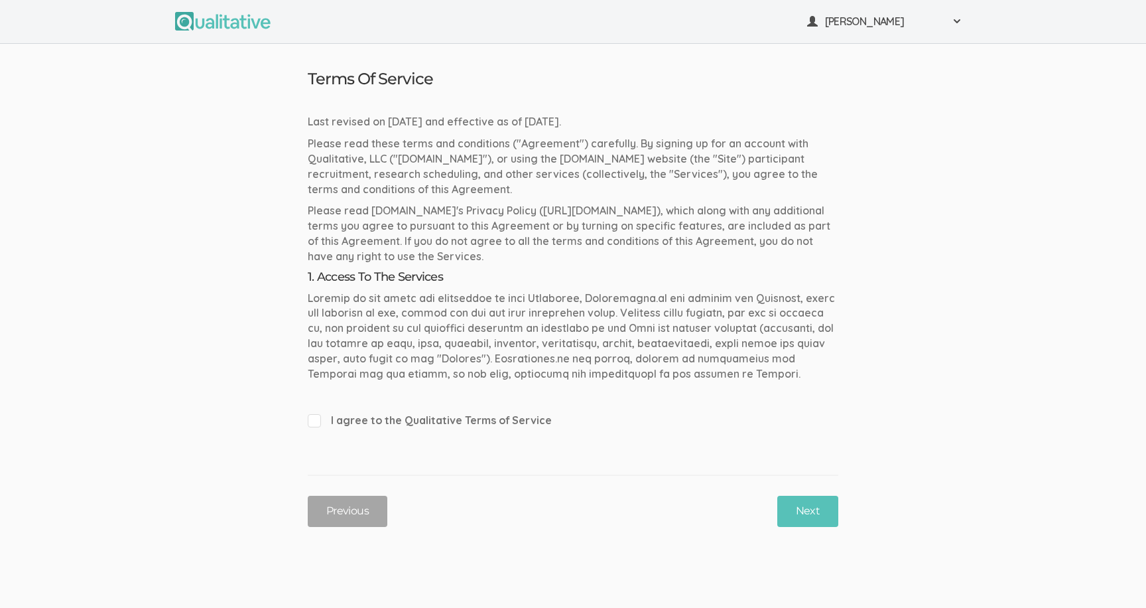
click at [450, 418] on span "I agree to the Qualitative Terms of Service" at bounding box center [573, 420] width 531 height 15
click at [316, 418] on input "I agree to the Qualitative Terms of Service" at bounding box center [312, 419] width 9 height 9
checkbox input "true"
click at [797, 510] on button "Next" at bounding box center [807, 511] width 61 height 31
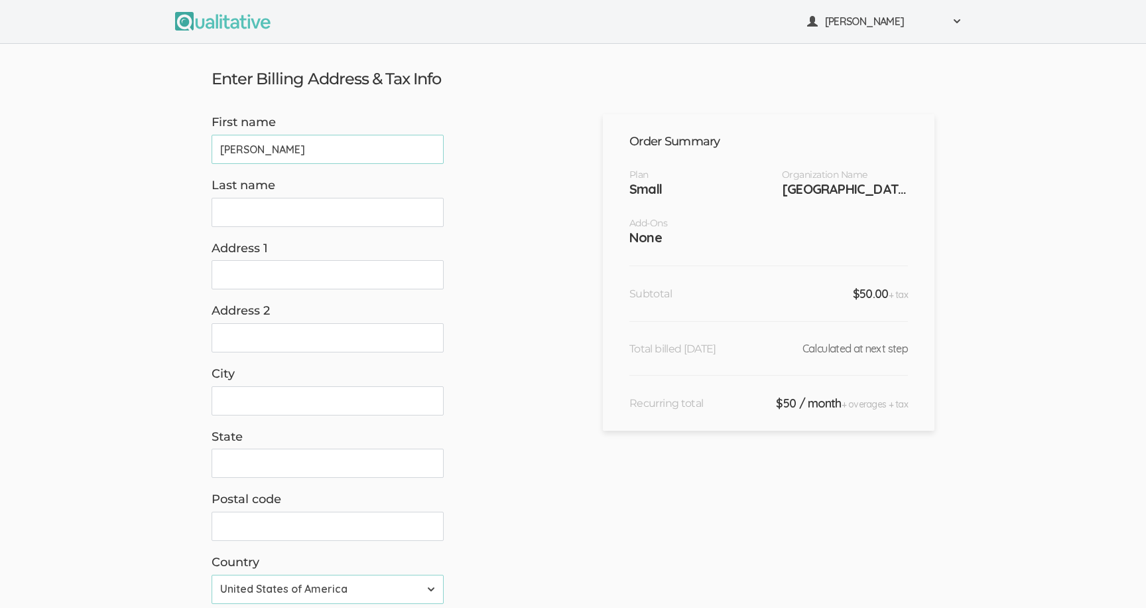
type input "[PERSON_NAME]"
type input "Hyde"
type input "[STREET_ADDRESS]"
type input "[GEOGRAPHIC_DATA]"
type input "TN"
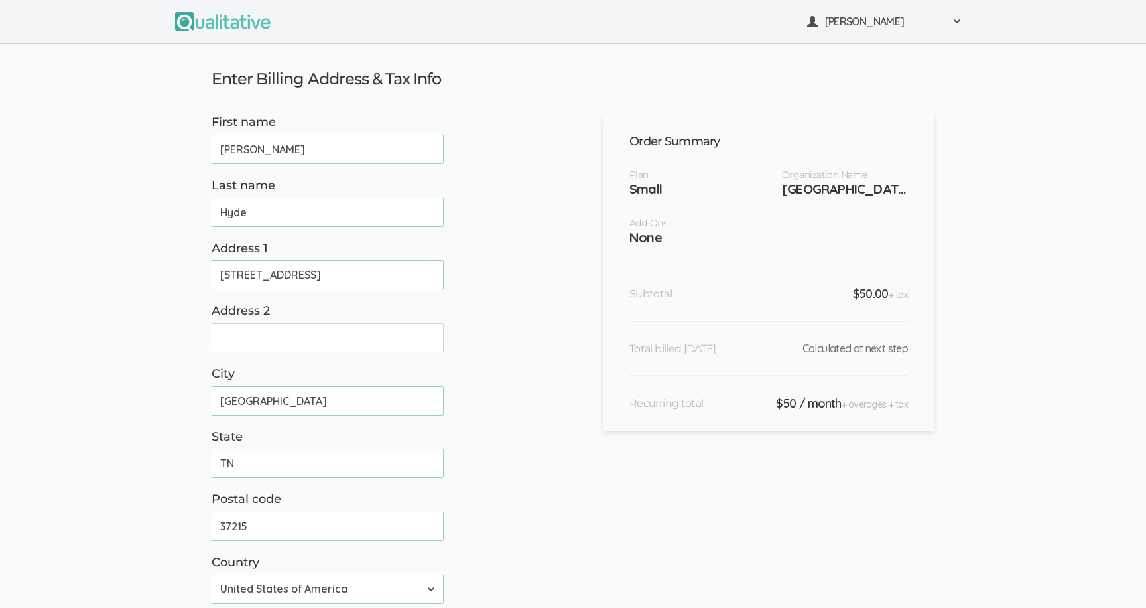
type input "37215"
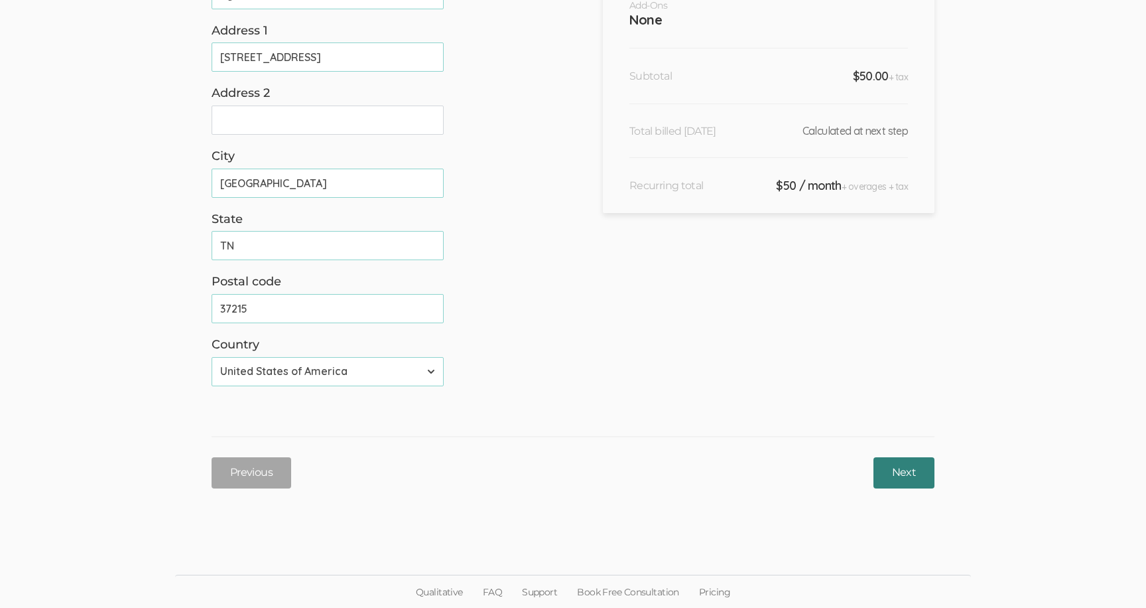
click at [902, 472] on input "Next" at bounding box center [904, 472] width 61 height 31
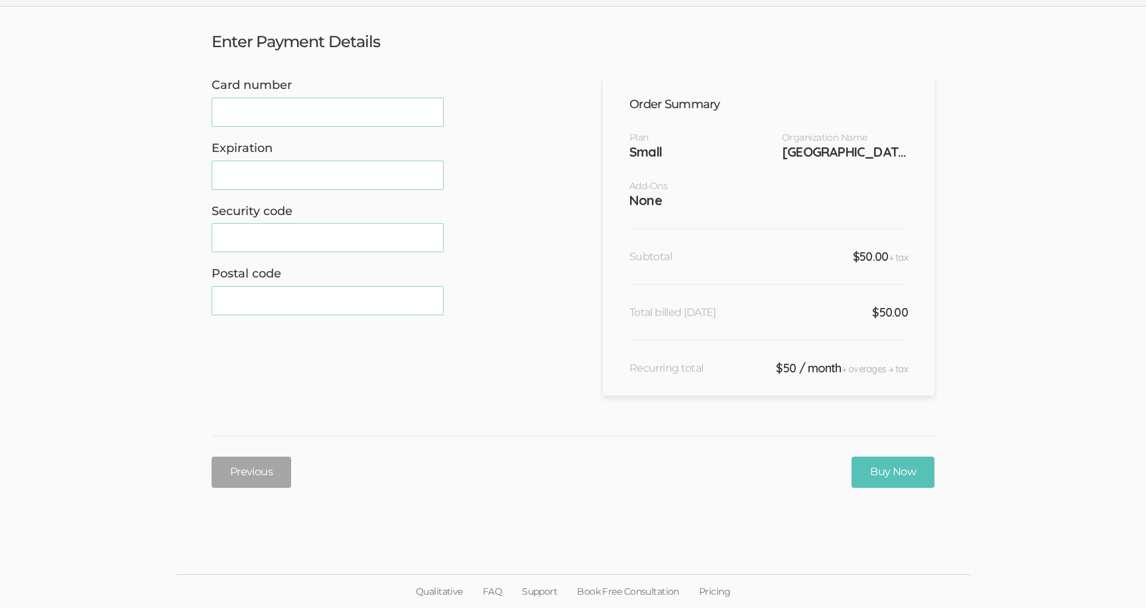
scroll to position [0, 0]
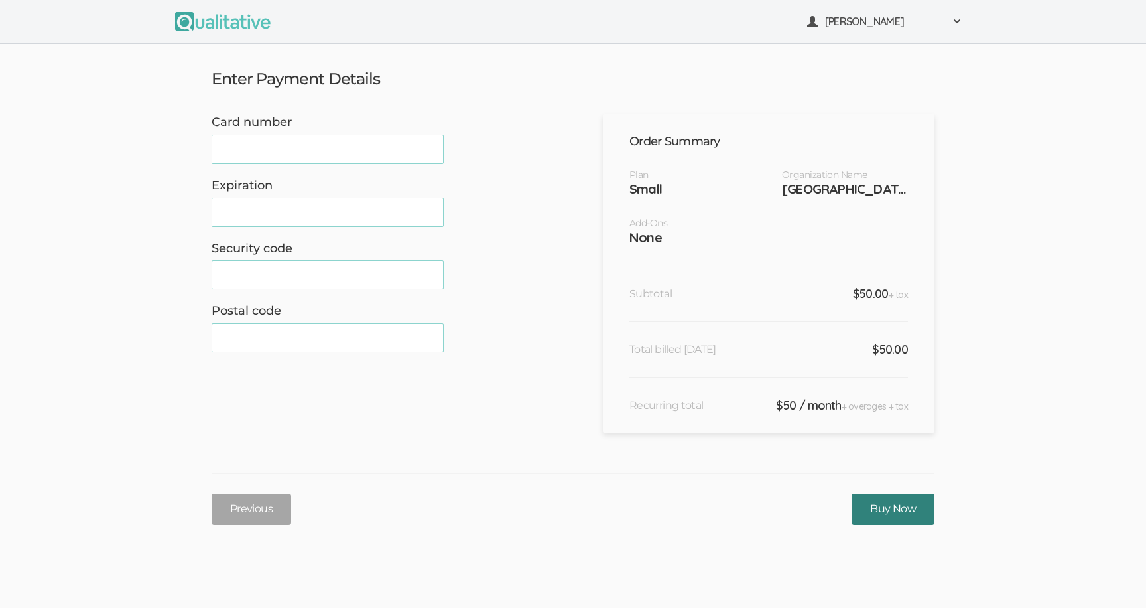
click at [900, 507] on input "Buy Now" at bounding box center [893, 509] width 83 height 31
